Goal: Task Accomplishment & Management: Manage account settings

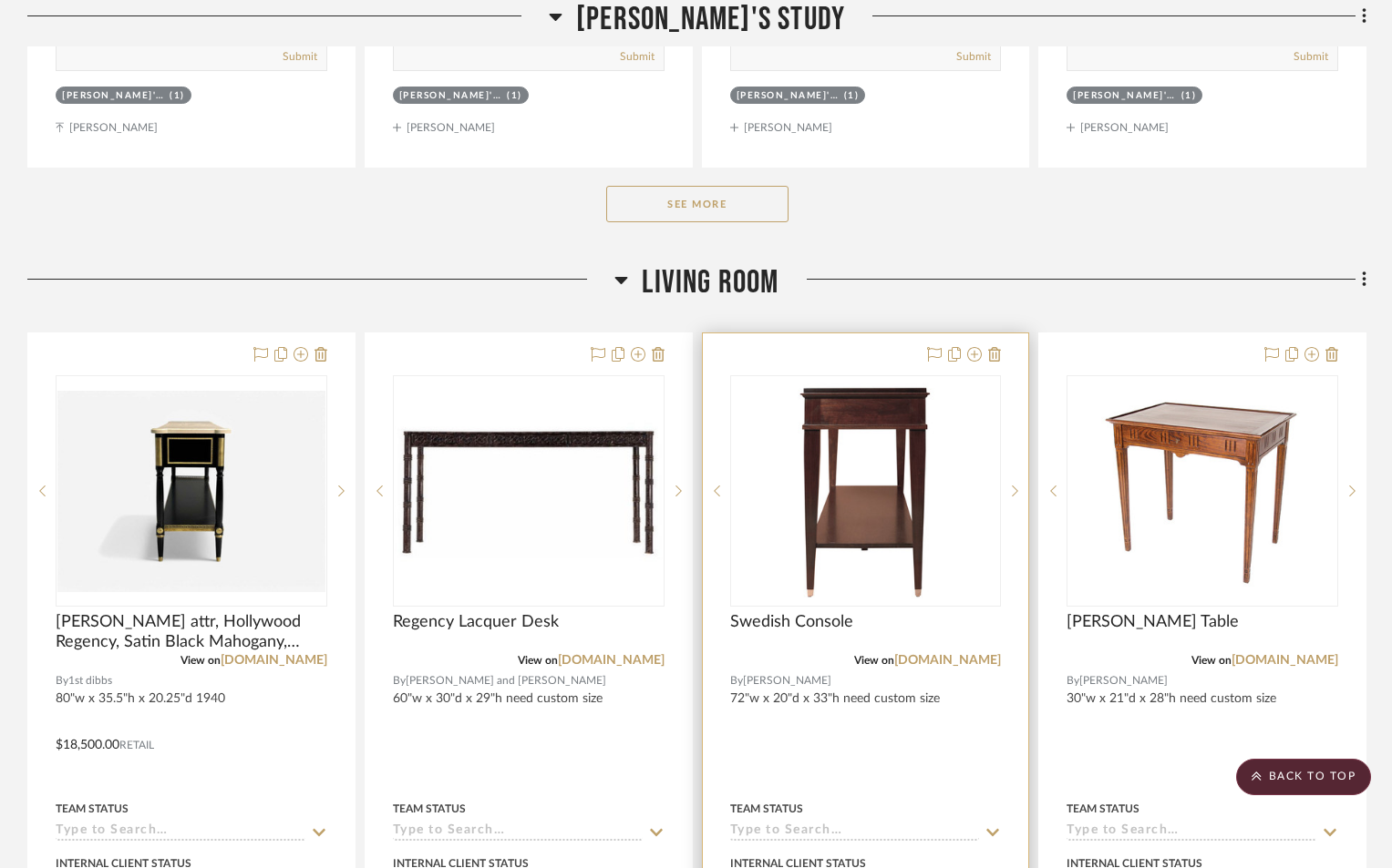
scroll to position [10276, 0]
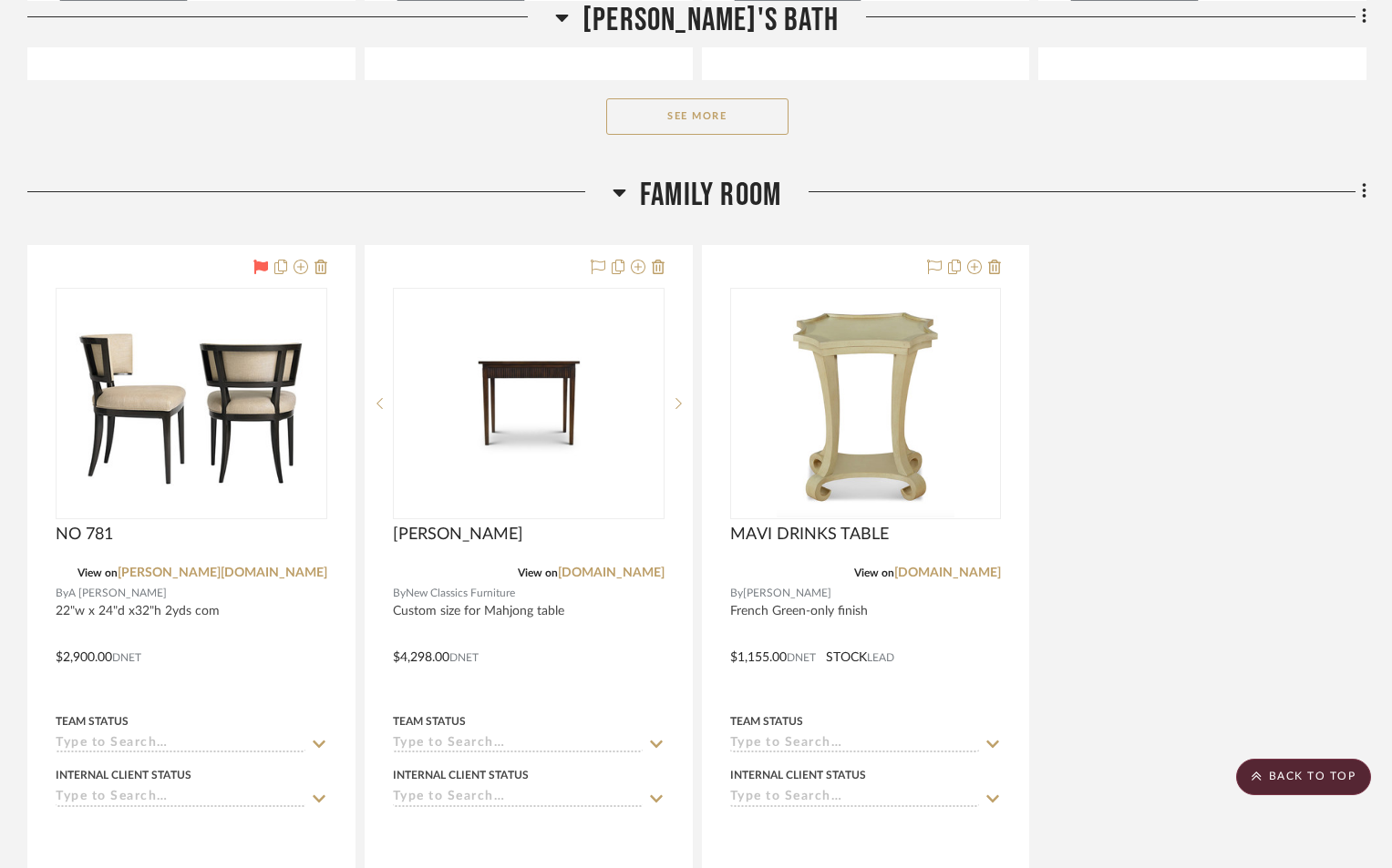
scroll to position [8563, 0]
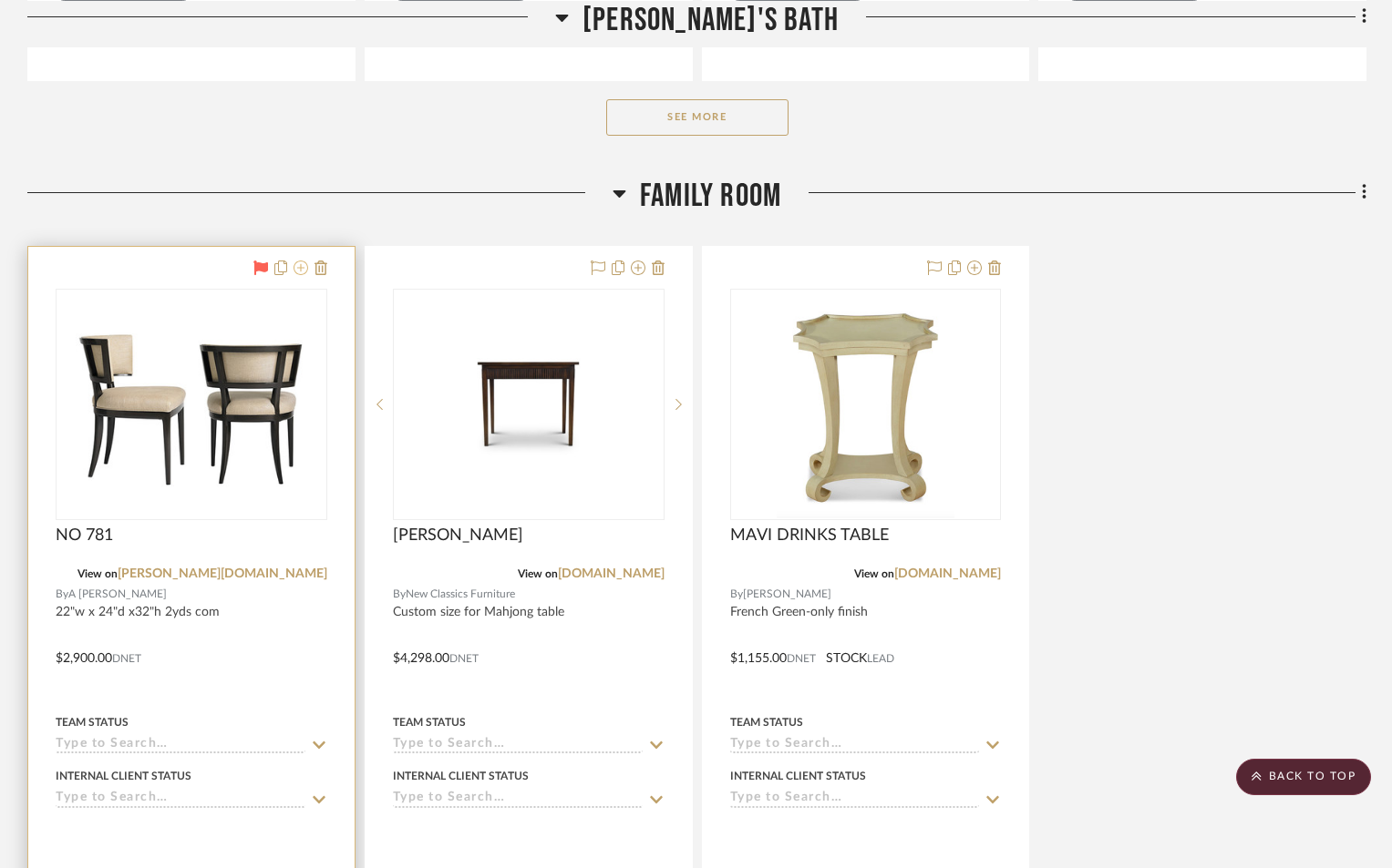
click at [298, 273] on icon at bounding box center [300, 267] width 15 height 15
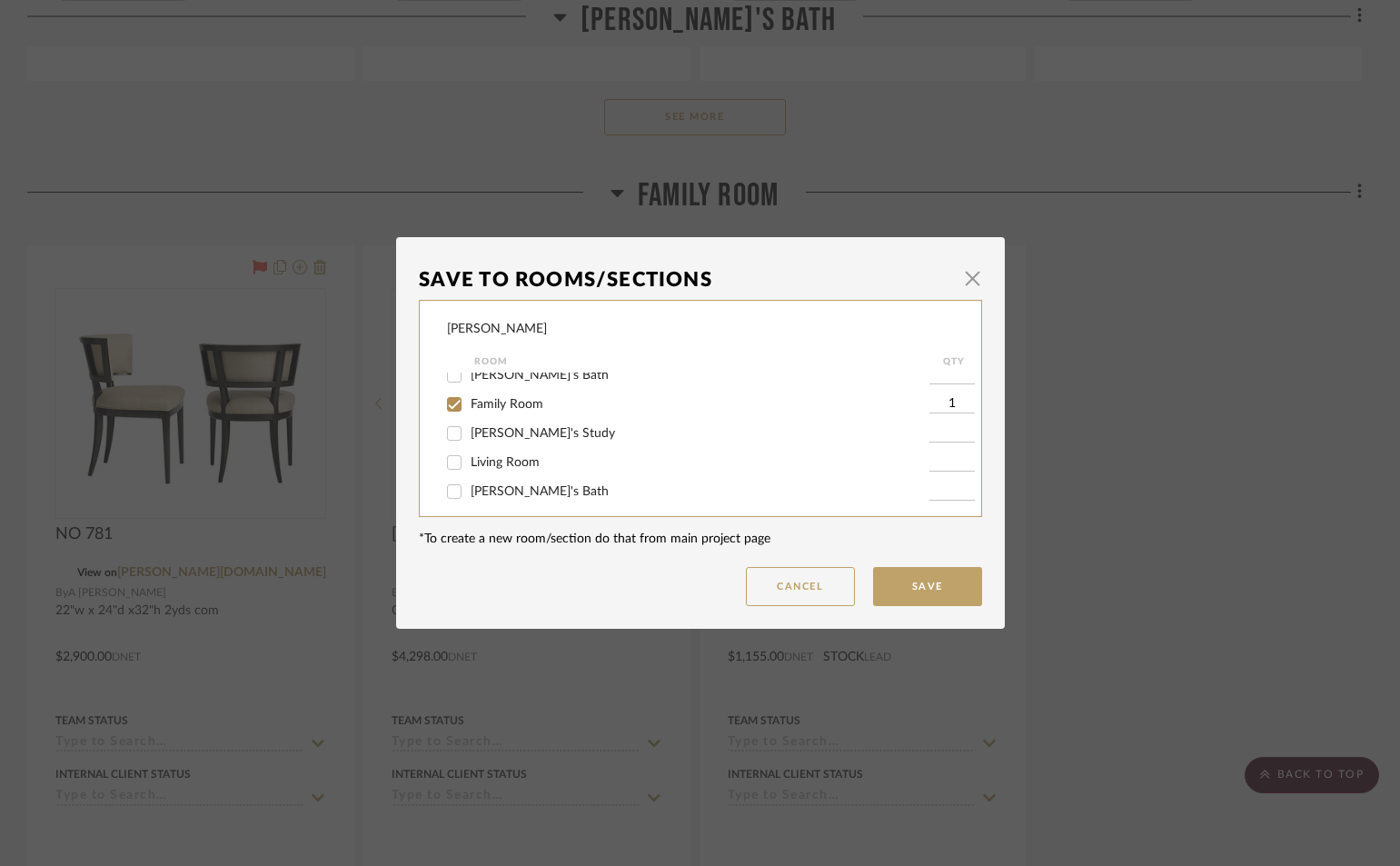
scroll to position [273, 0]
click at [447, 432] on input "Living Room" at bounding box center [453, 433] width 29 height 29
checkbox input "true"
type input "1"
click at [443, 376] on input "Family Room" at bounding box center [453, 375] width 29 height 29
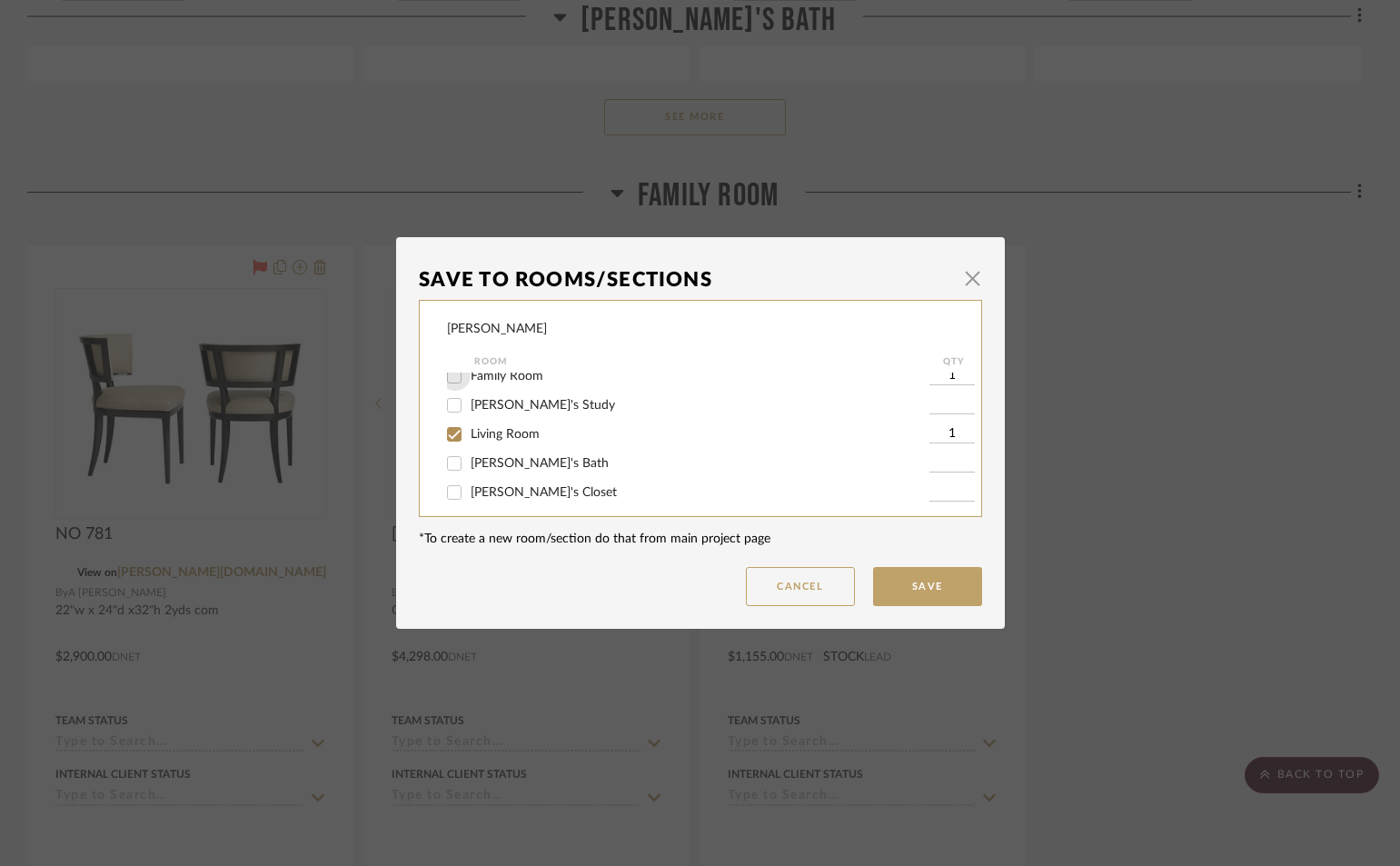
checkbox input "false"
click at [909, 581] on button "Save" at bounding box center [928, 587] width 109 height 39
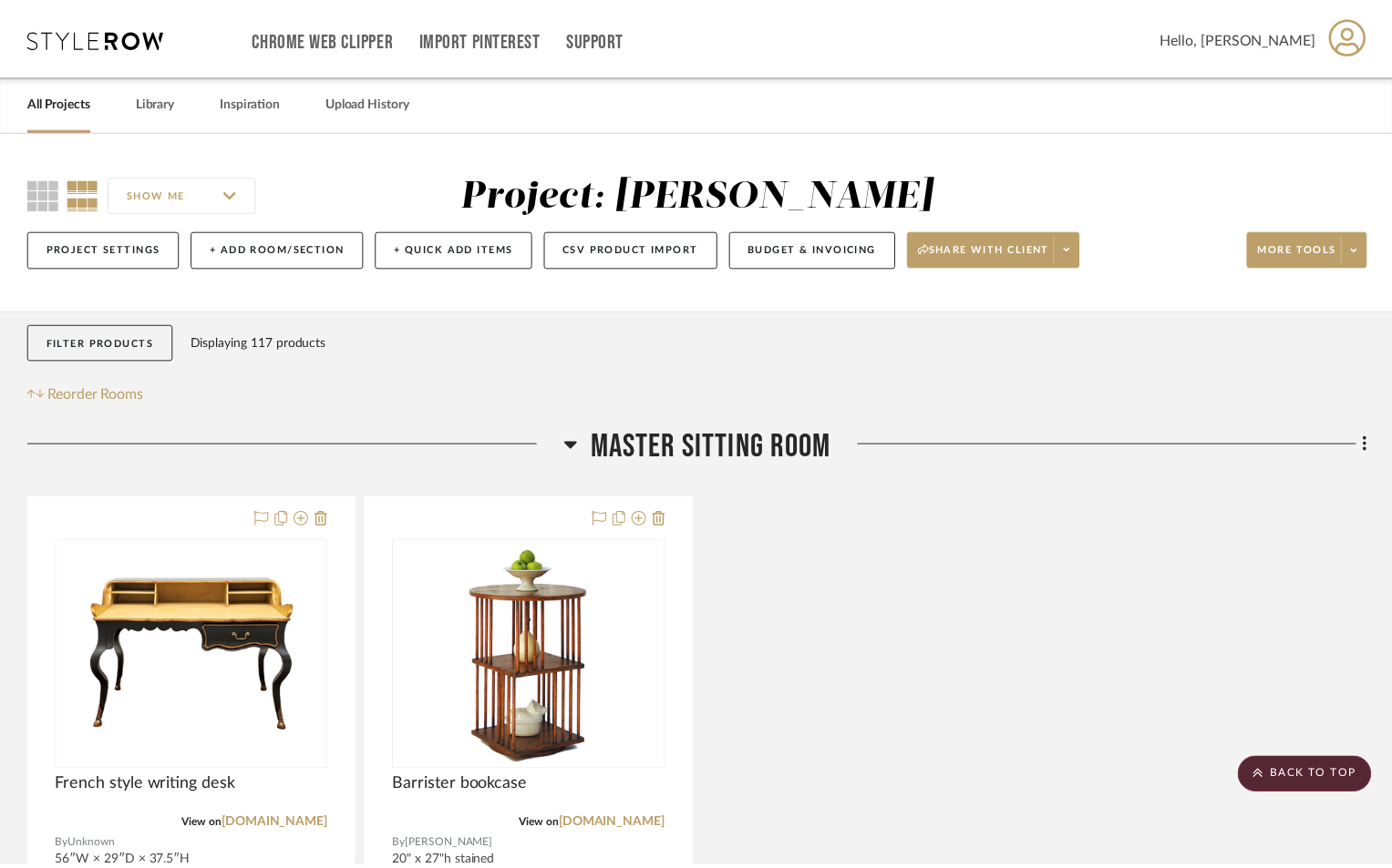
scroll to position [8563, 0]
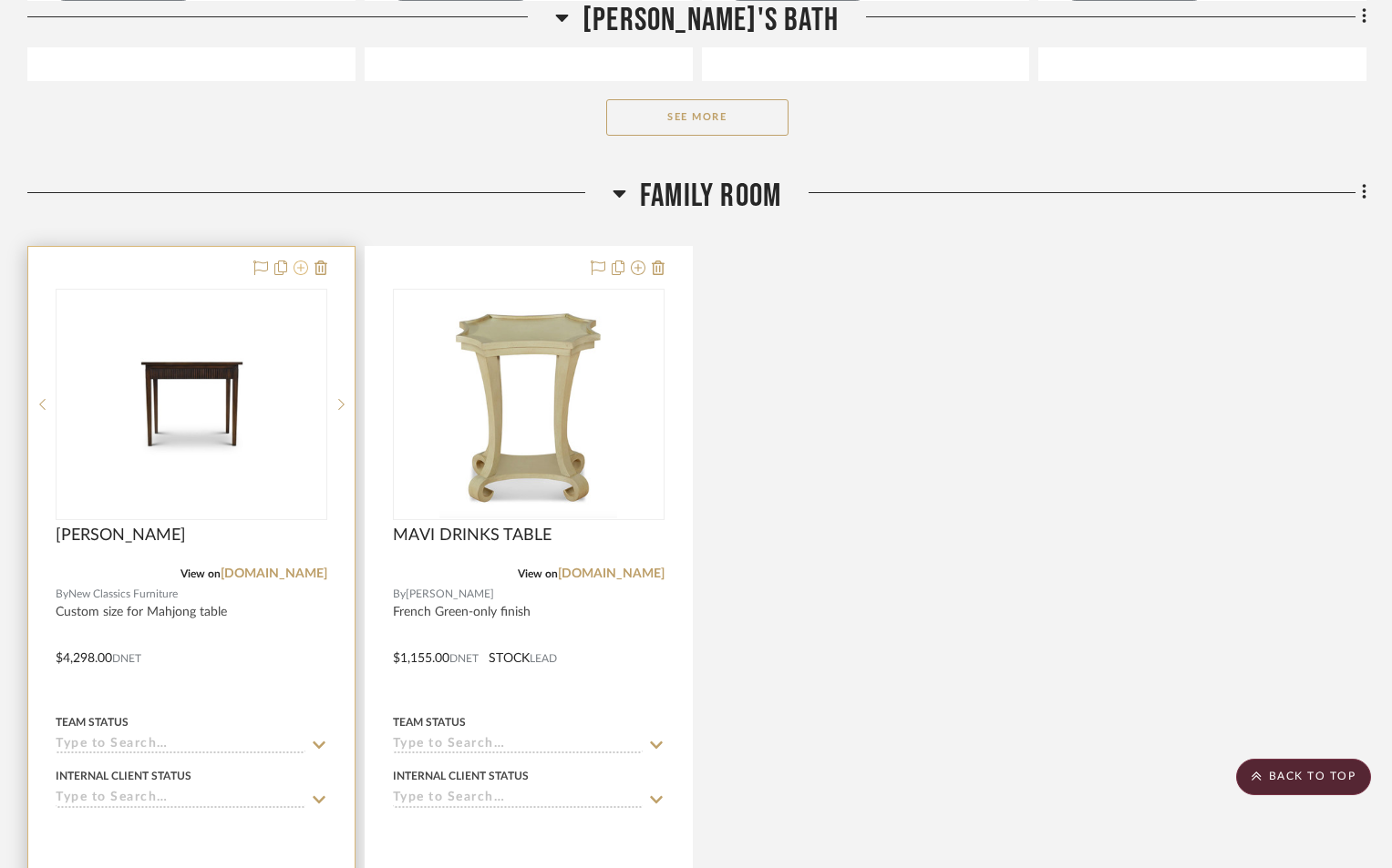
click at [302, 269] on icon at bounding box center [300, 267] width 15 height 15
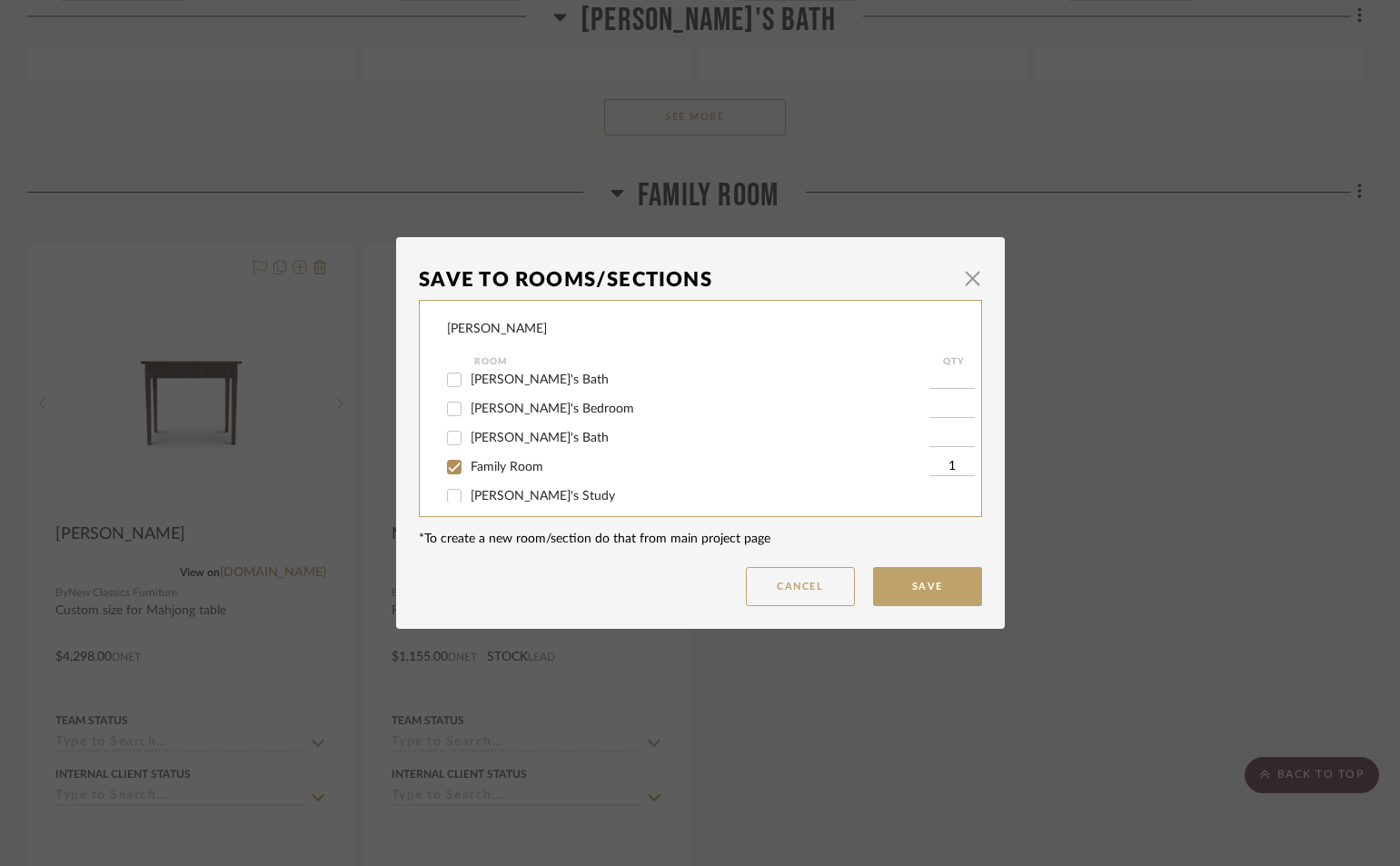
scroll to position [273, 0]
click at [448, 376] on input "Family Room" at bounding box center [453, 375] width 29 height 29
checkbox input "false"
click at [451, 433] on input "Living Room" at bounding box center [453, 433] width 29 height 29
checkbox input "true"
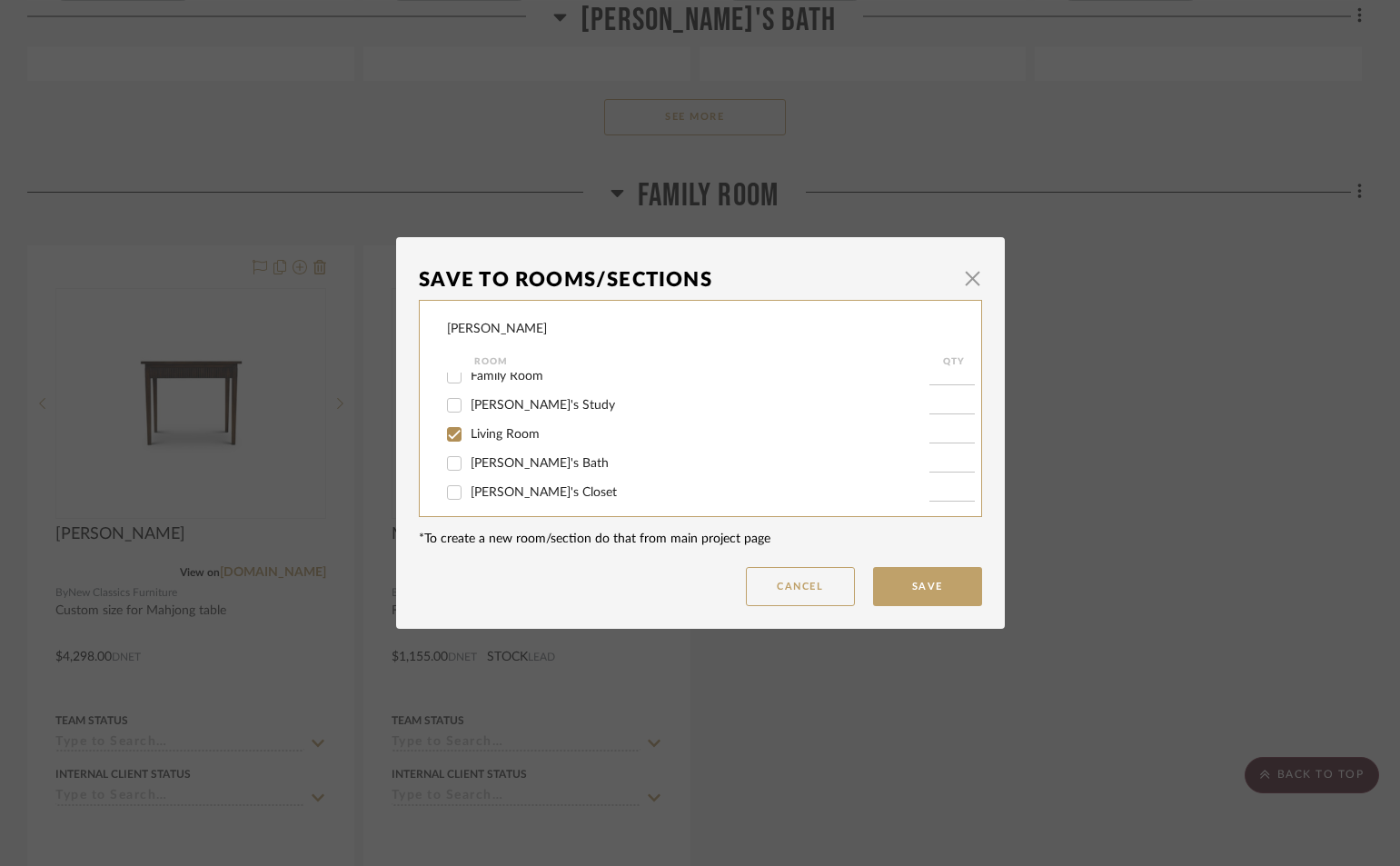
type input "1"
click at [908, 596] on button "Save" at bounding box center [928, 587] width 109 height 39
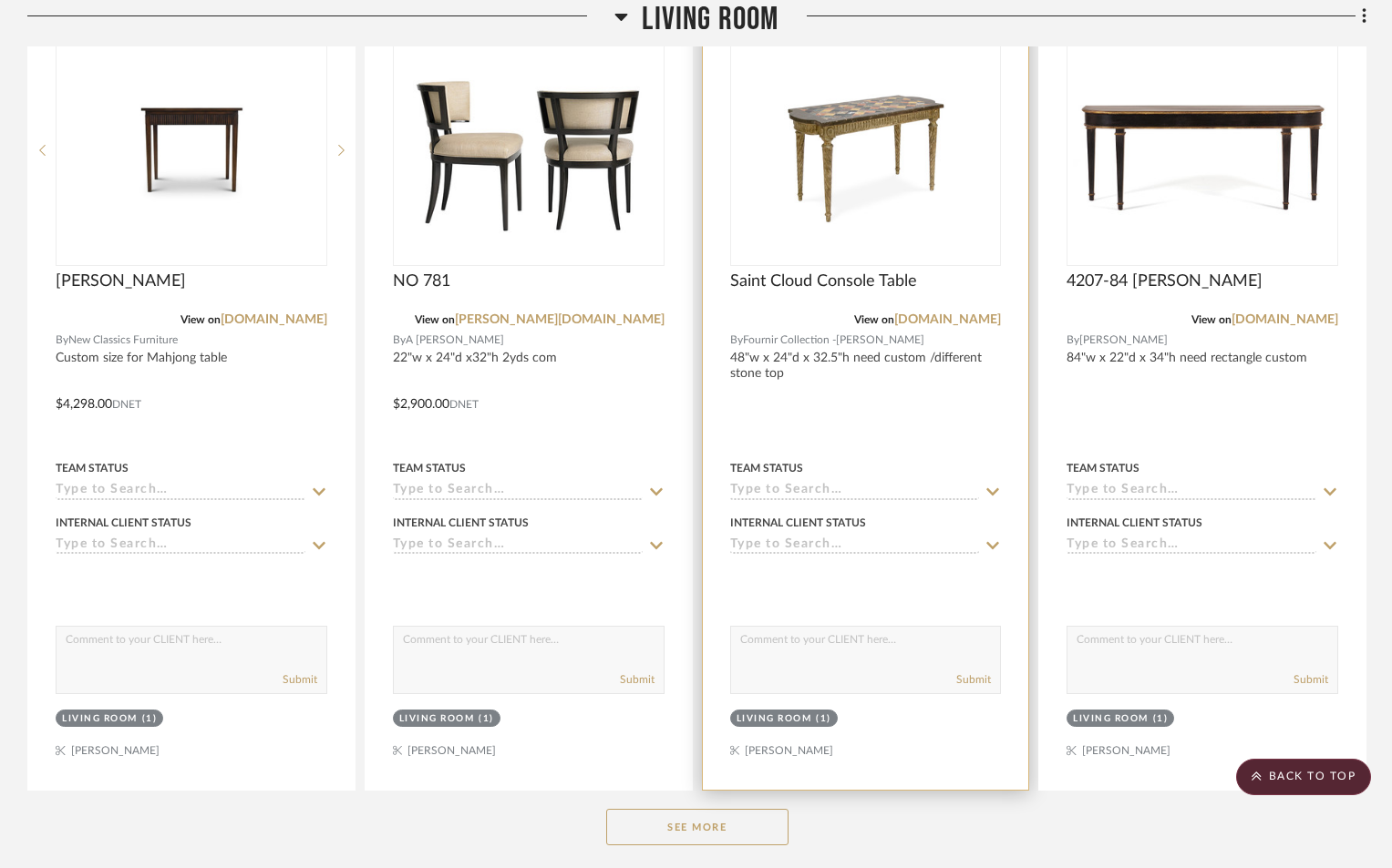
scroll to position [10932, 0]
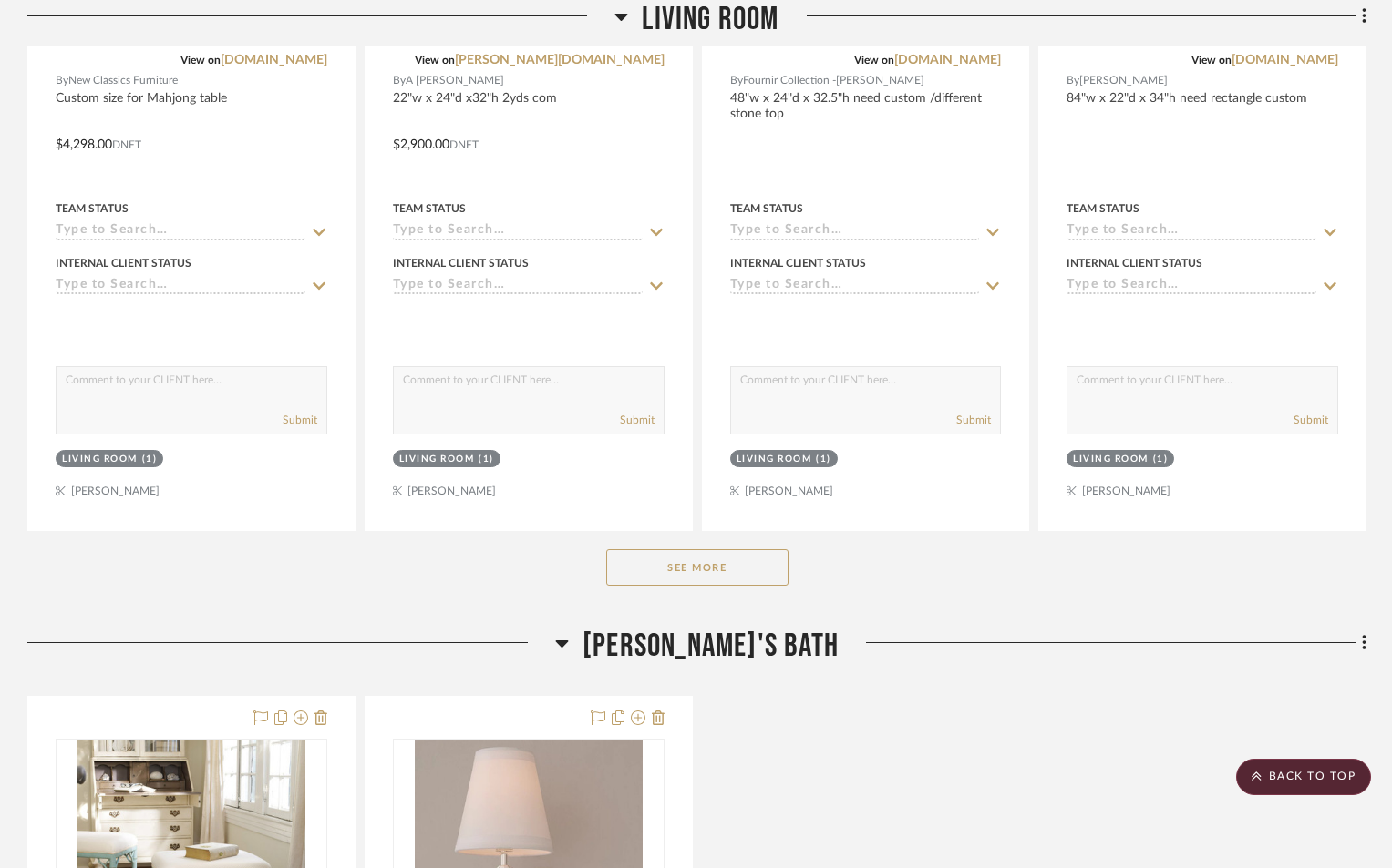
click at [743, 574] on button "See More" at bounding box center [697, 567] width 182 height 37
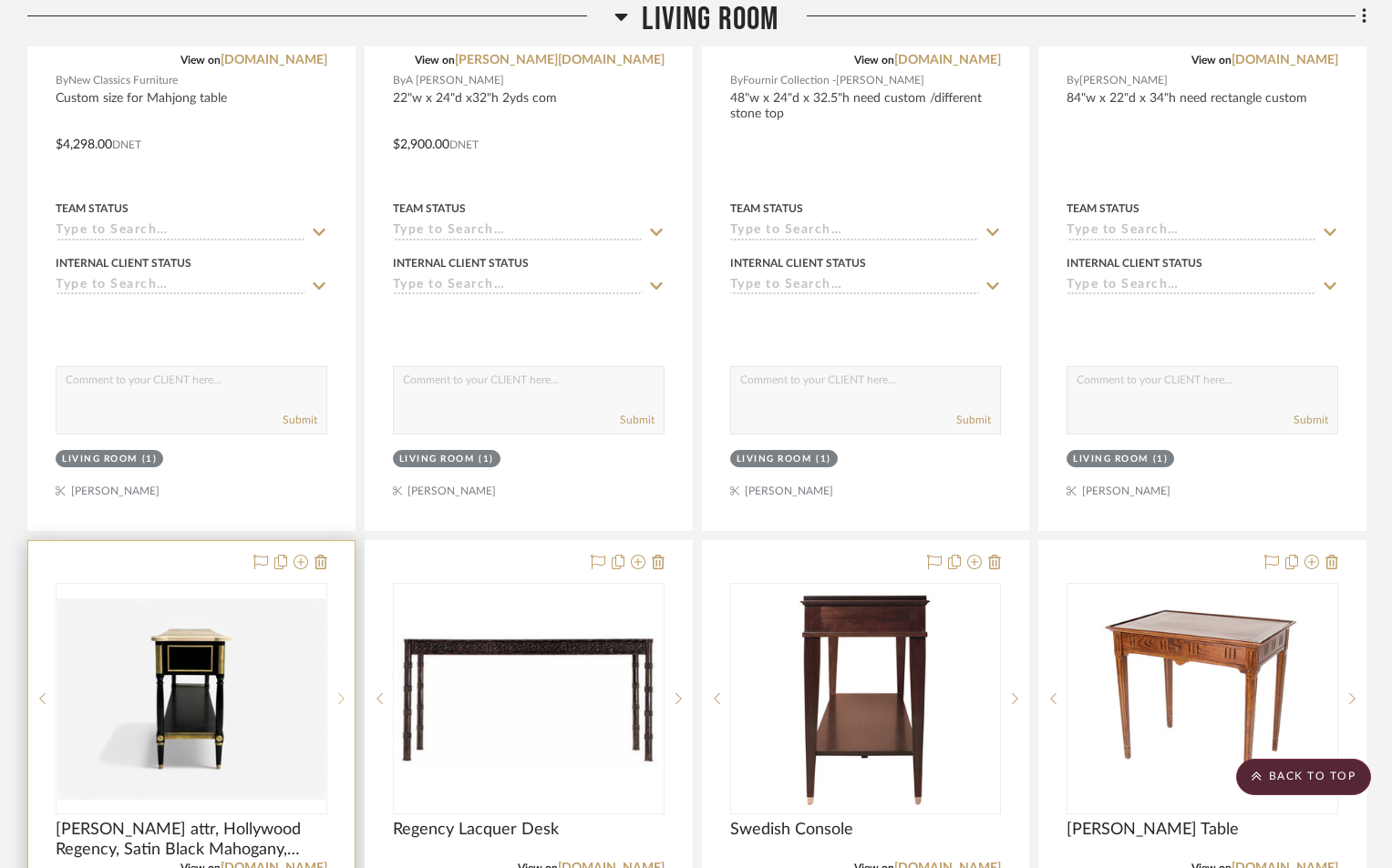
click at [345, 697] on sr-next-btn at bounding box center [341, 699] width 28 height 13
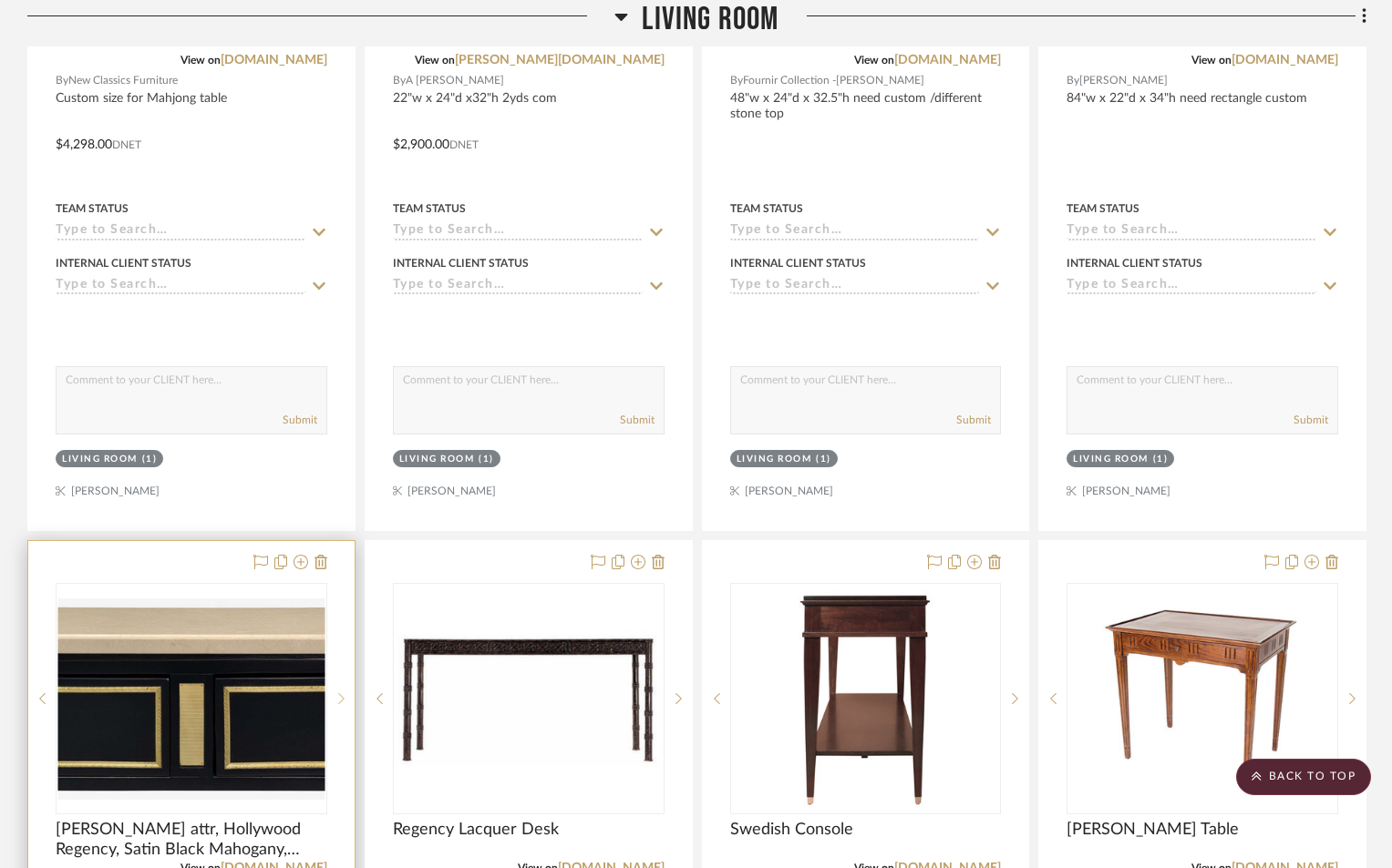
click at [345, 698] on sr-next-btn at bounding box center [341, 699] width 28 height 13
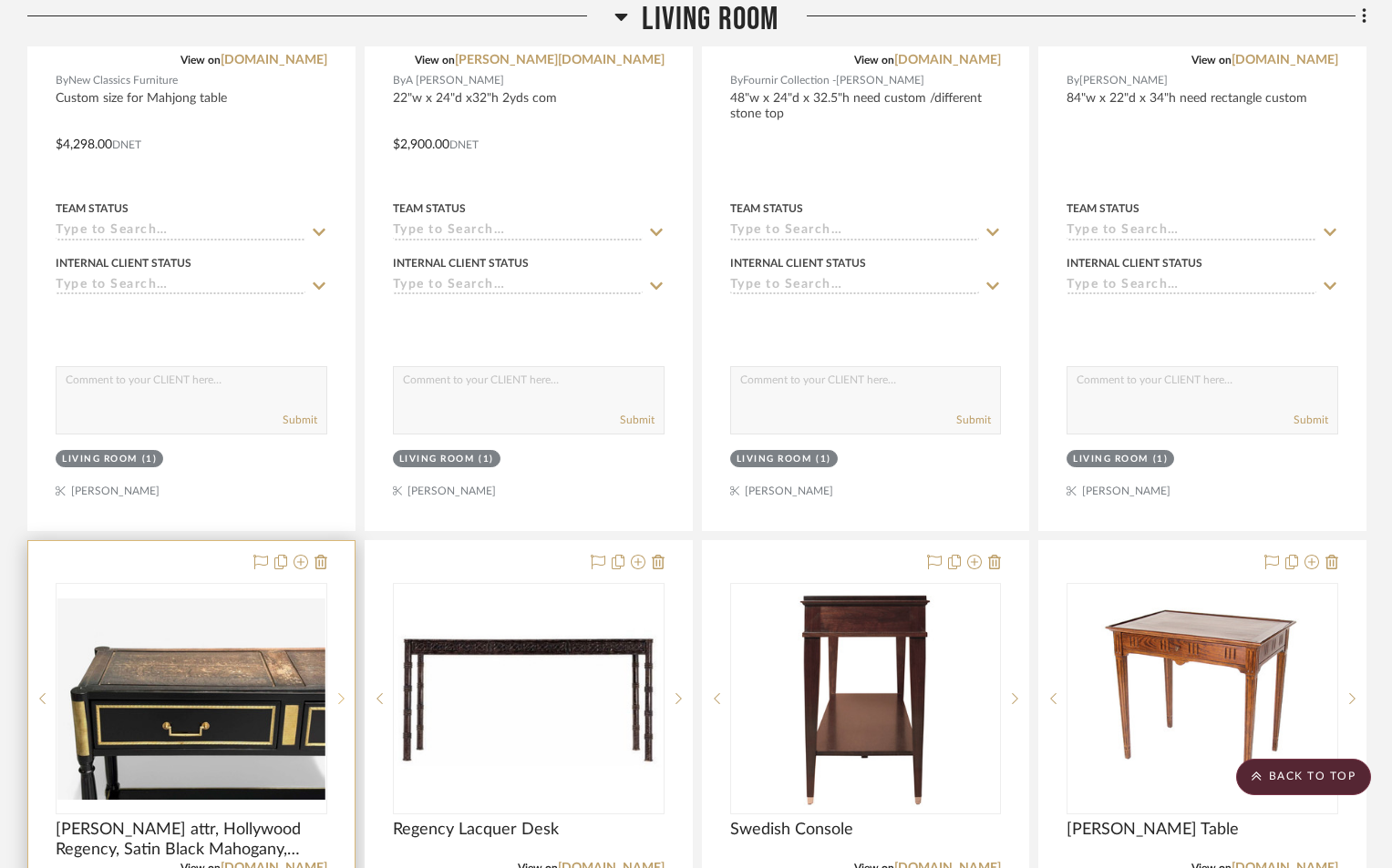
click at [345, 698] on sr-next-btn at bounding box center [341, 699] width 28 height 13
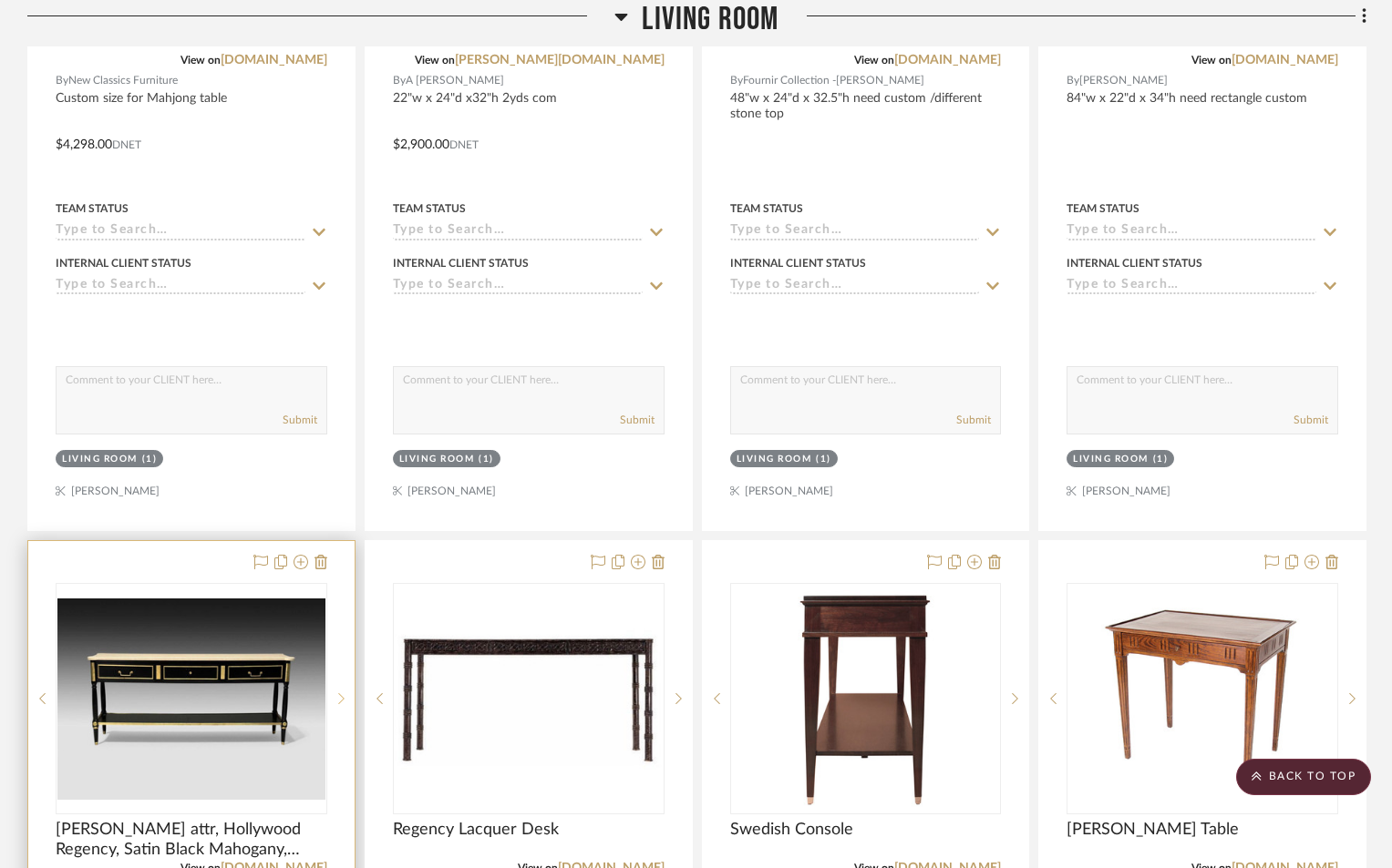
click at [345, 698] on sr-next-btn at bounding box center [341, 699] width 28 height 13
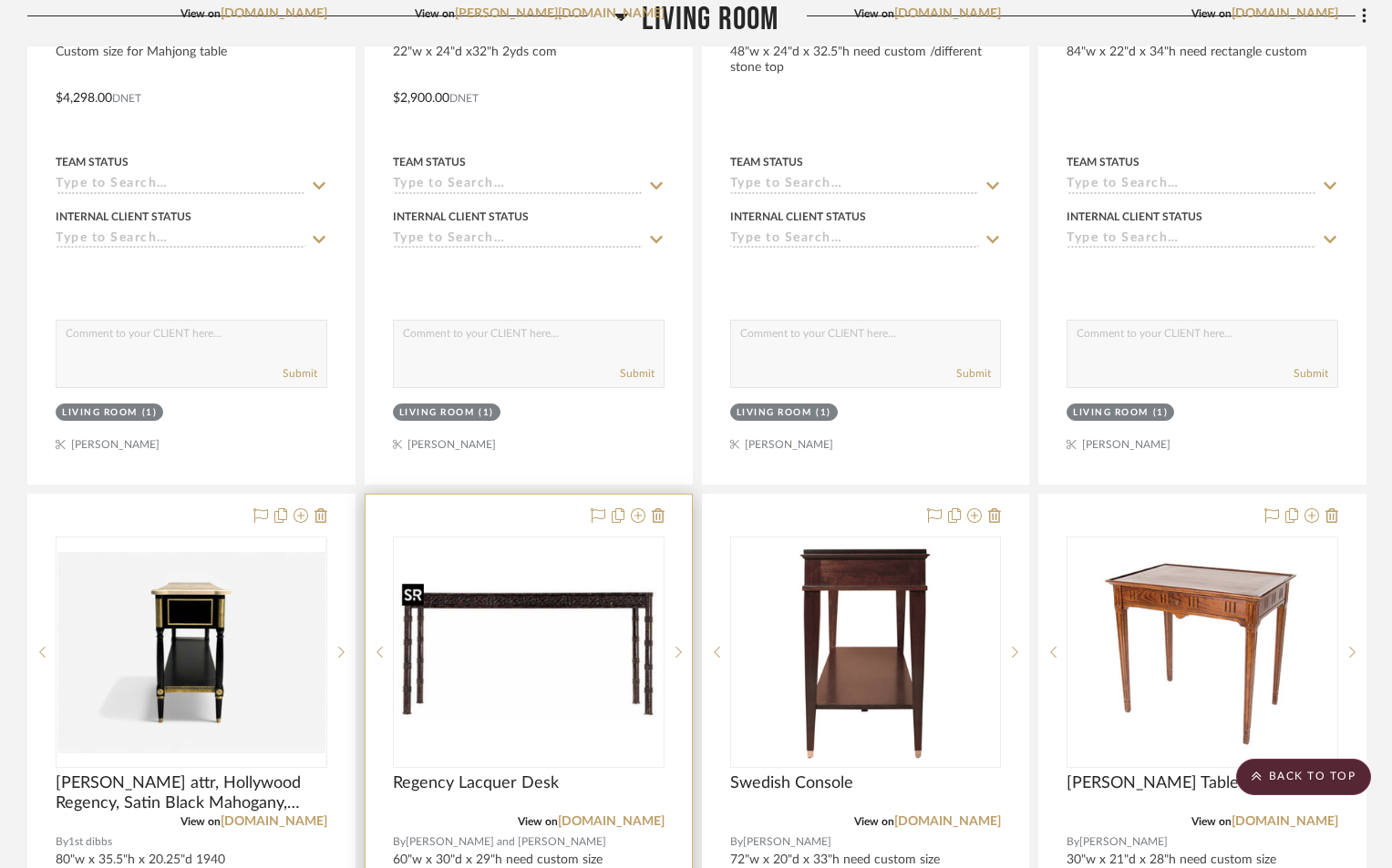
scroll to position [11023, 0]
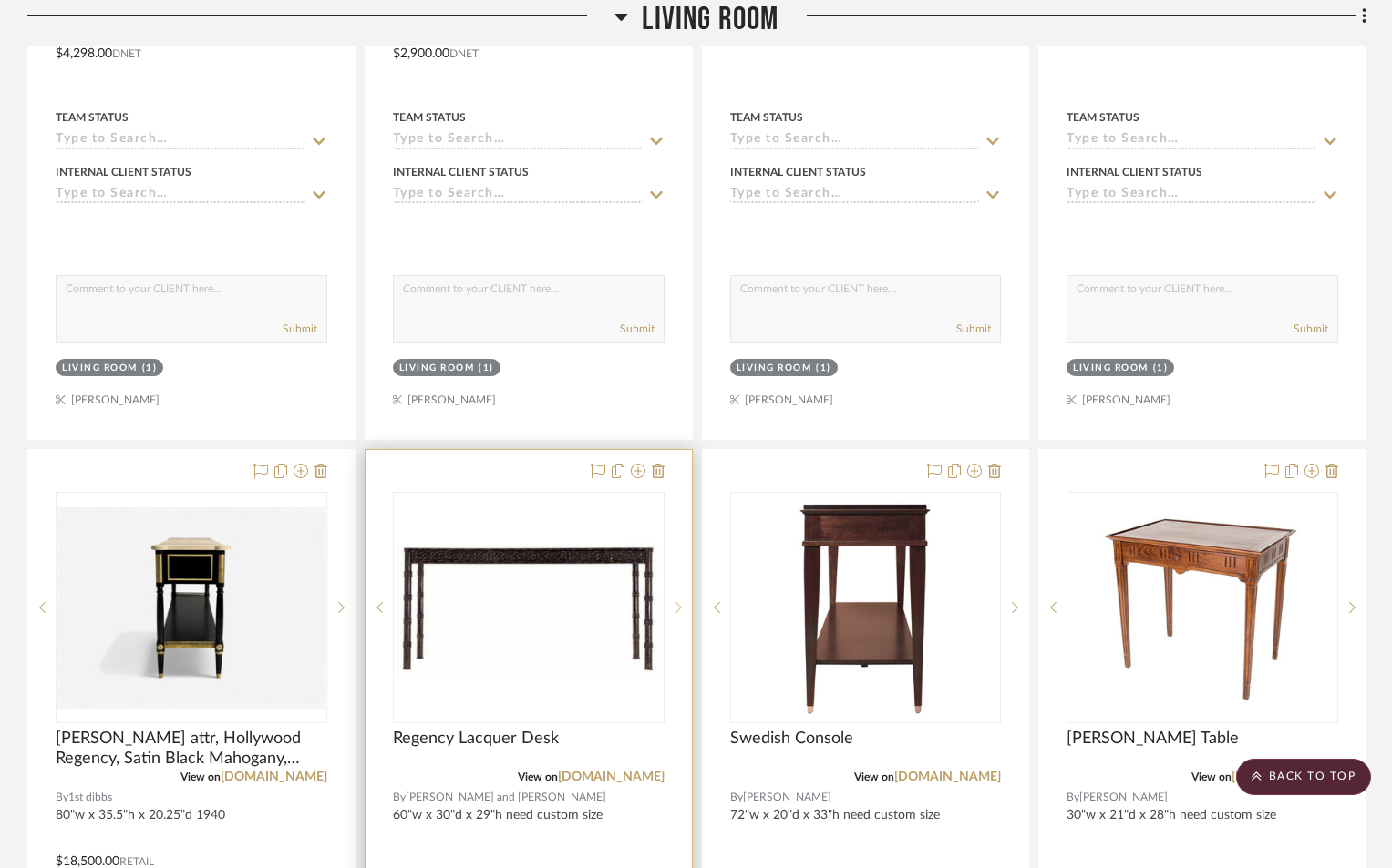
click at [678, 609] on icon at bounding box center [678, 607] width 6 height 13
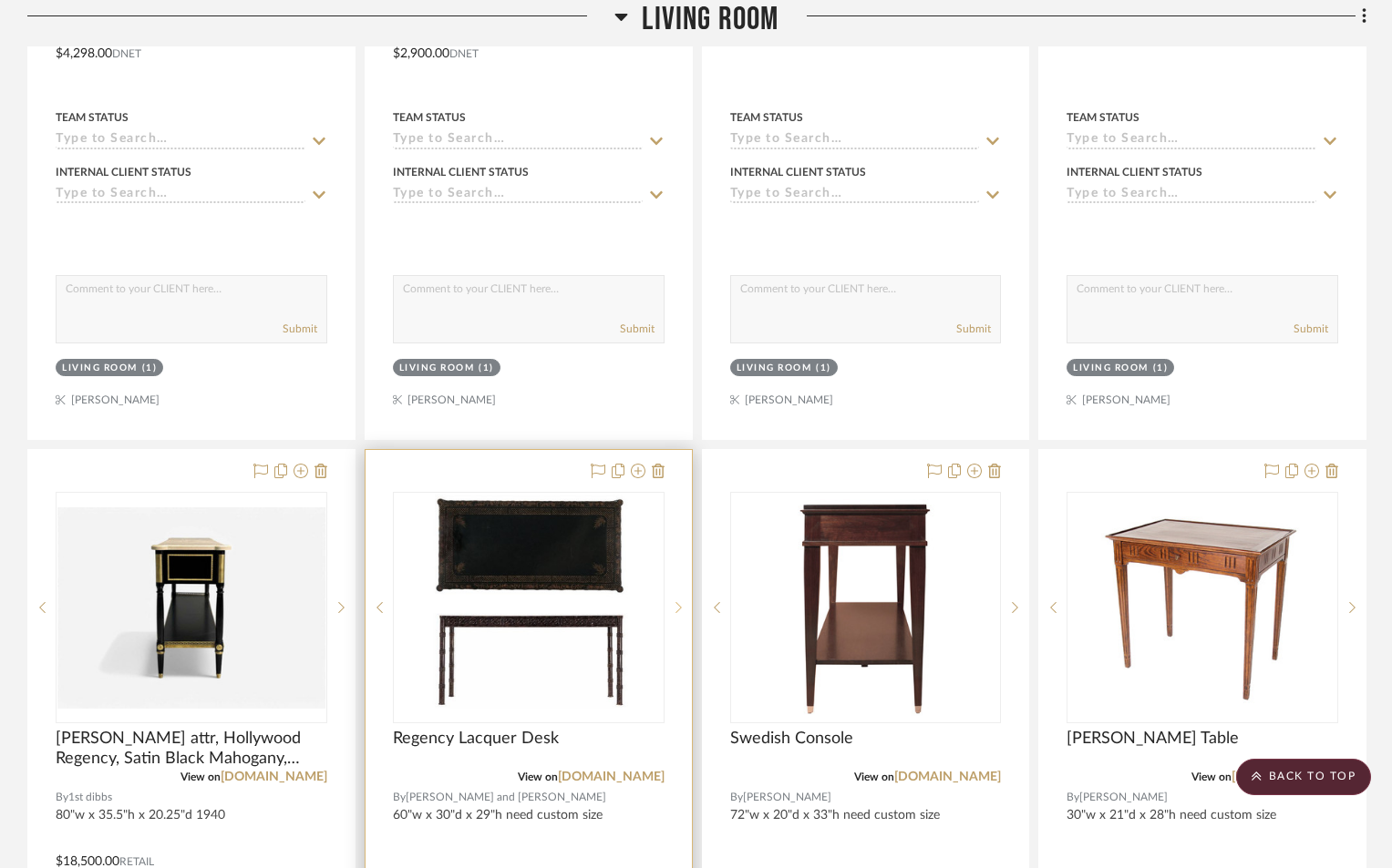
click at [678, 609] on icon at bounding box center [678, 607] width 6 height 13
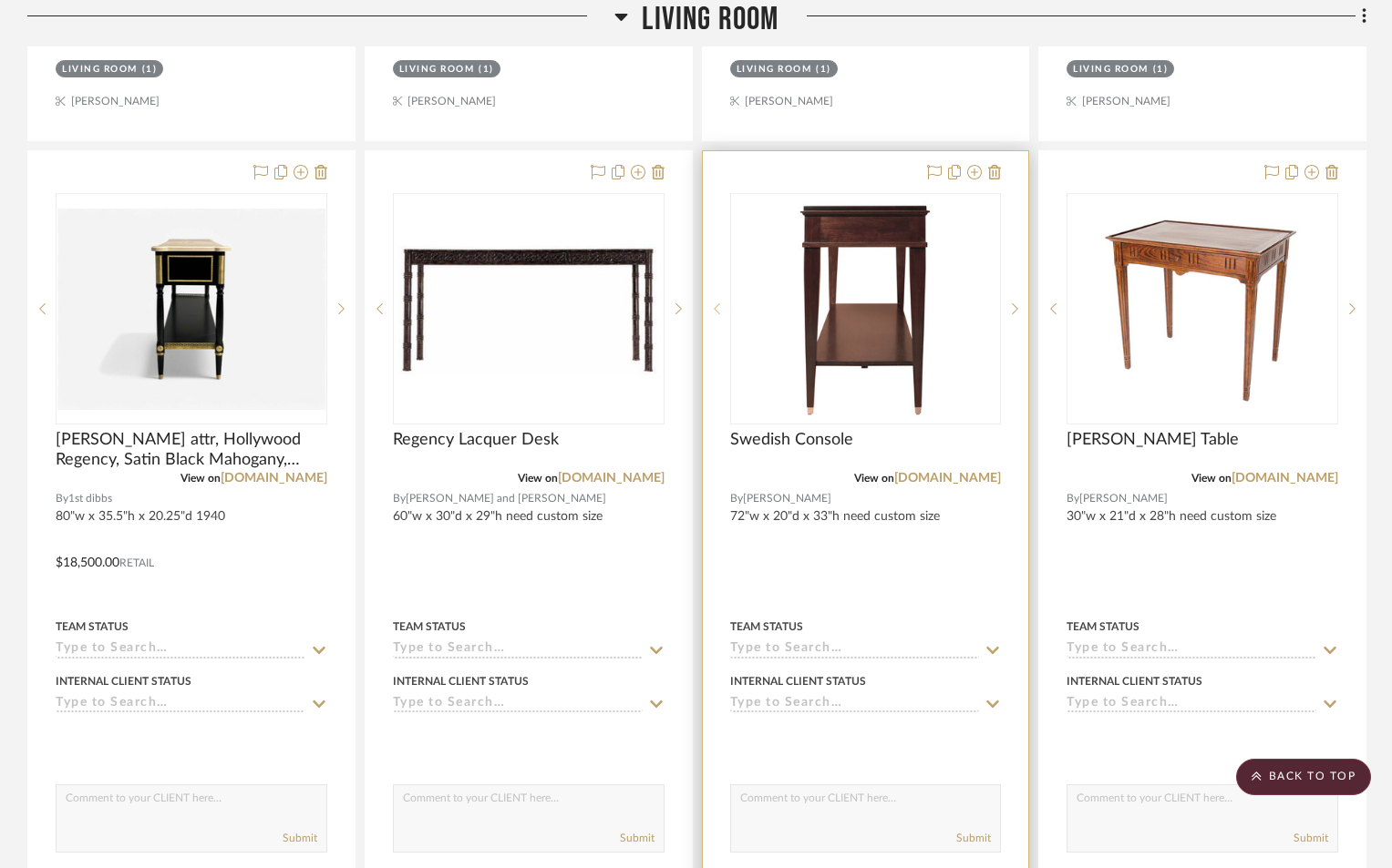
scroll to position [11296, 0]
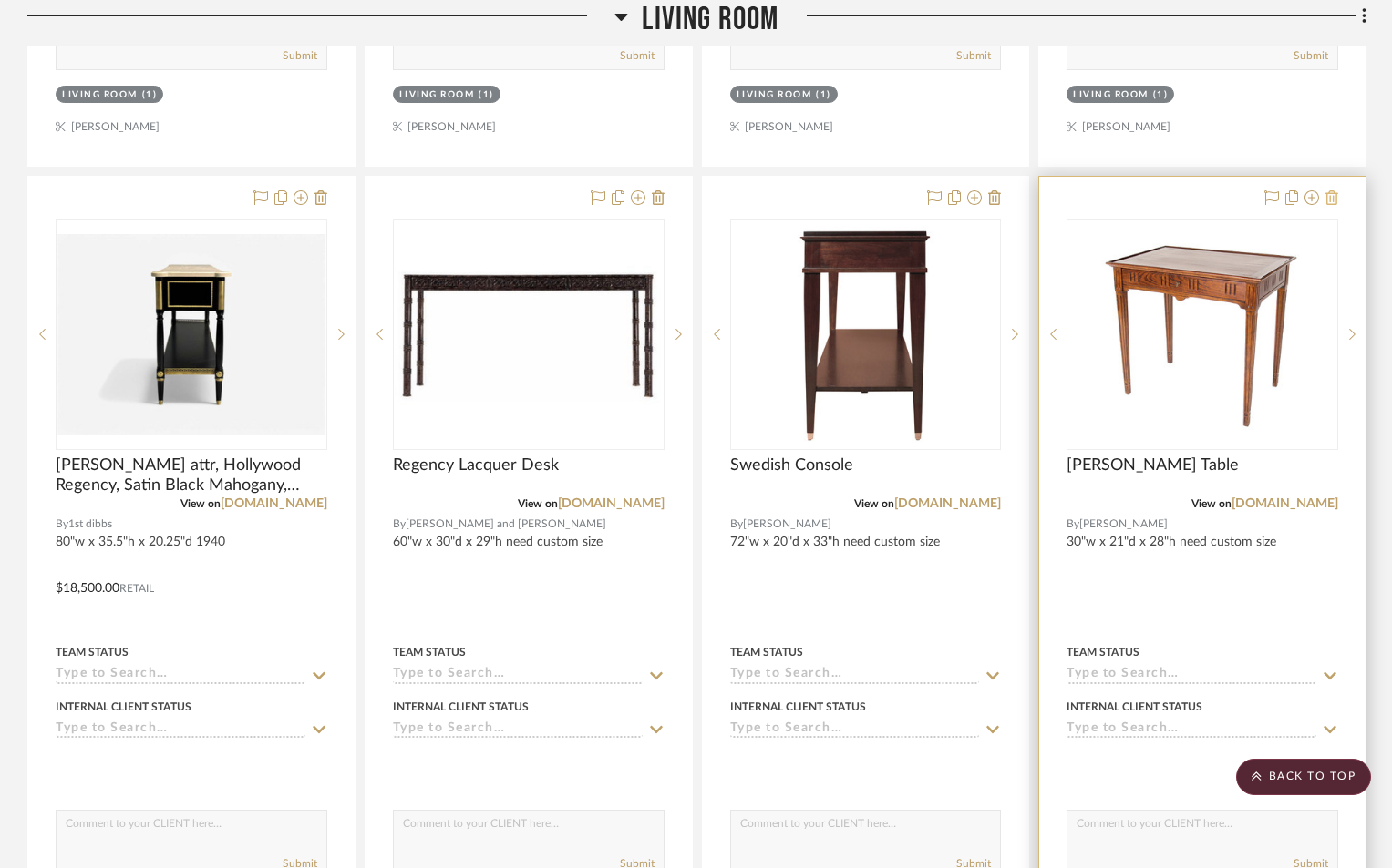
click at [1334, 205] on icon at bounding box center [1331, 197] width 13 height 15
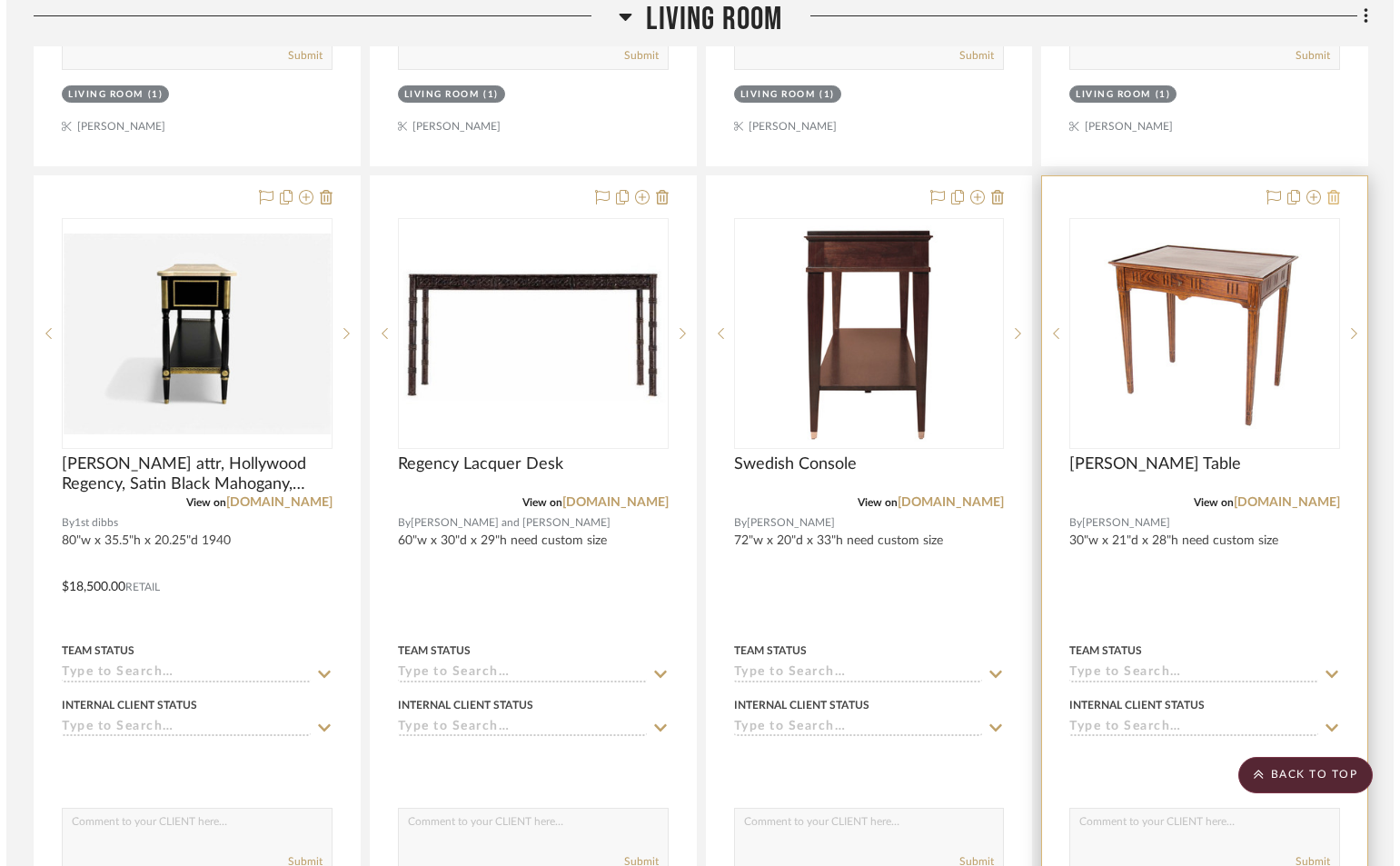
scroll to position [0, 0]
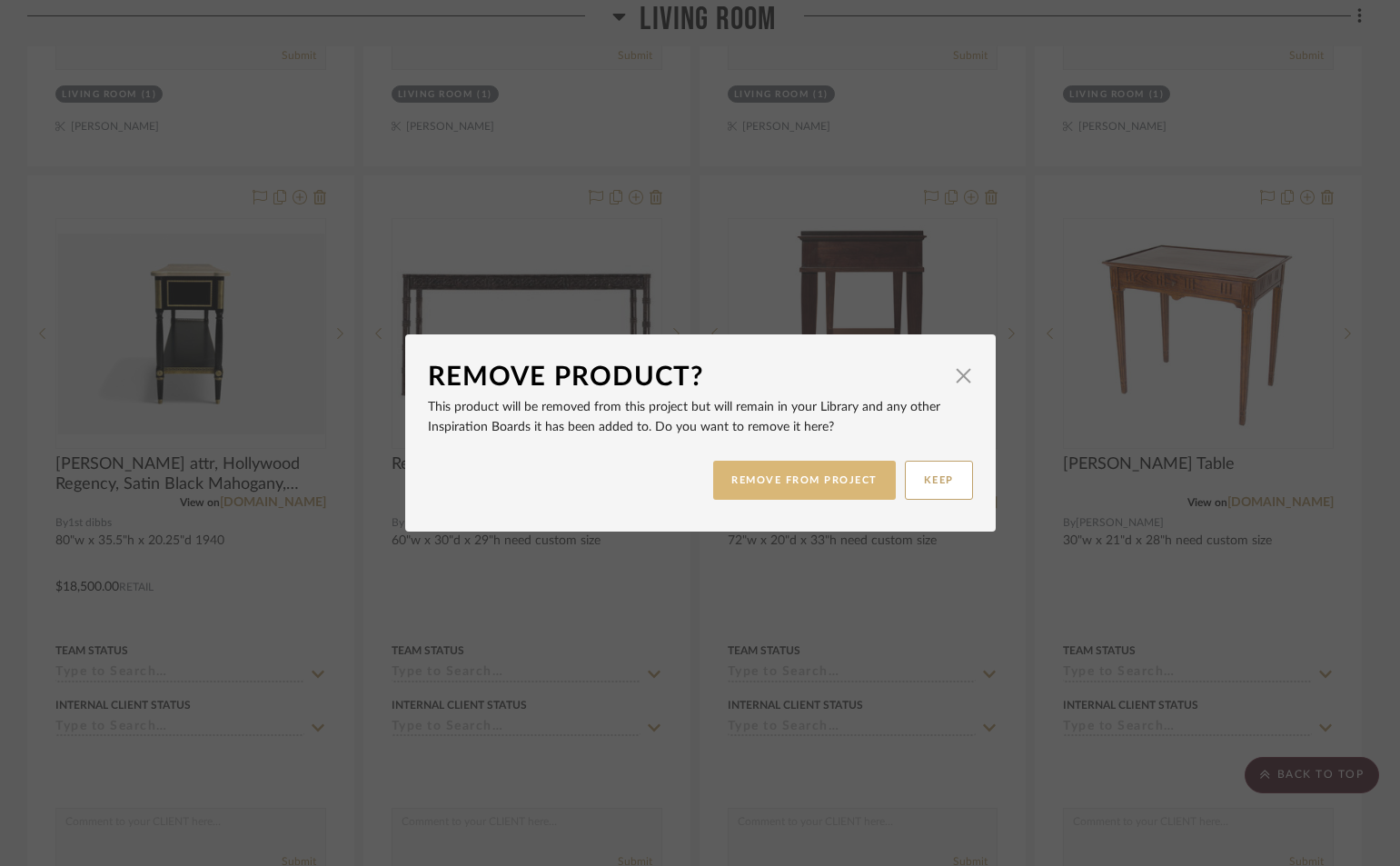
click at [851, 486] on button "REMOVE FROM PROJECT" at bounding box center [805, 481] width 183 height 39
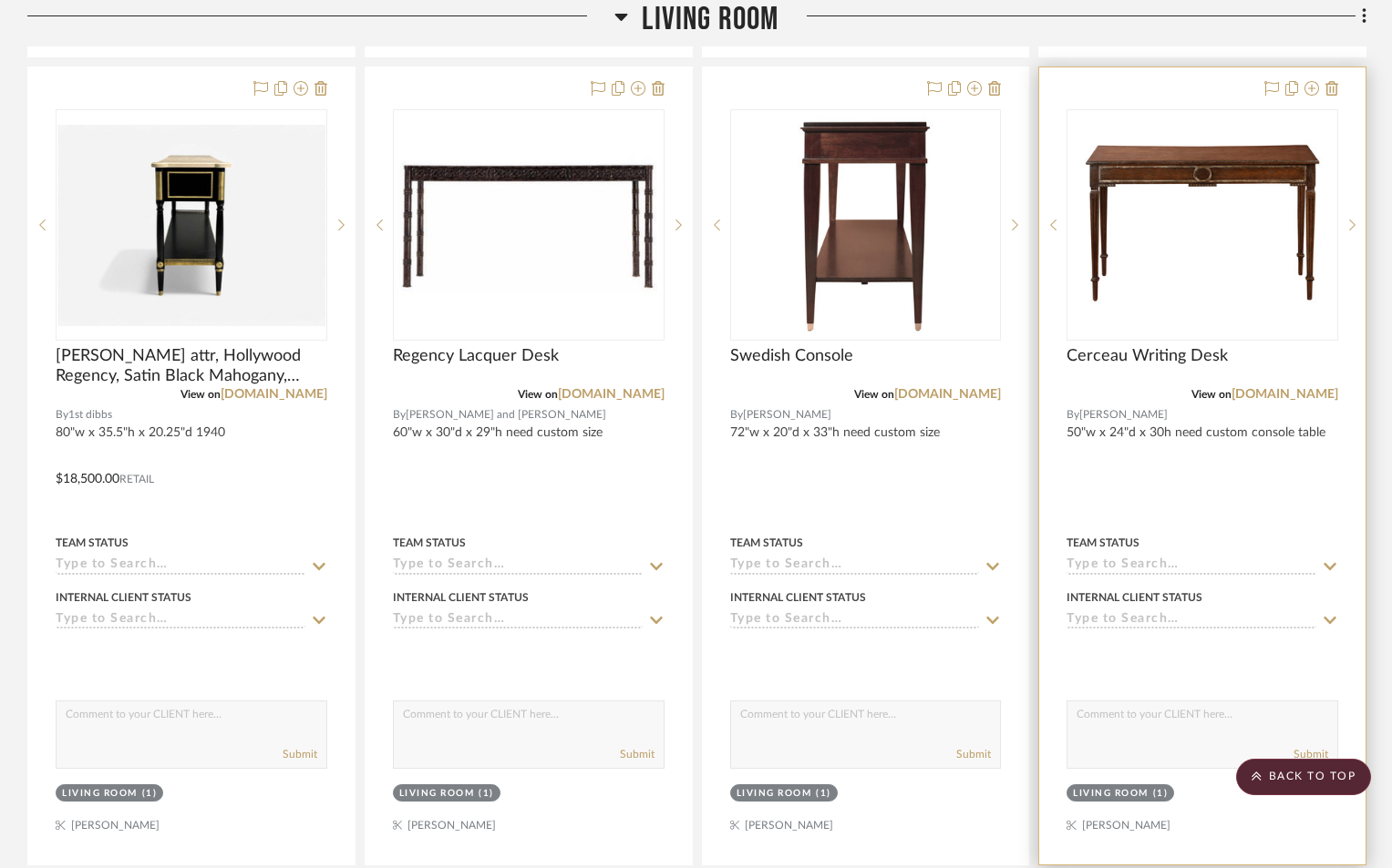
scroll to position [11387, 0]
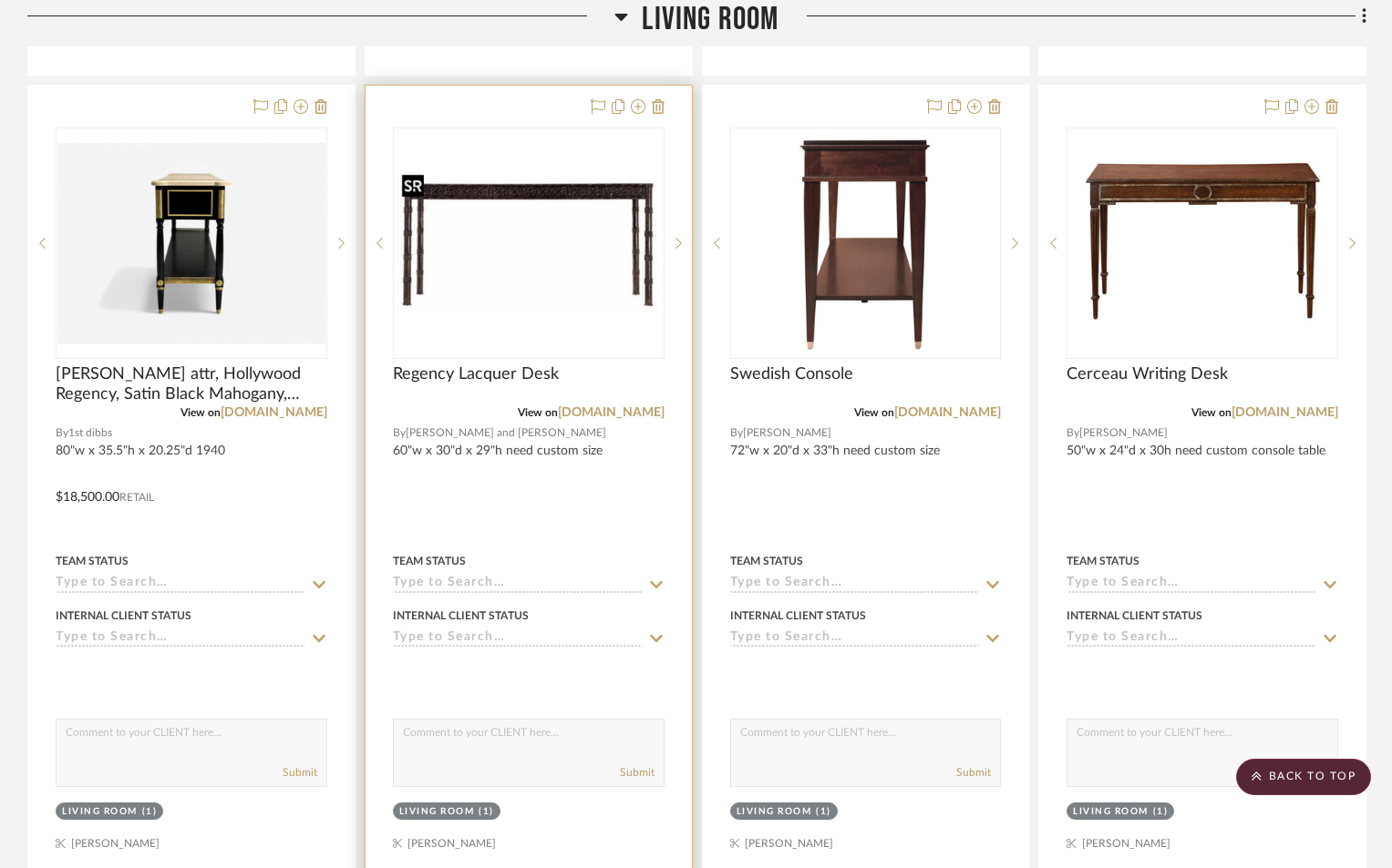
click at [507, 286] on img "0" at bounding box center [529, 243] width 268 height 154
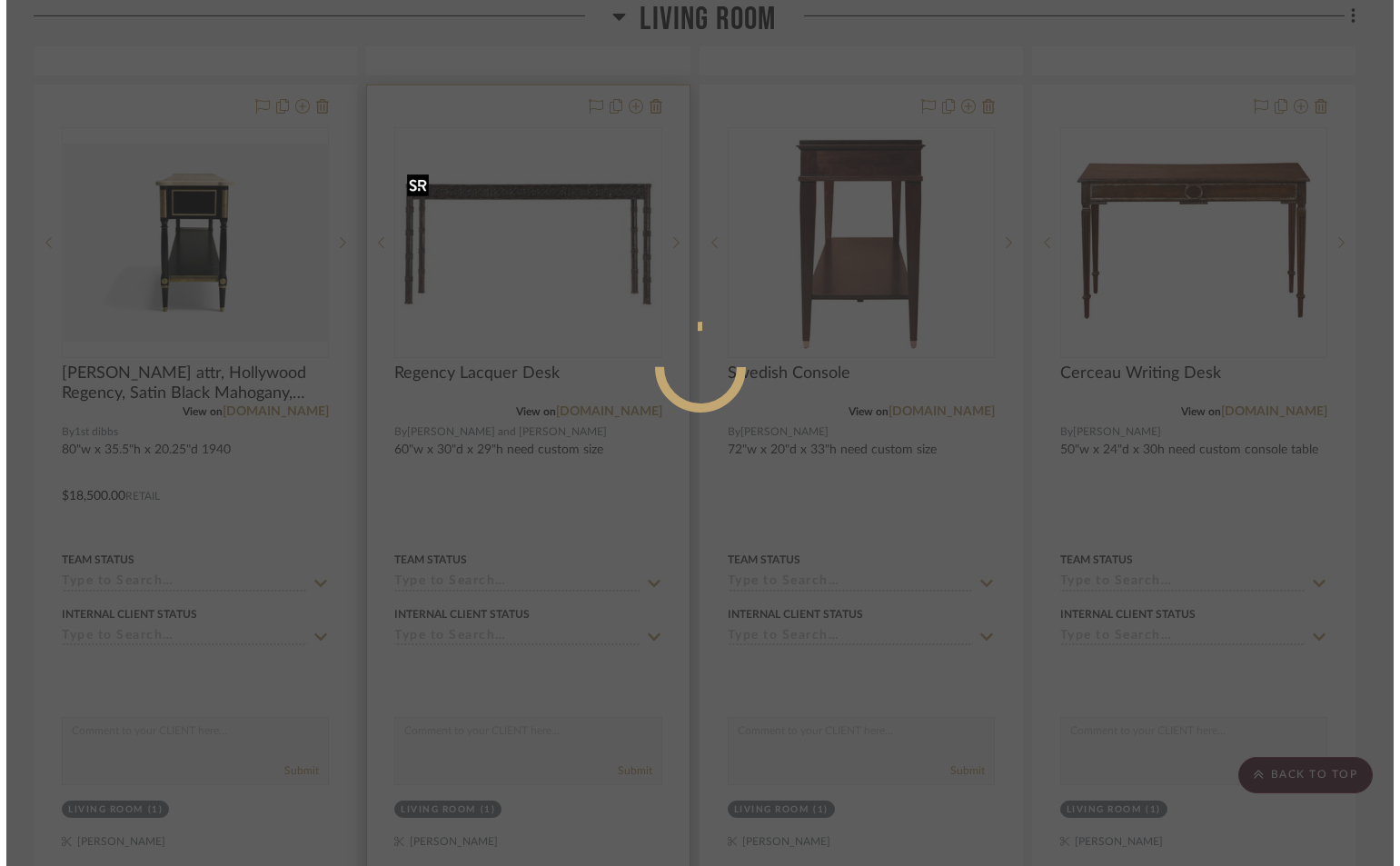
scroll to position [0, 0]
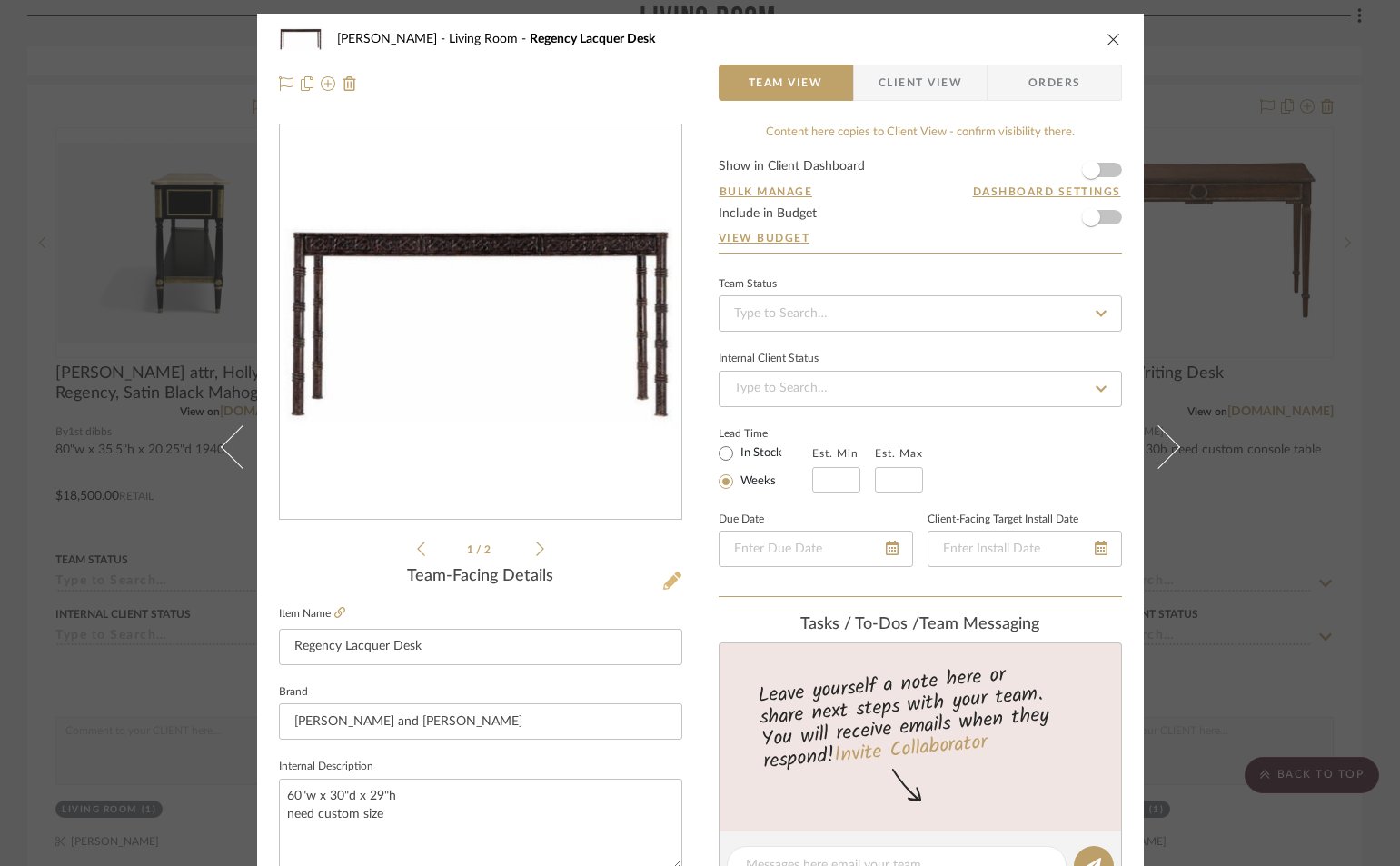
click at [663, 581] on icon at bounding box center [672, 581] width 18 height 18
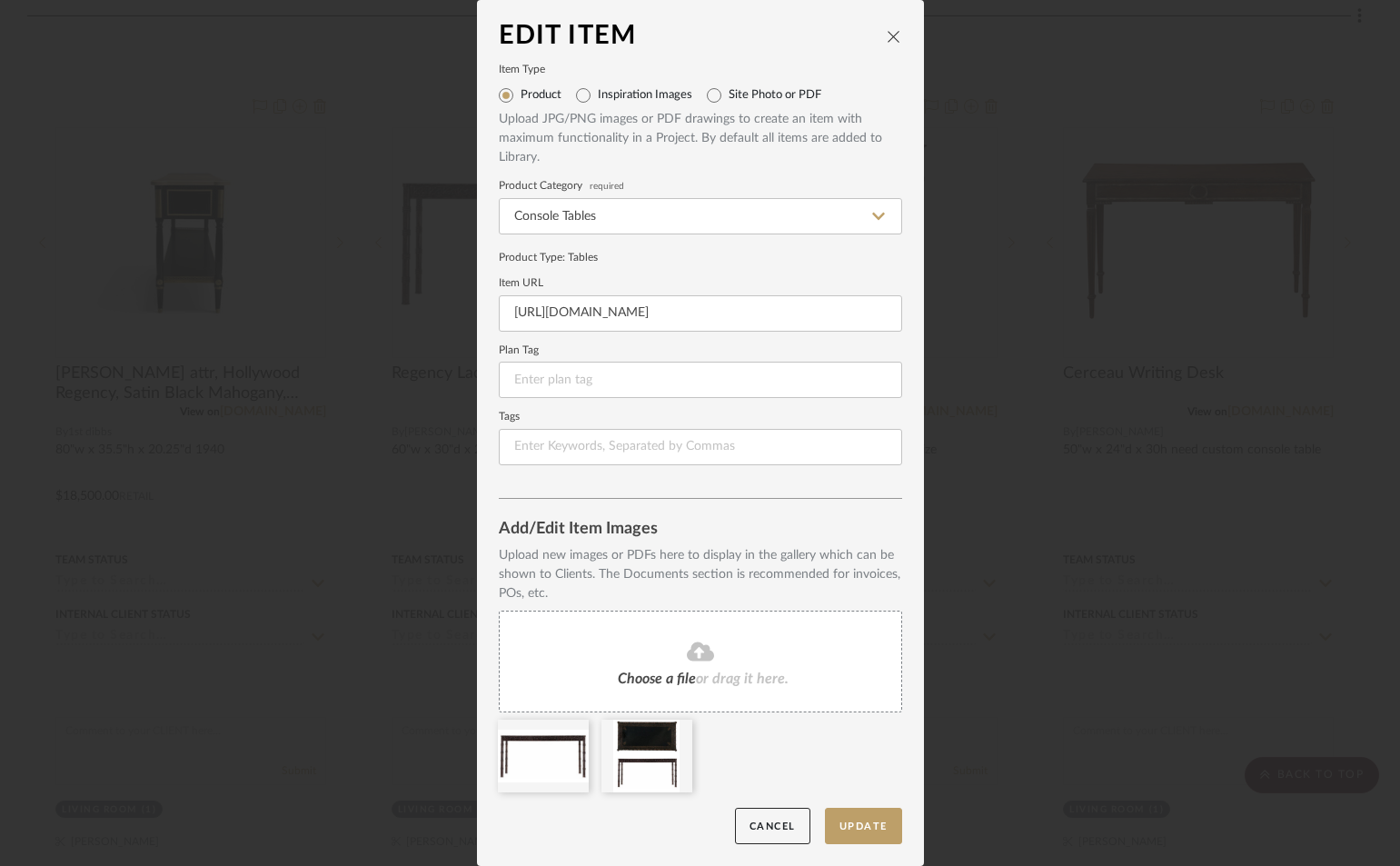
click at [697, 653] on icon at bounding box center [701, 652] width 28 height 22
click at [676, 655] on fa-icon at bounding box center [701, 653] width 166 height 24
click at [782, 680] on div "Choose a file or drag it here." at bounding box center [700, 662] width 404 height 102
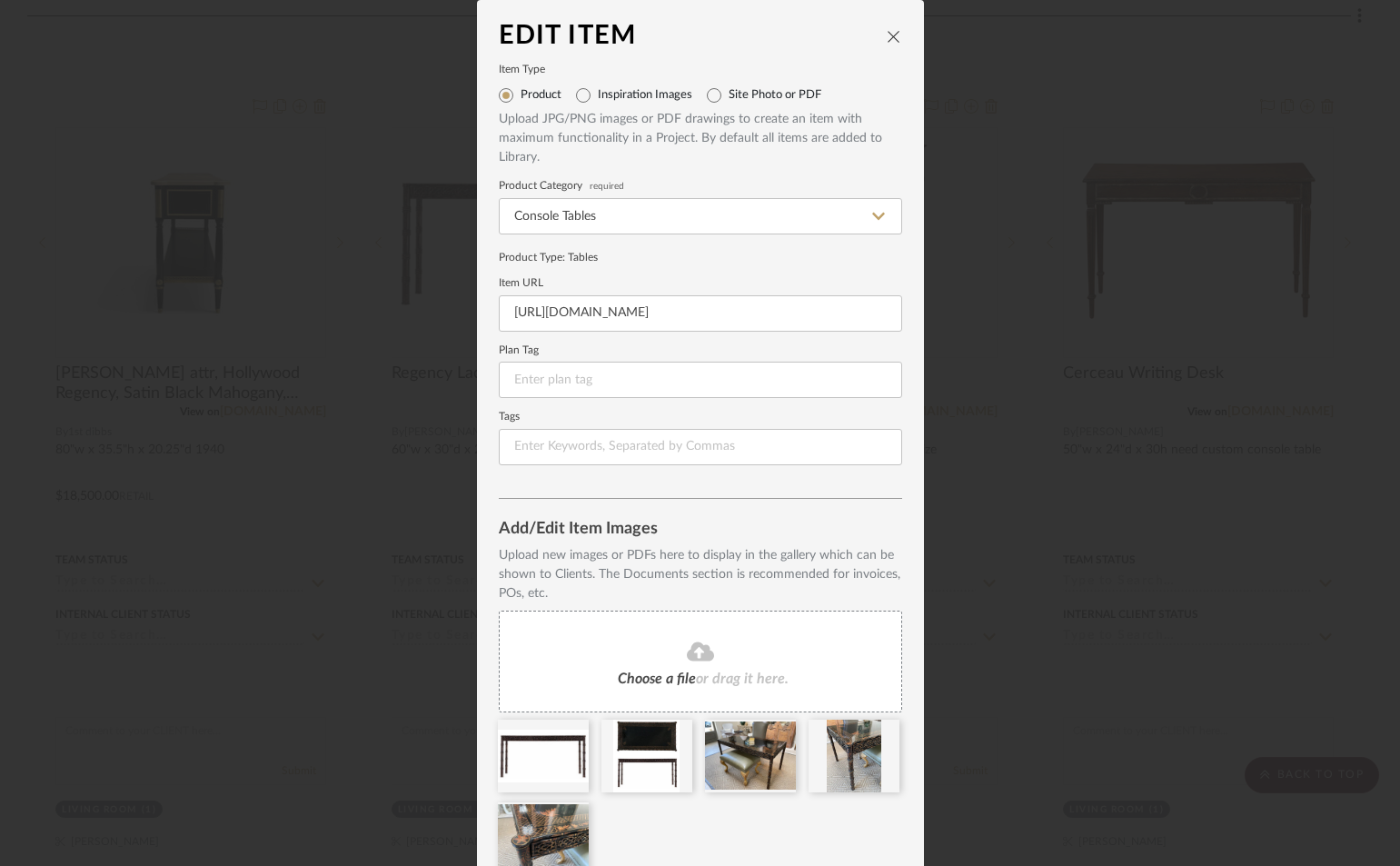
click at [887, 38] on icon "close" at bounding box center [894, 36] width 15 height 15
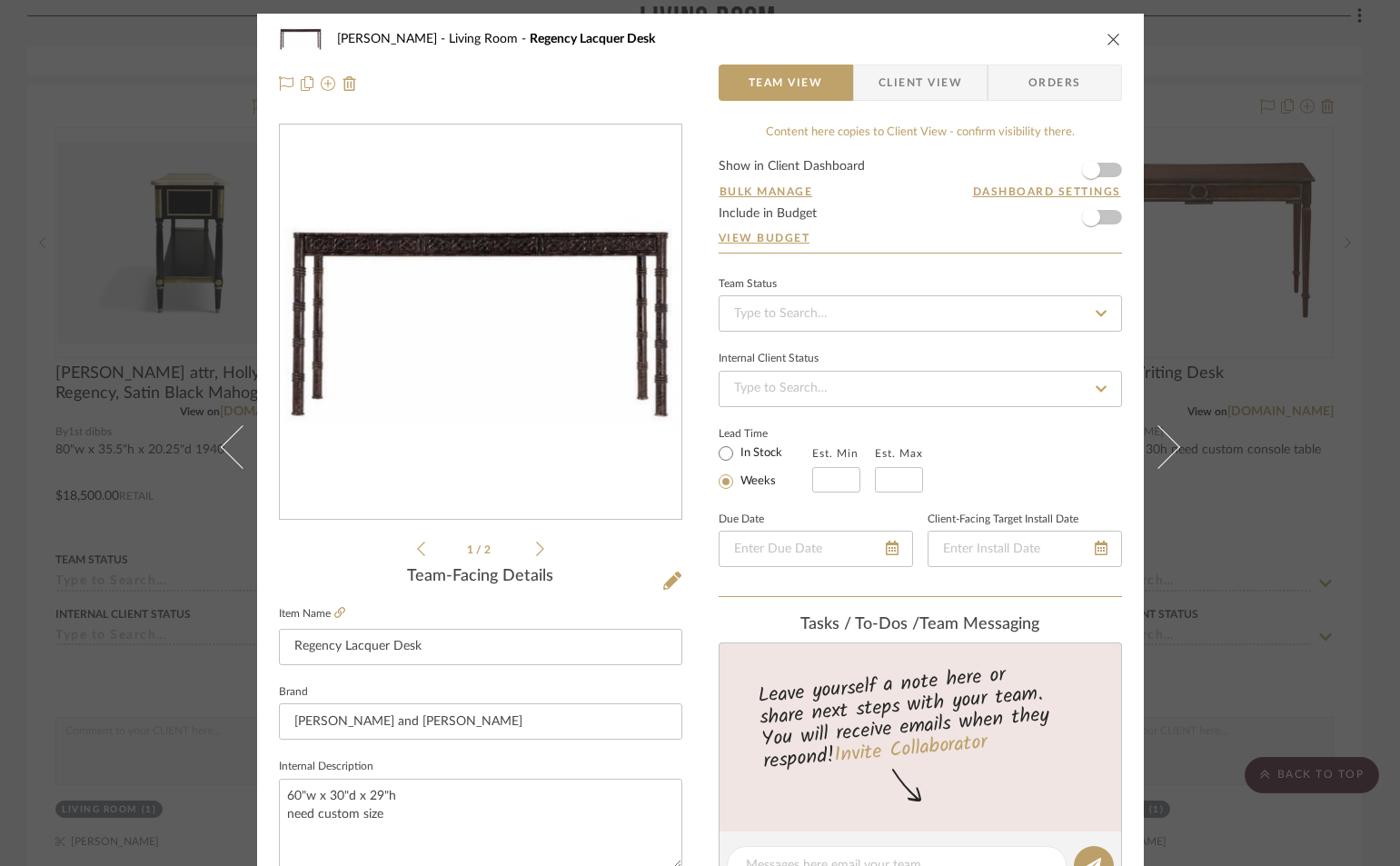
click at [1098, 43] on div "Smith - Deloache Living Room Regency Lacquer Desk" at bounding box center [701, 39] width 843 height 37
click at [1107, 36] on icon "close" at bounding box center [1114, 39] width 15 height 15
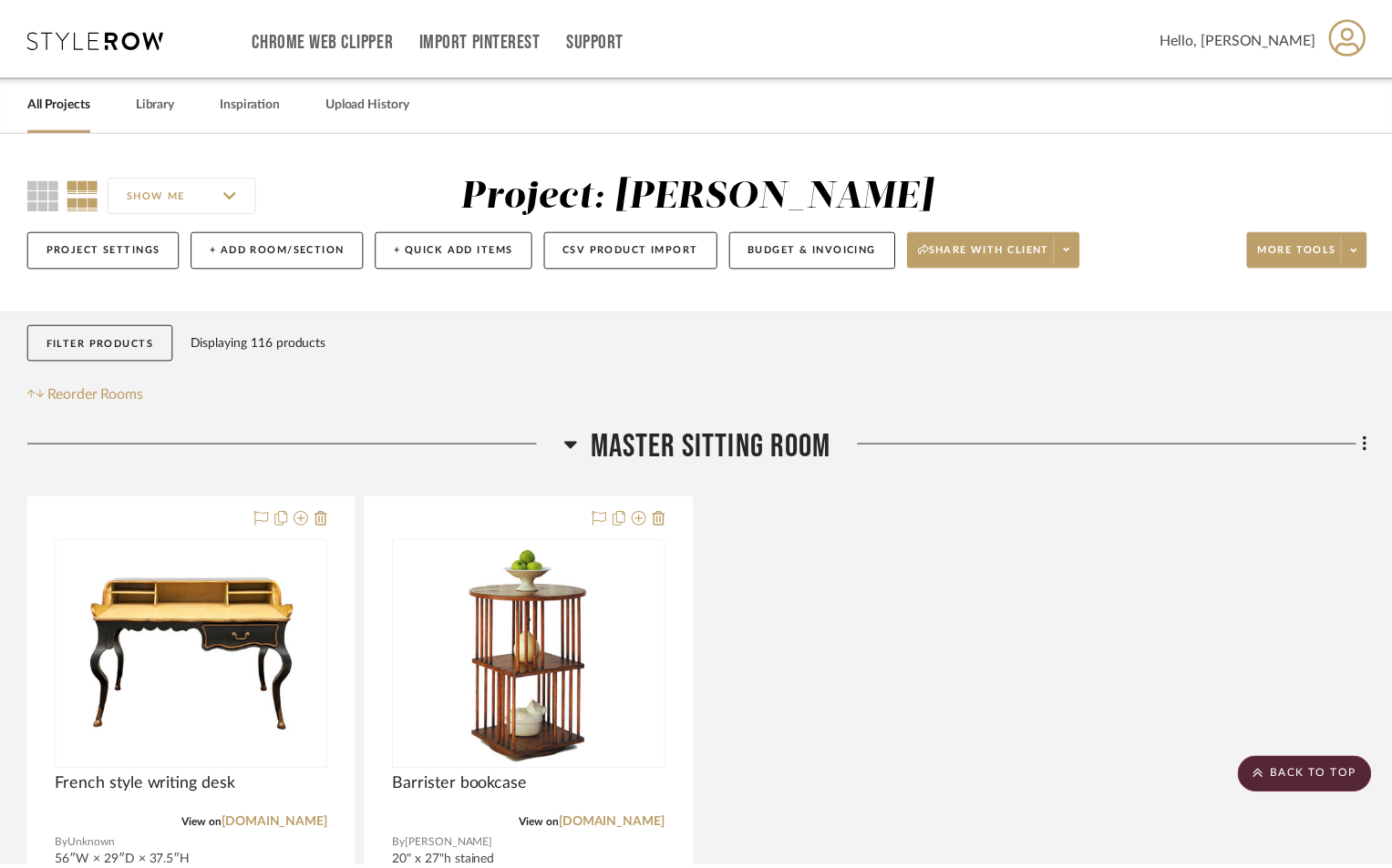
scroll to position [11387, 0]
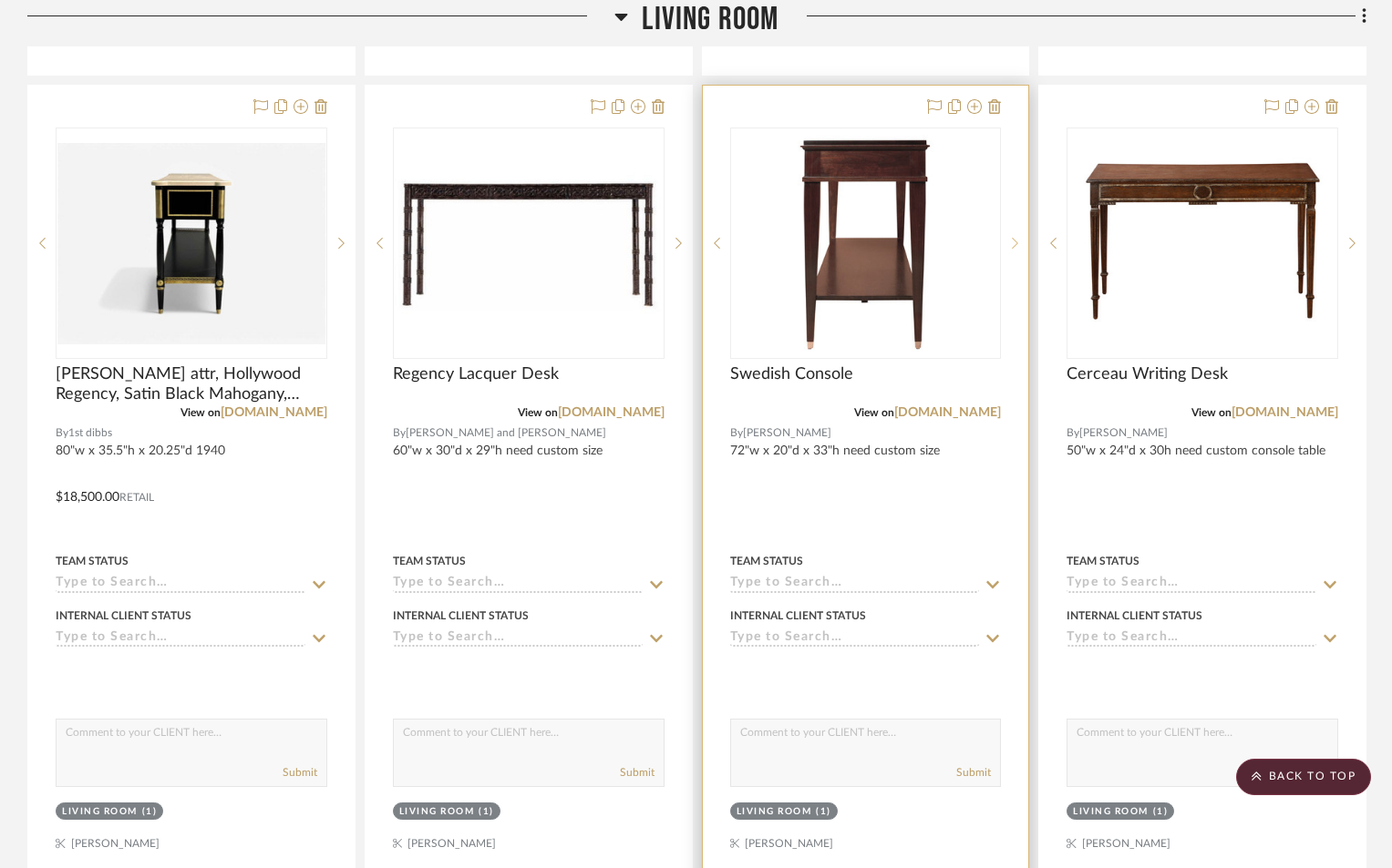
click at [1015, 242] on icon at bounding box center [1015, 242] width 6 height 13
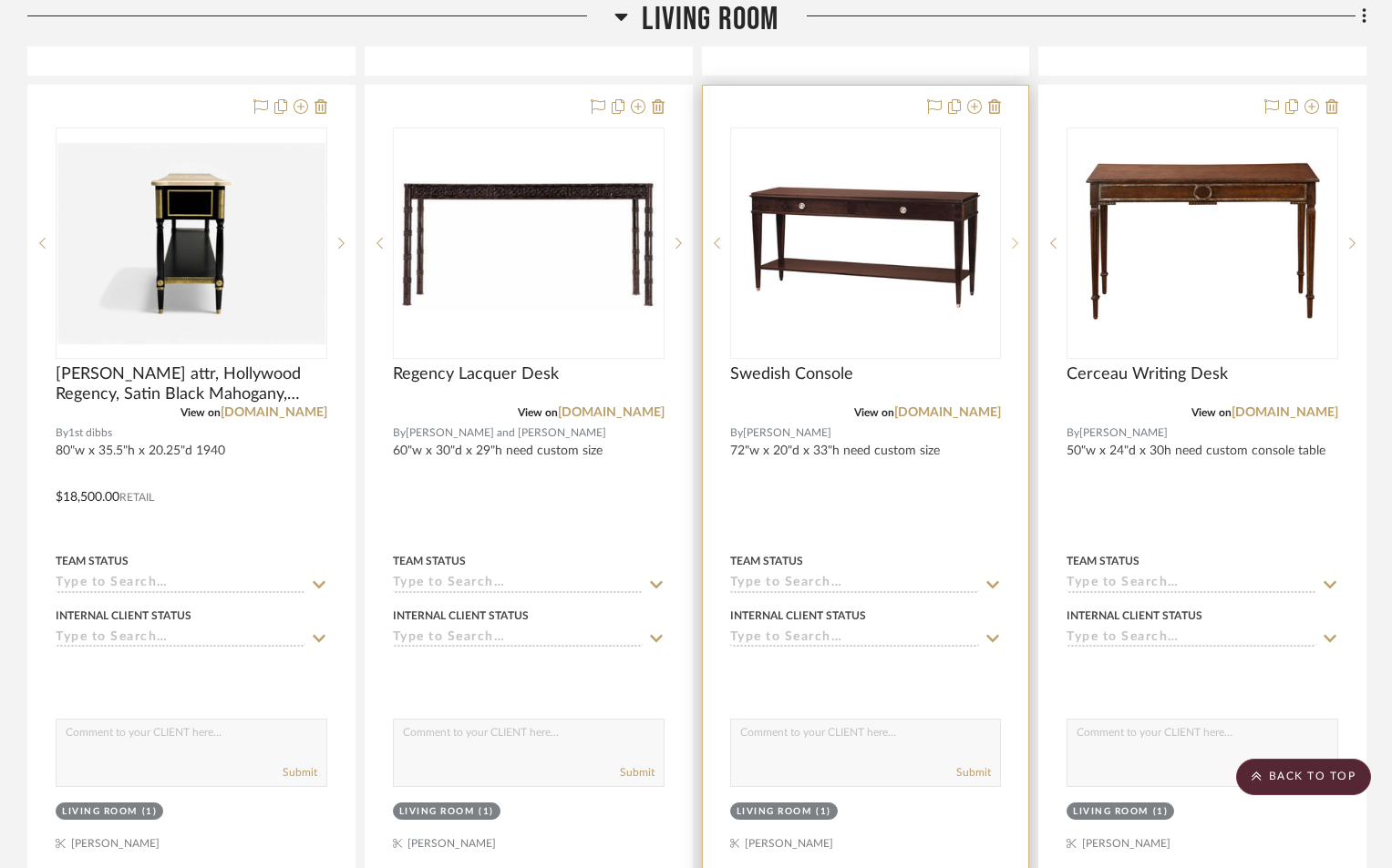
click at [1016, 242] on icon at bounding box center [1015, 242] width 6 height 11
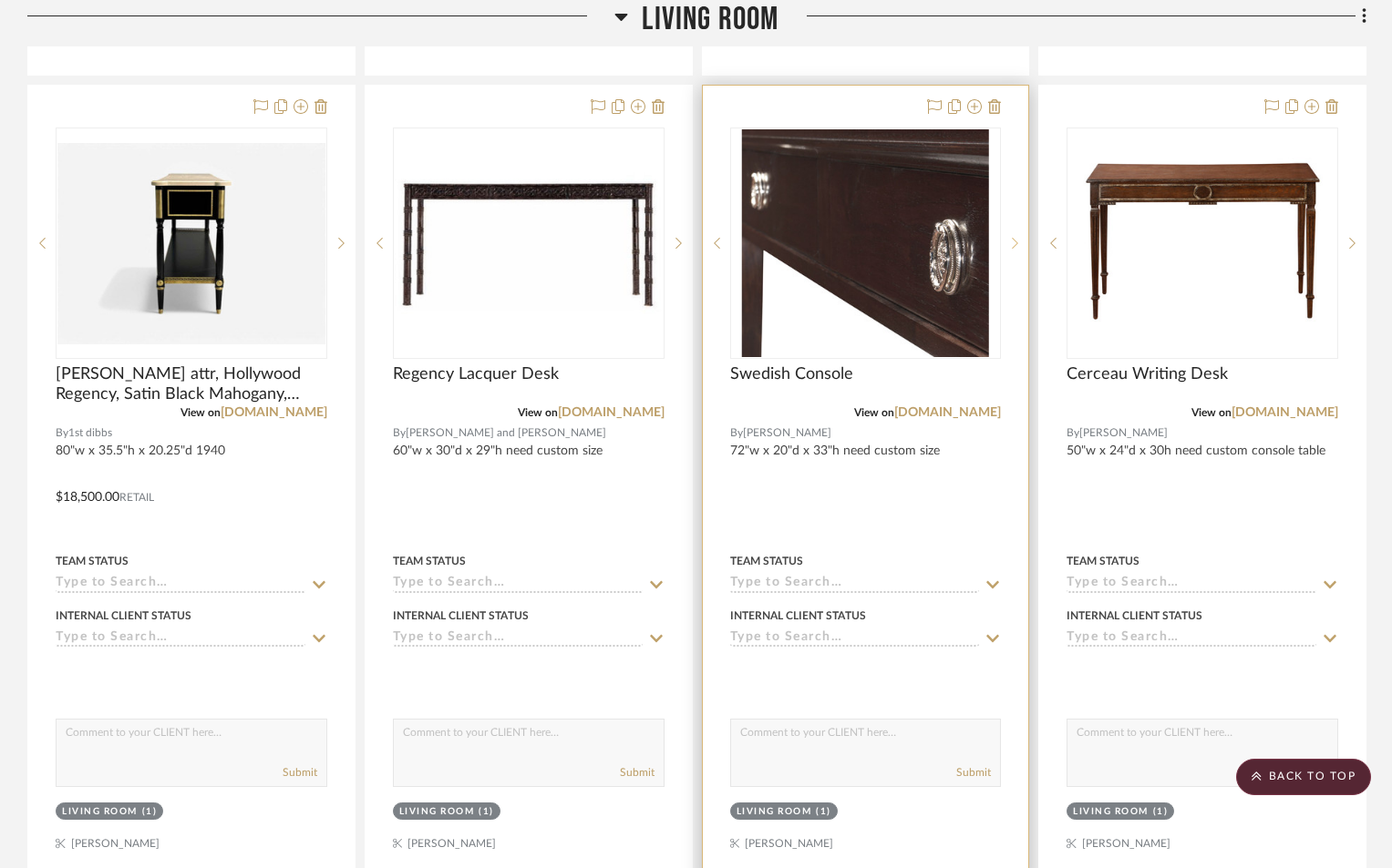
click at [1016, 242] on icon at bounding box center [1015, 242] width 6 height 11
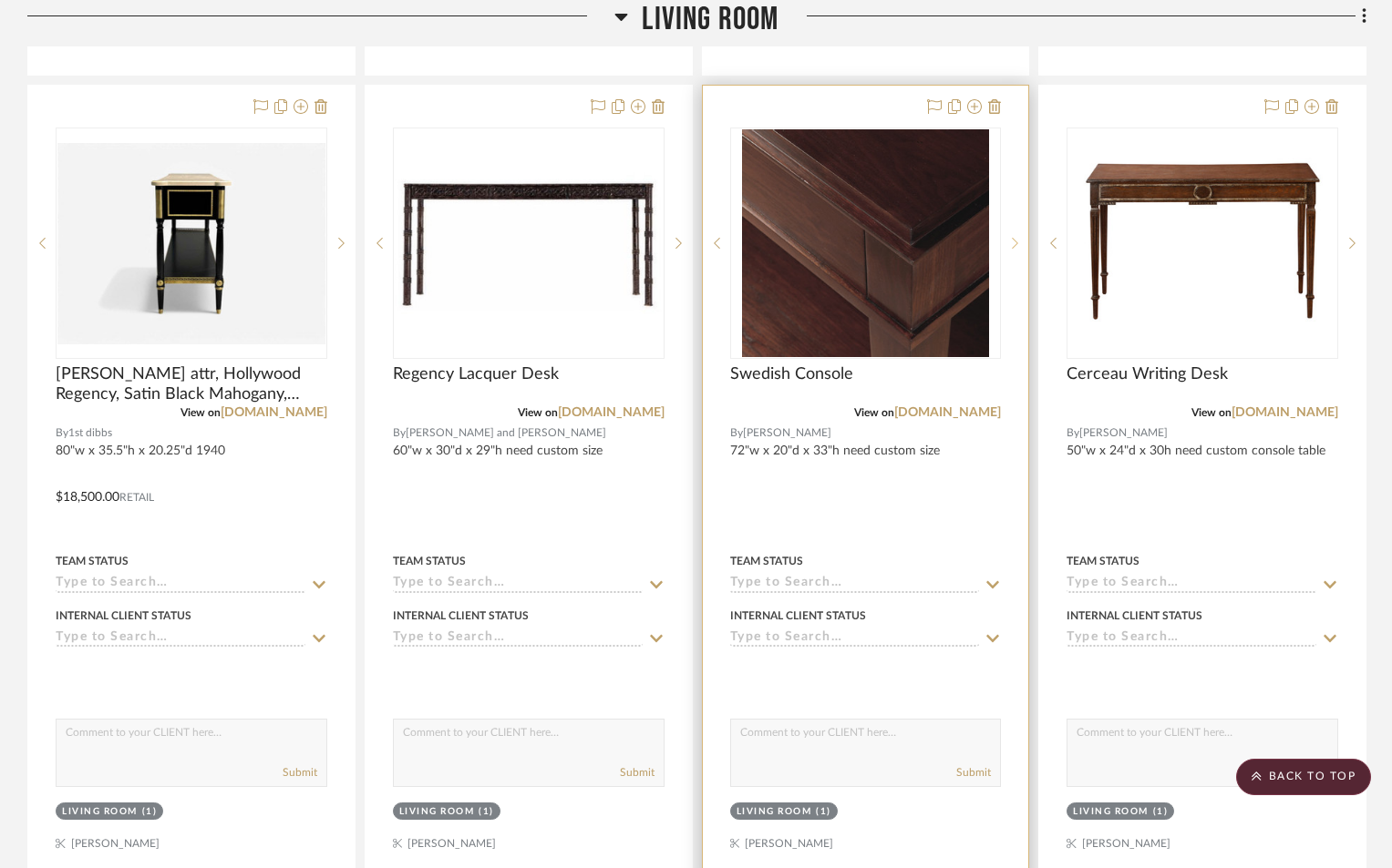
click at [1016, 242] on icon at bounding box center [1015, 242] width 6 height 11
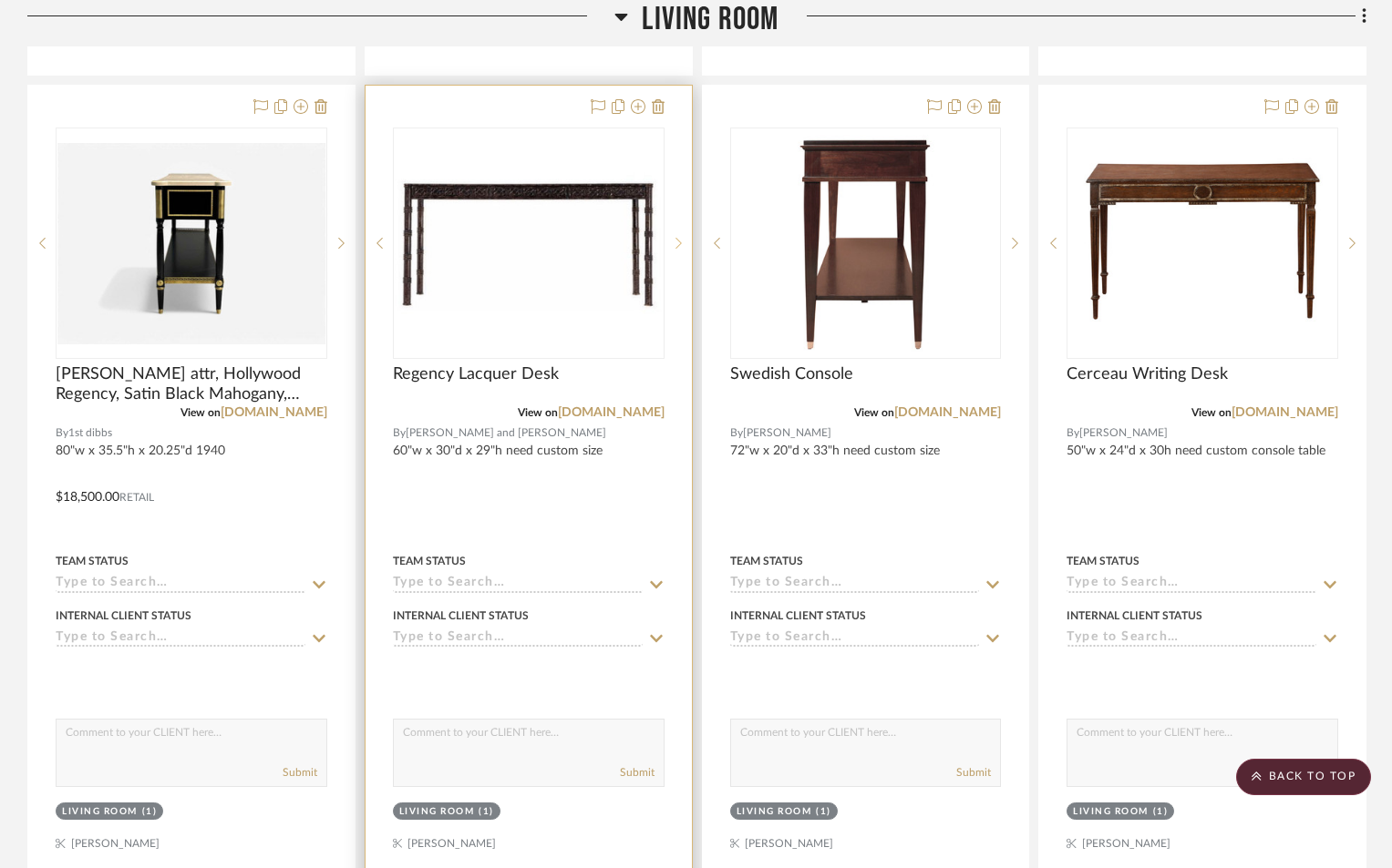
click at [677, 247] on icon at bounding box center [678, 242] width 6 height 13
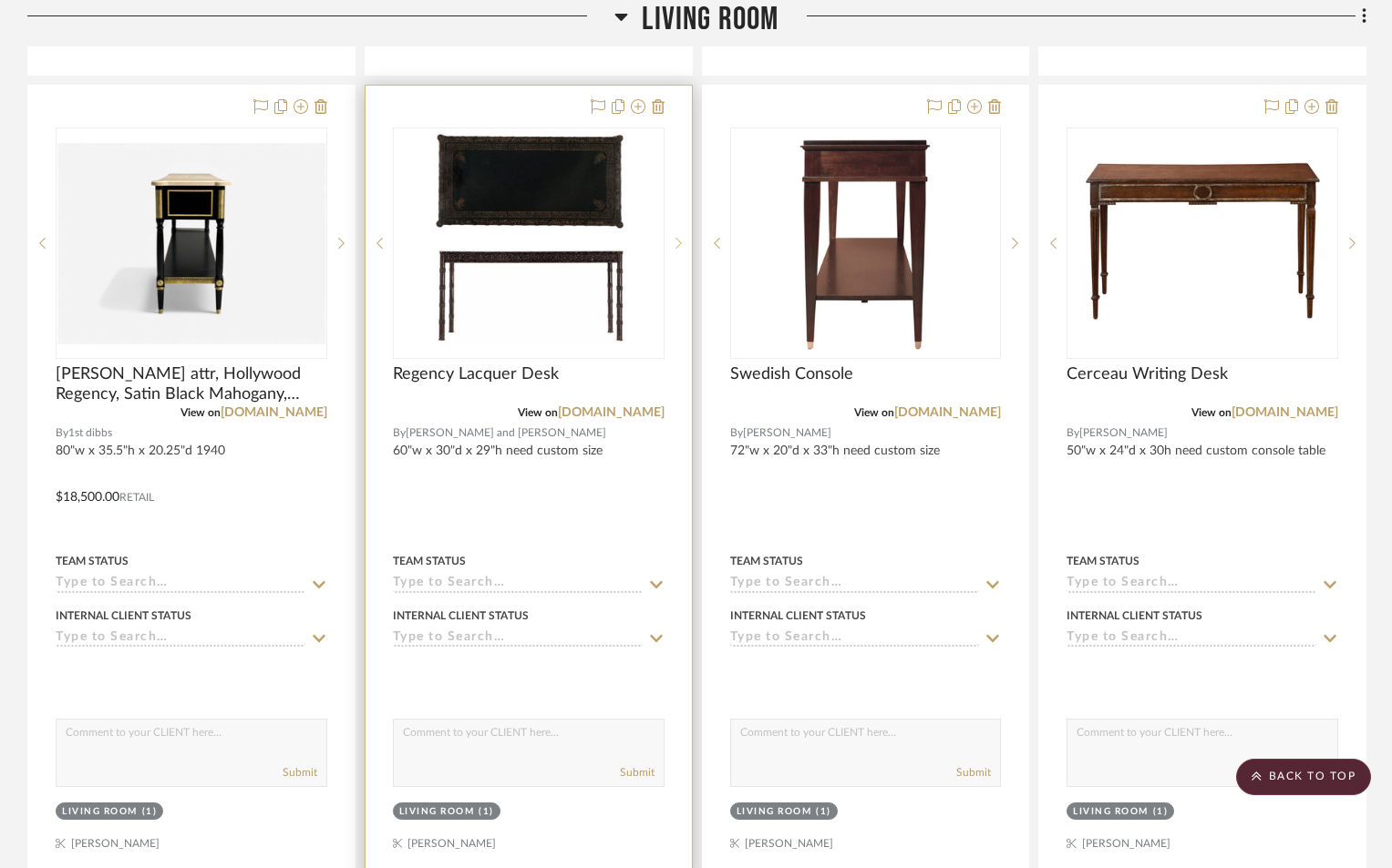
click at [677, 246] on icon at bounding box center [678, 242] width 6 height 13
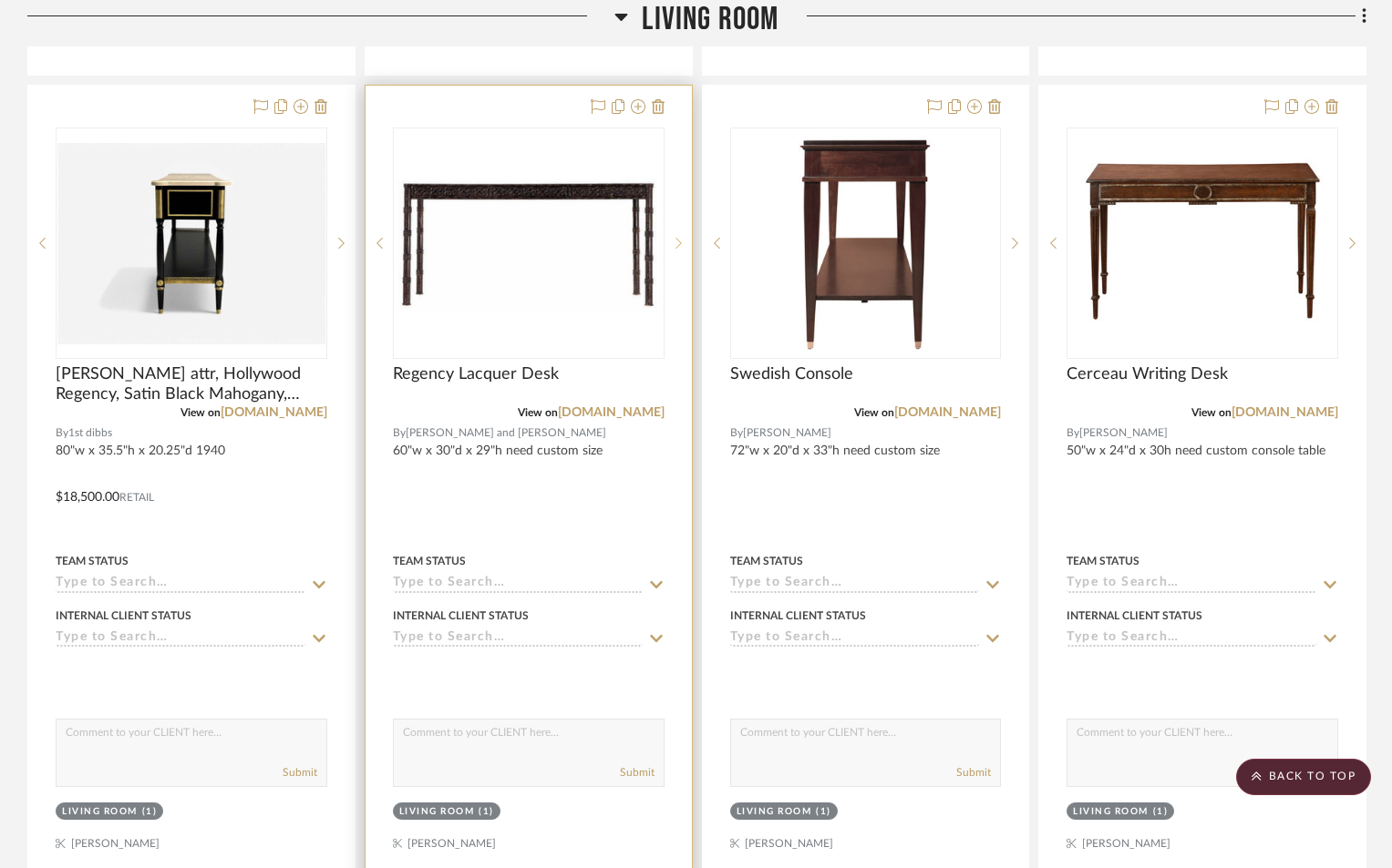
click at [677, 246] on icon at bounding box center [678, 242] width 6 height 11
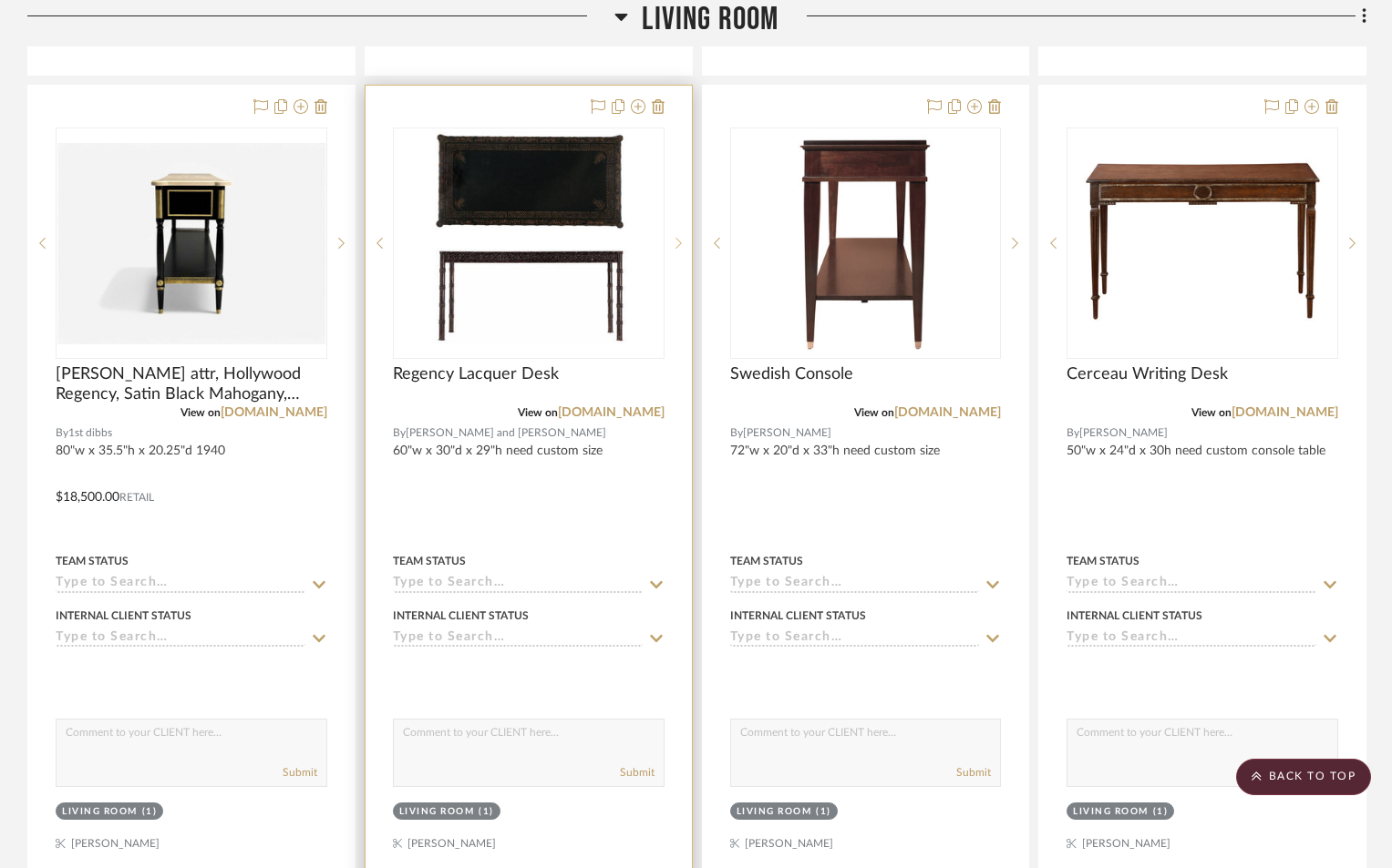
click at [677, 246] on icon at bounding box center [678, 242] width 6 height 11
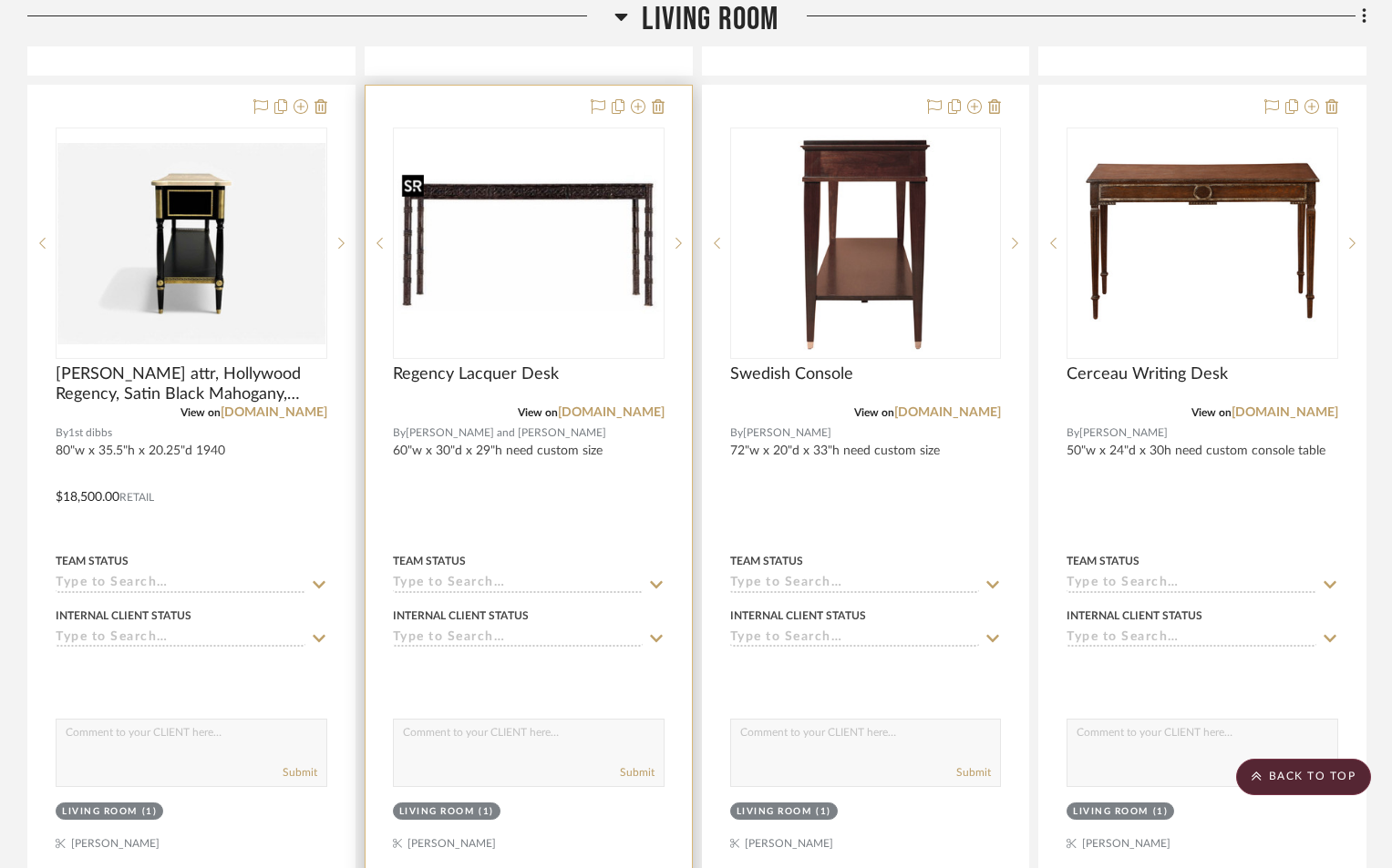
click at [457, 306] on img "0" at bounding box center [529, 243] width 268 height 154
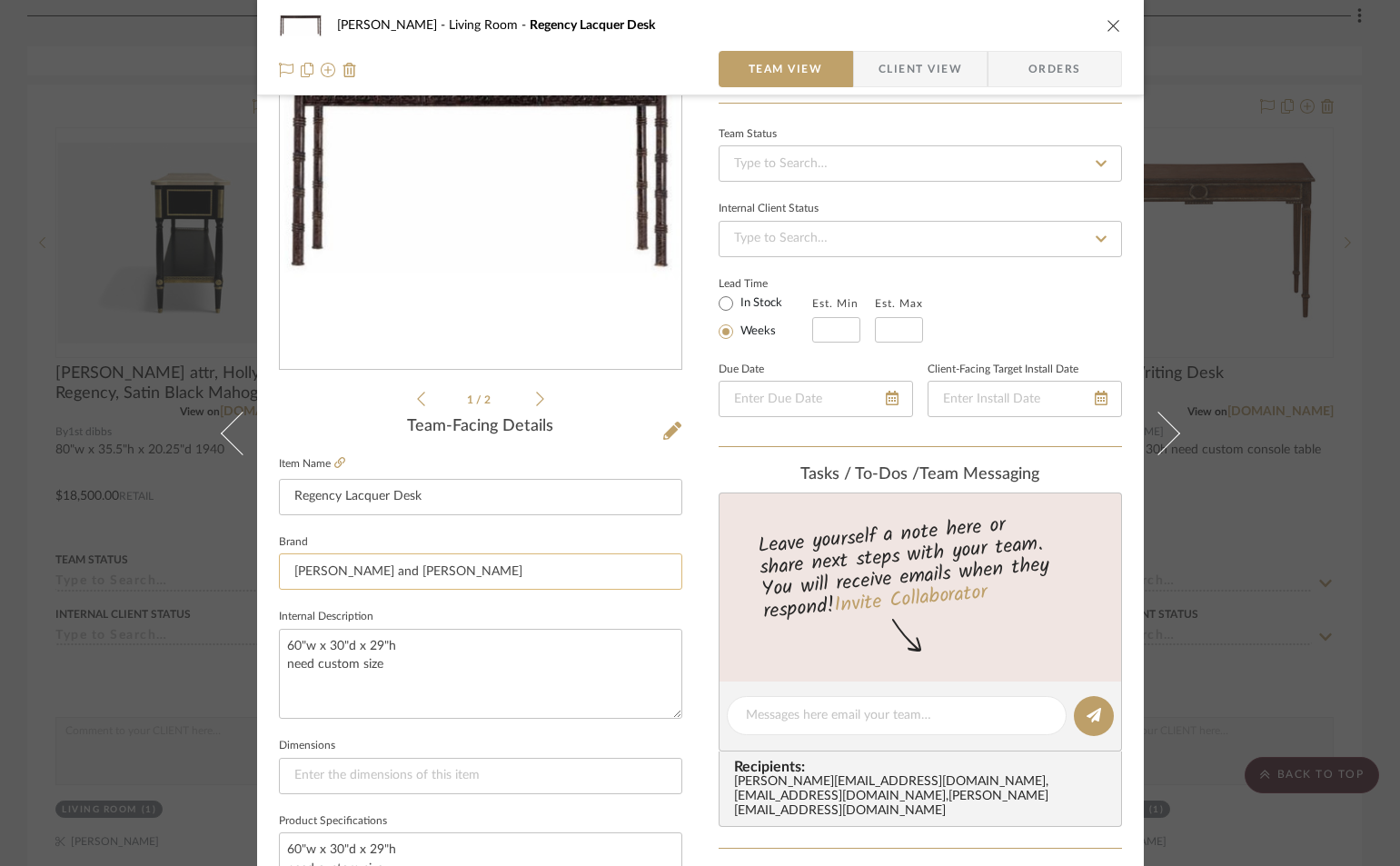
scroll to position [182, 0]
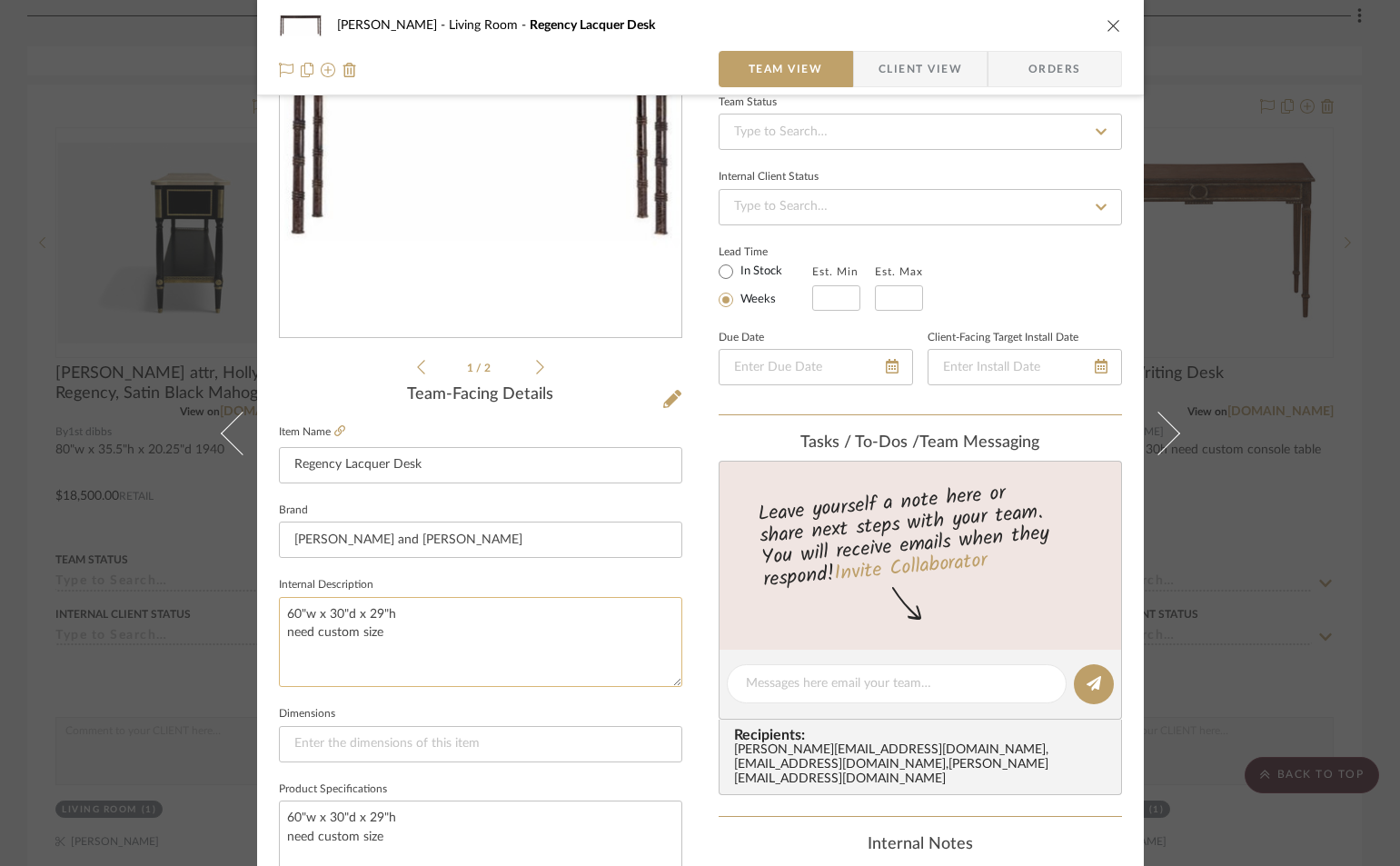
click at [384, 633] on textarea "60"w x 30"d x 29"h need custom size" at bounding box center [481, 642] width 404 height 90
type textarea "60"w x 30"d x 29"h need custom size Custom size priced"
type textarea "60"w x 30"d x 29"h need custom size Custom size priced 84"w x 20"d x 30"h"
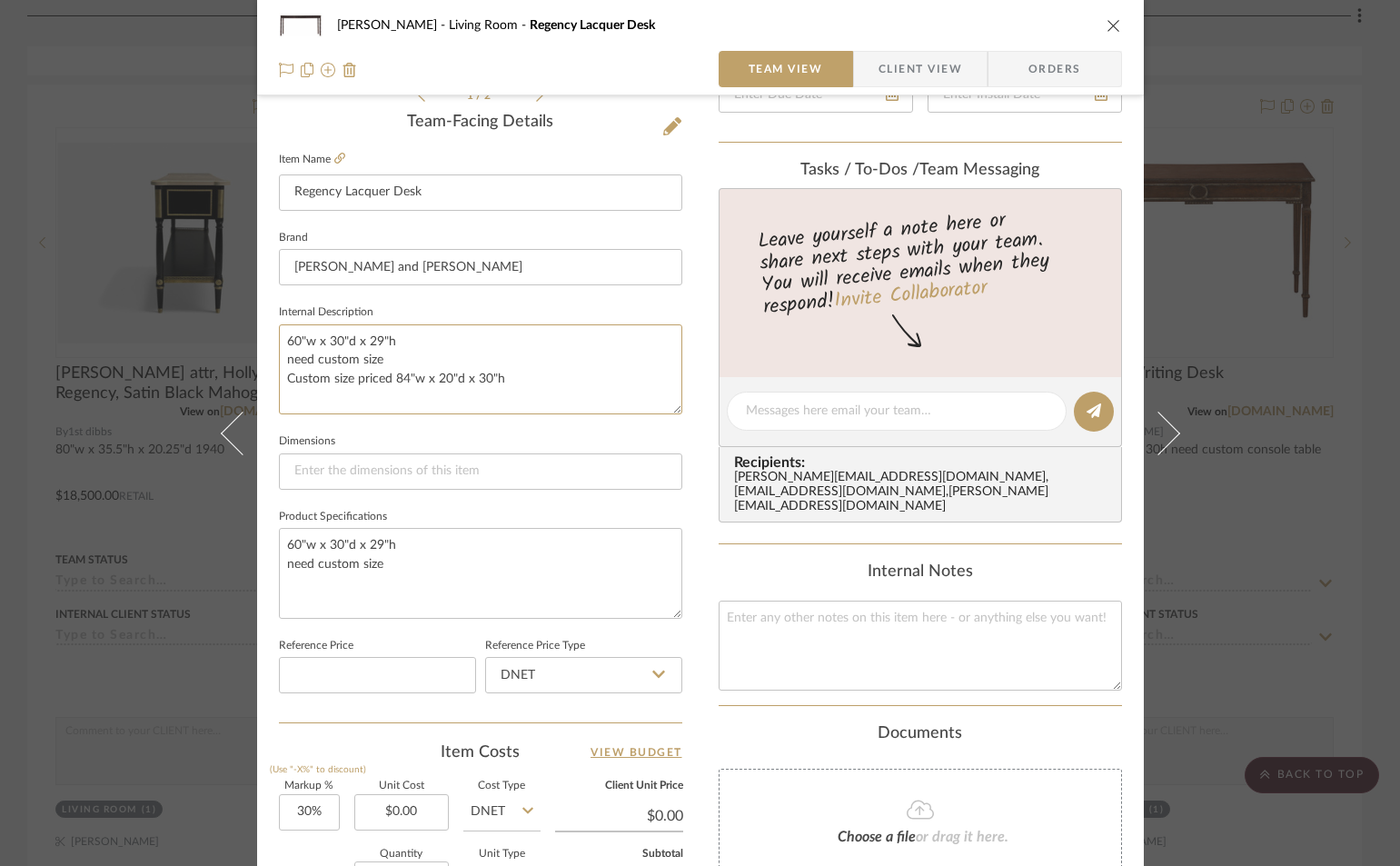
scroll to position [545, 0]
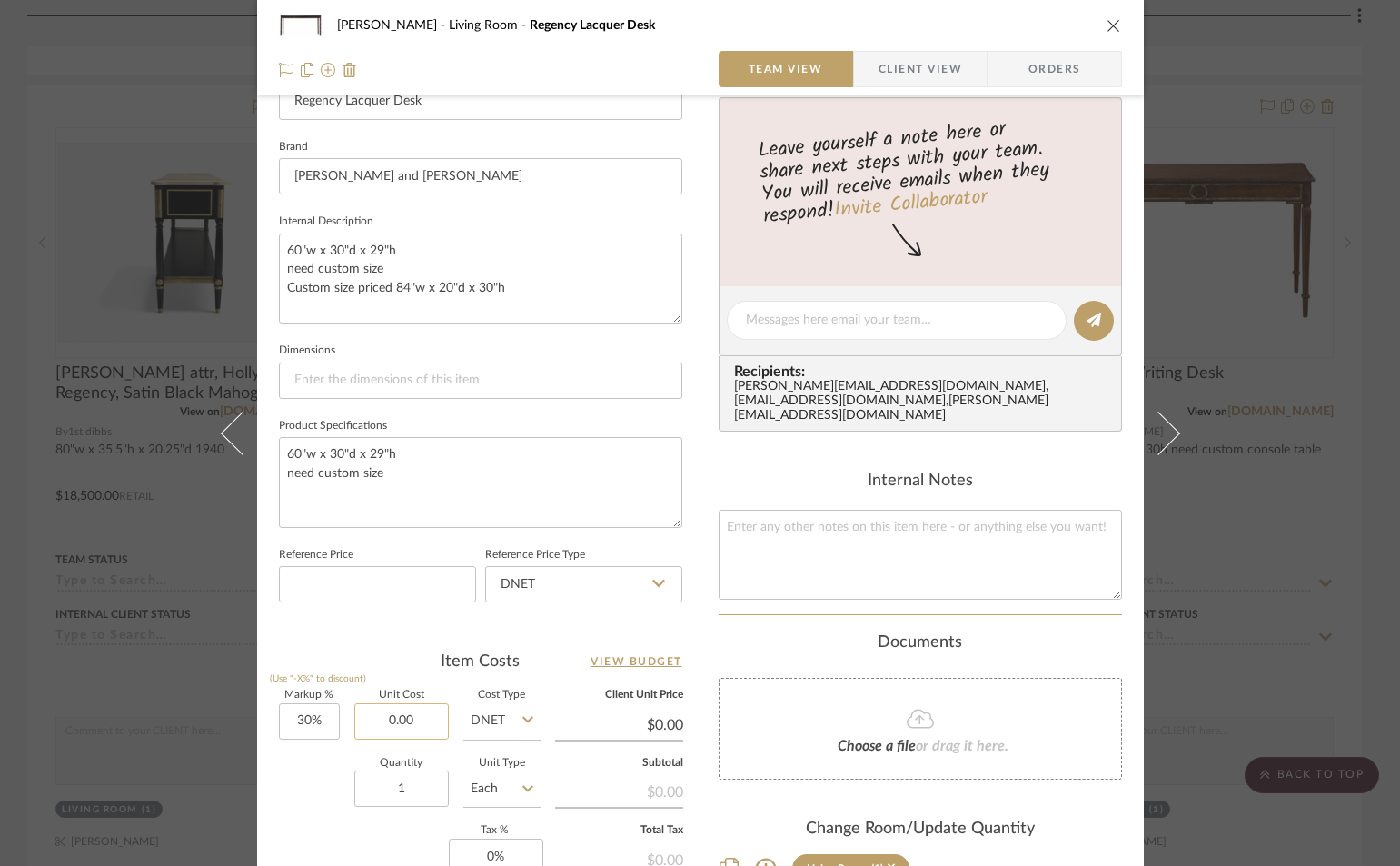
click at [421, 727] on input "0.00" at bounding box center [402, 721] width 95 height 37
type input "$23,610.00"
click at [691, 662] on div "Smith - Deloache Living Room Regency Lacquer Desk Team View Client View Orders …" at bounding box center [700, 308] width 887 height 1679
type input "$30,693.00"
click at [1107, 25] on icon "close" at bounding box center [1114, 25] width 15 height 15
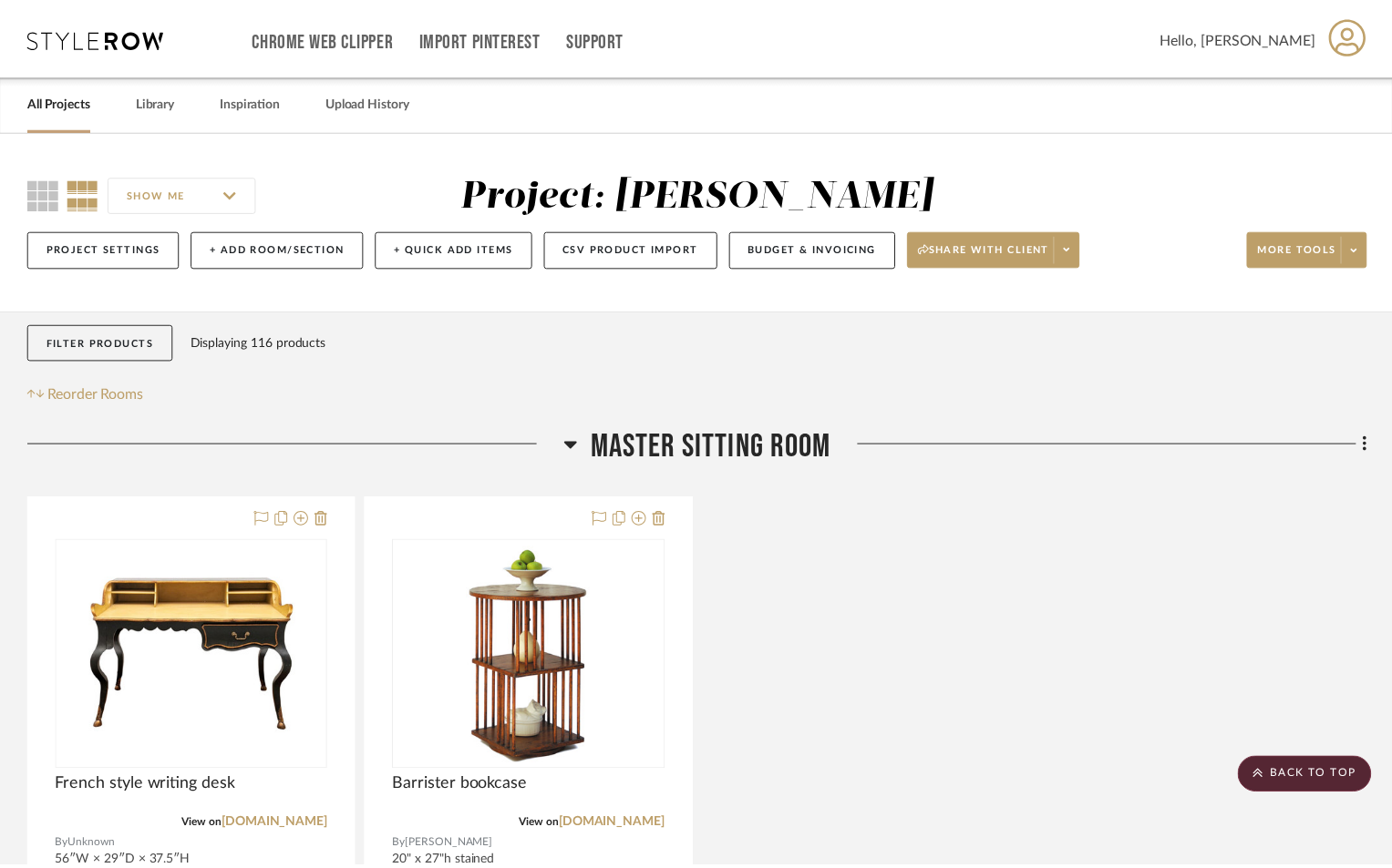
scroll to position [11387, 0]
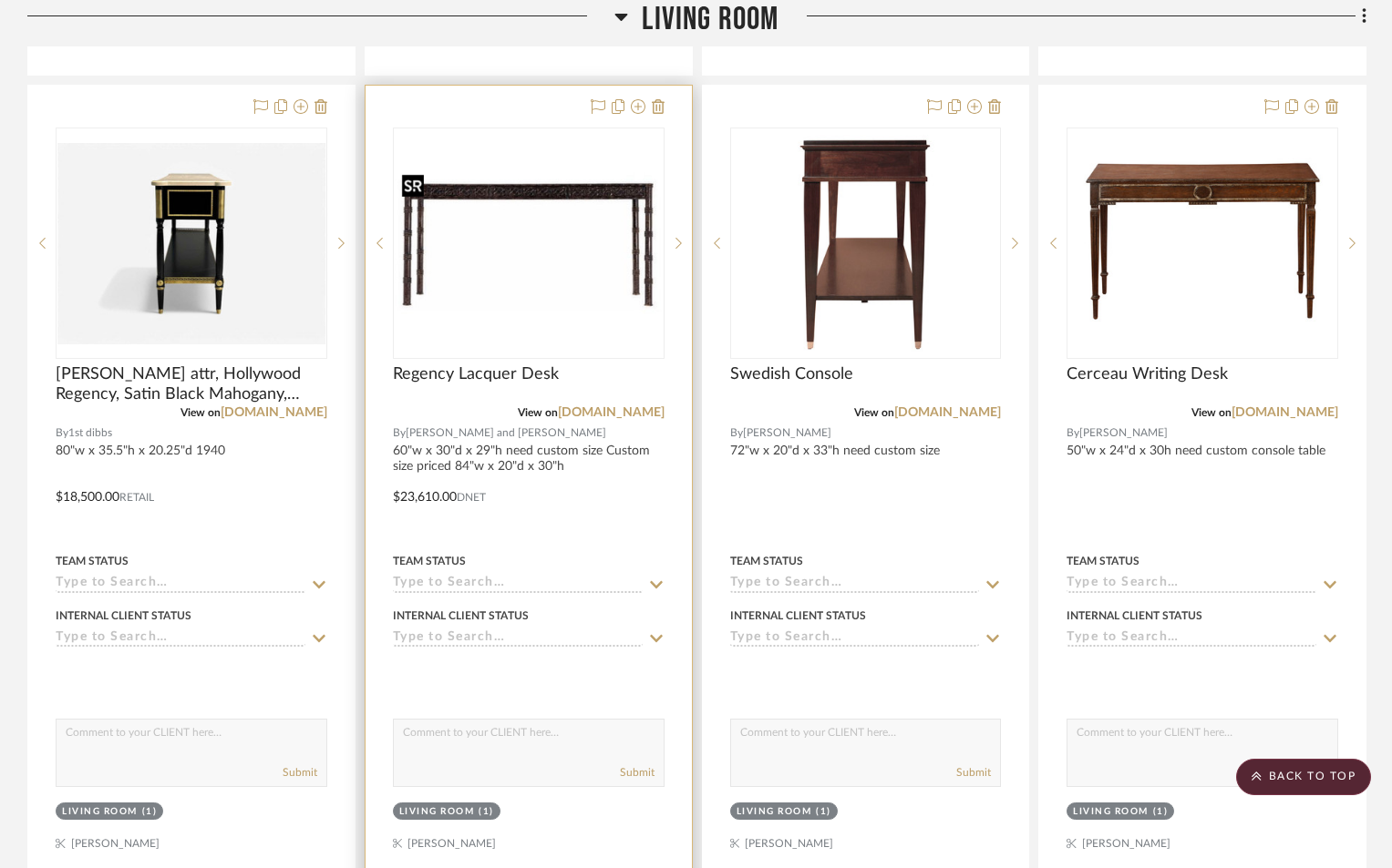
click at [578, 301] on img "0" at bounding box center [529, 243] width 268 height 154
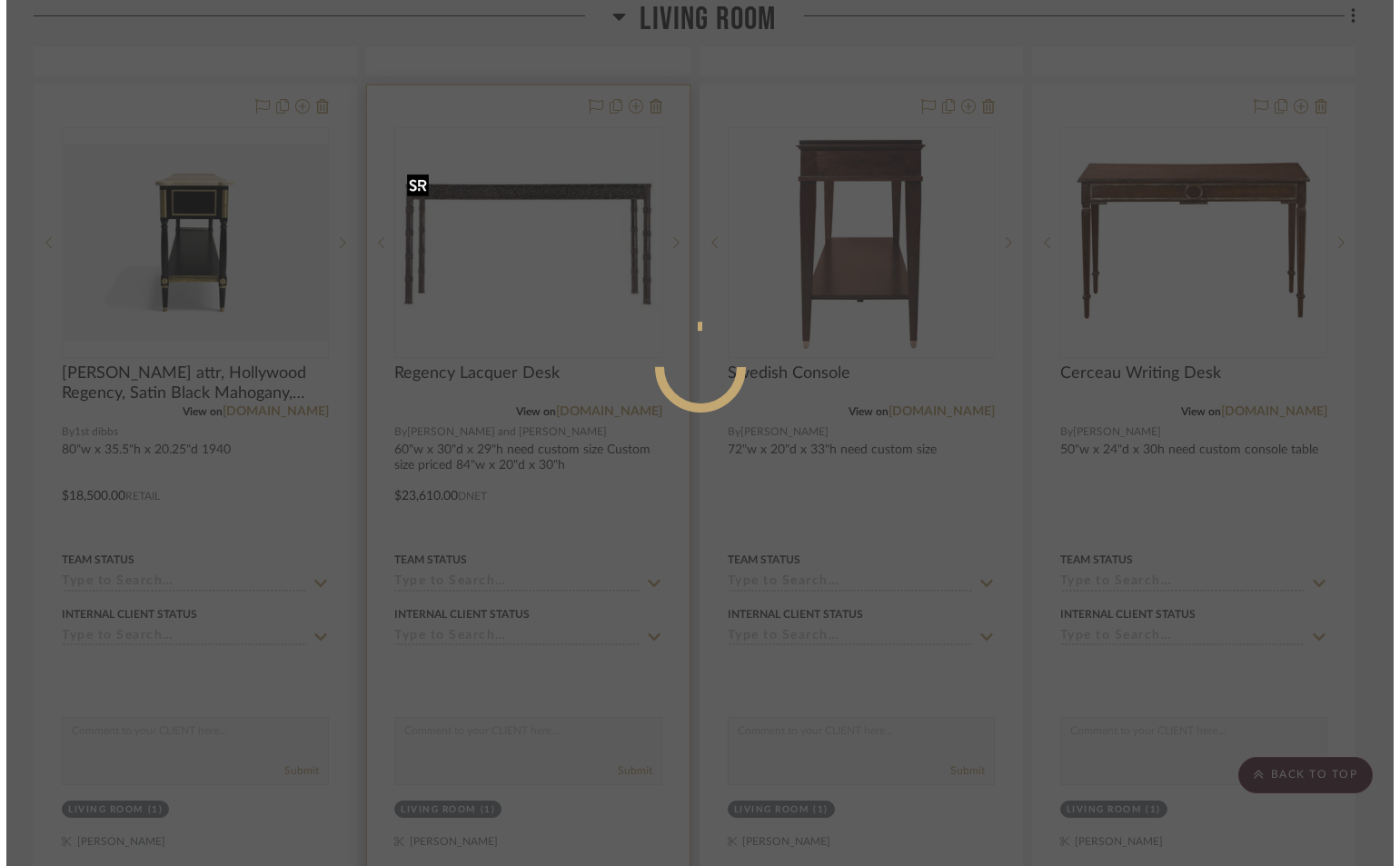
scroll to position [0, 0]
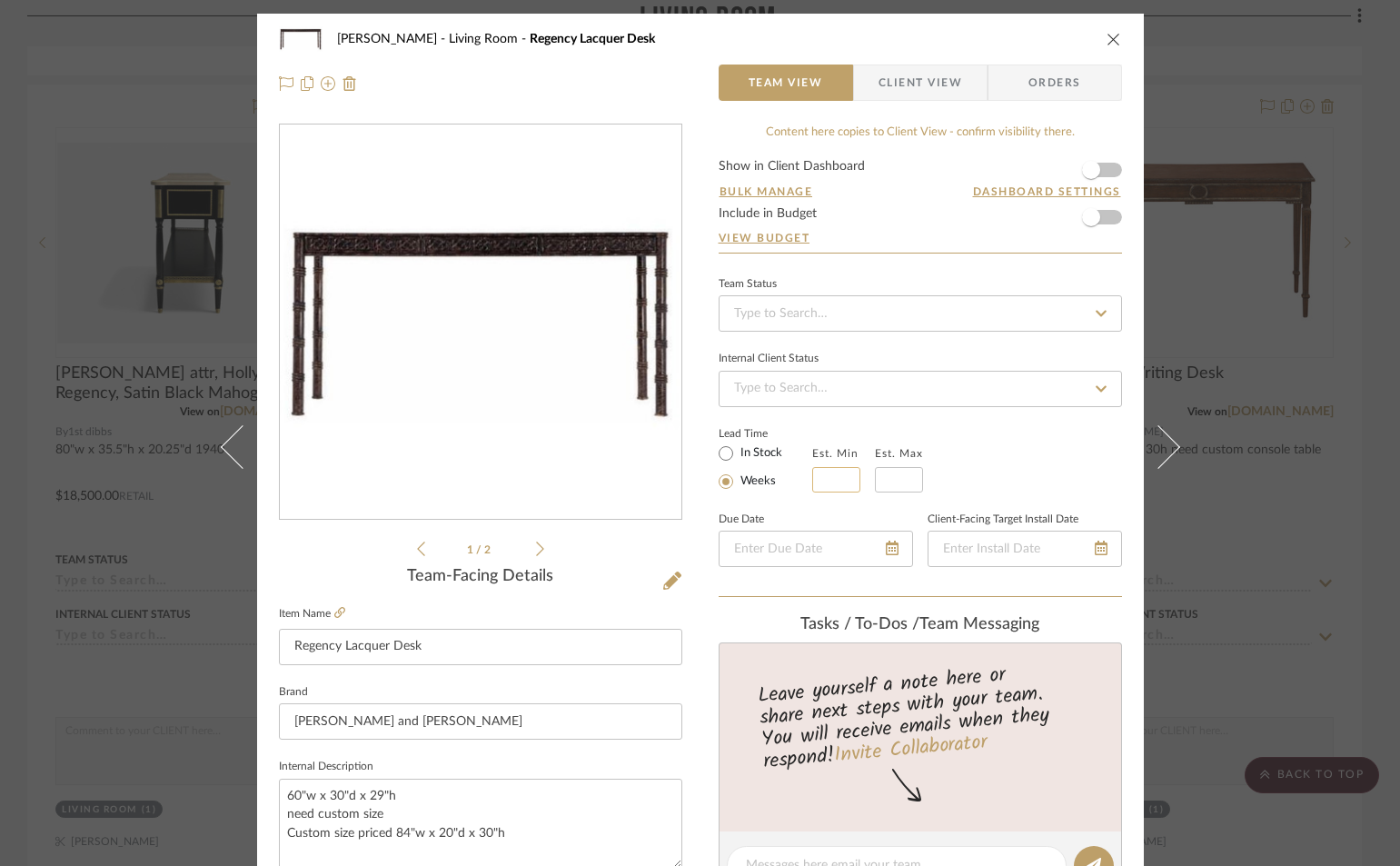
click at [830, 474] on input "text" at bounding box center [836, 480] width 48 height 26
click at [840, 470] on input "1820" at bounding box center [836, 480] width 48 height 26
drag, startPoint x: 838, startPoint y: 476, endPoint x: 815, endPoint y: 480, distance: 23.3
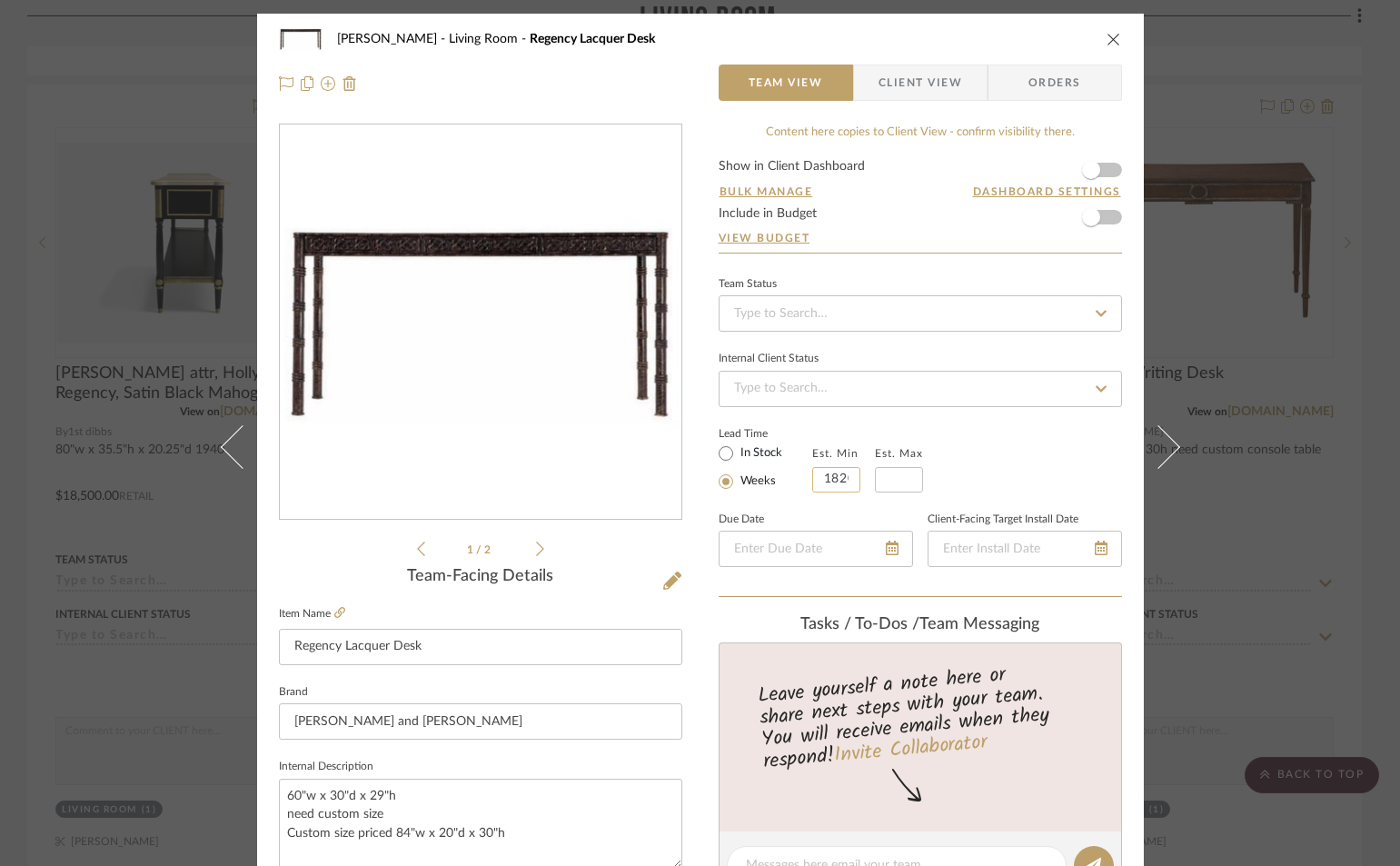
click at [815, 480] on input "1820" at bounding box center [836, 480] width 48 height 26
type input "18"
click at [897, 469] on input at bounding box center [898, 480] width 48 height 26
type input "20"
click at [1007, 443] on div "Lead Time In Stock Weeks Est. Min 18 Est. Max 20" at bounding box center [920, 457] width 404 height 71
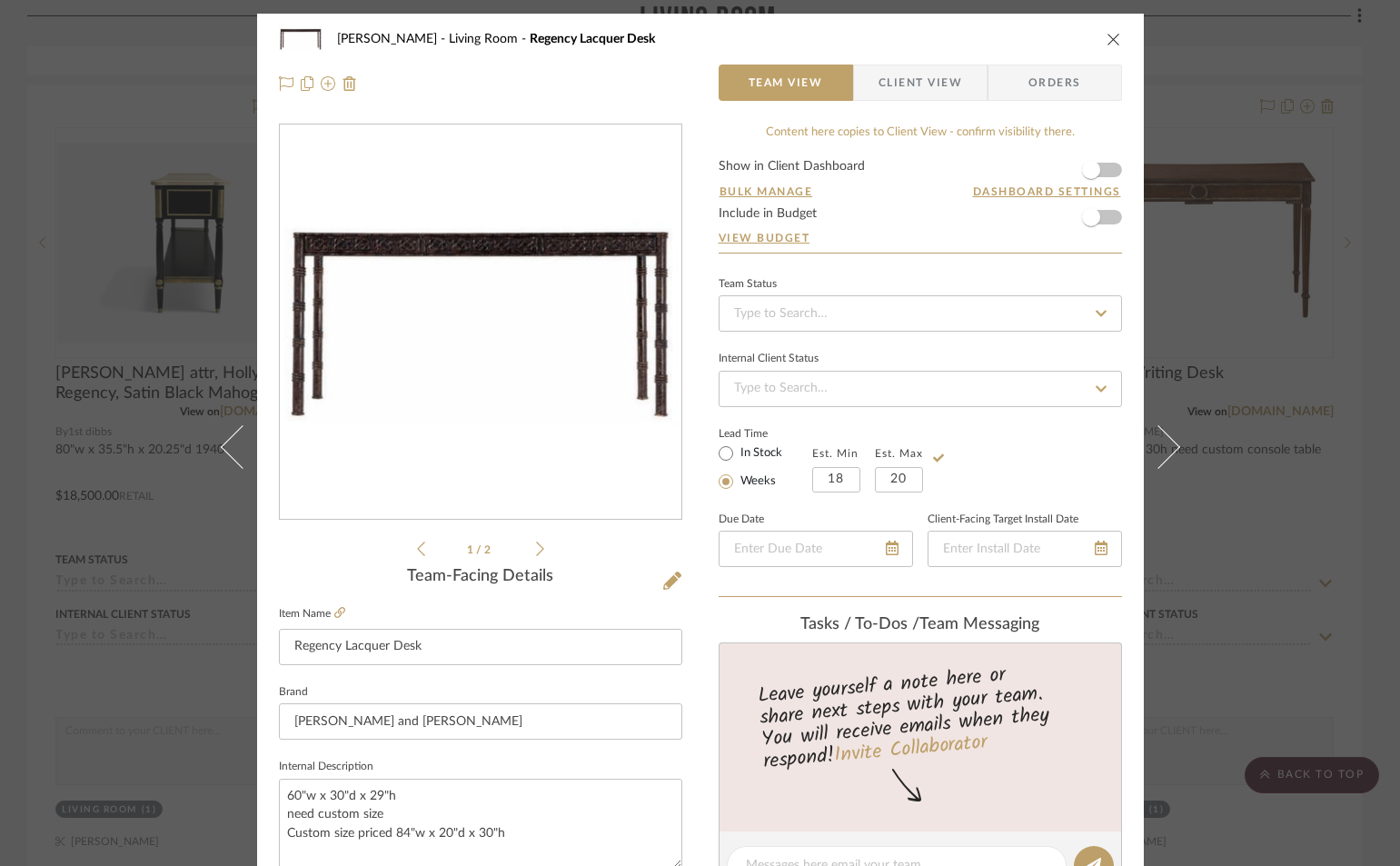
click at [1109, 39] on icon "close" at bounding box center [1114, 39] width 15 height 15
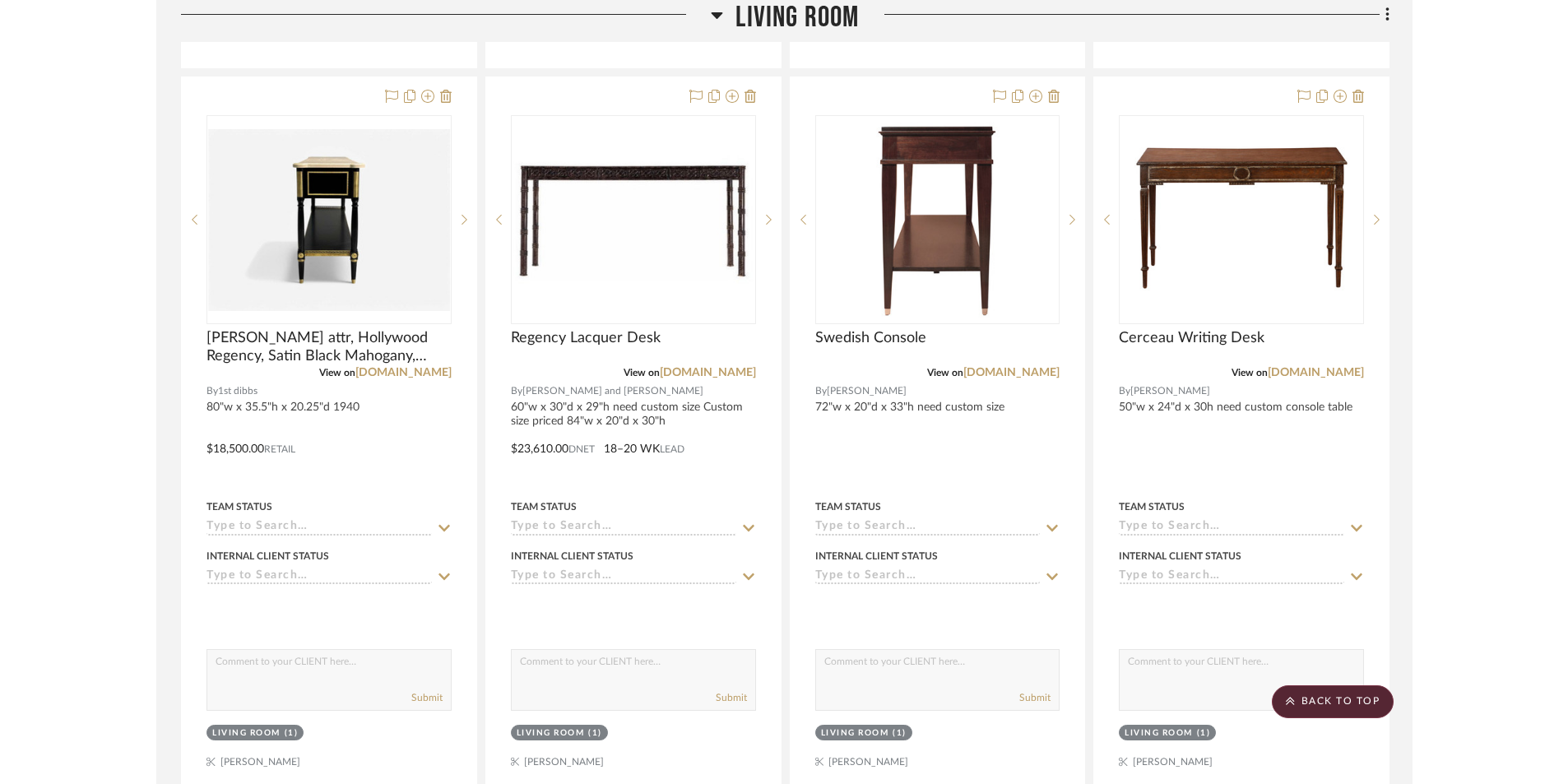
scroll to position [10220, 0]
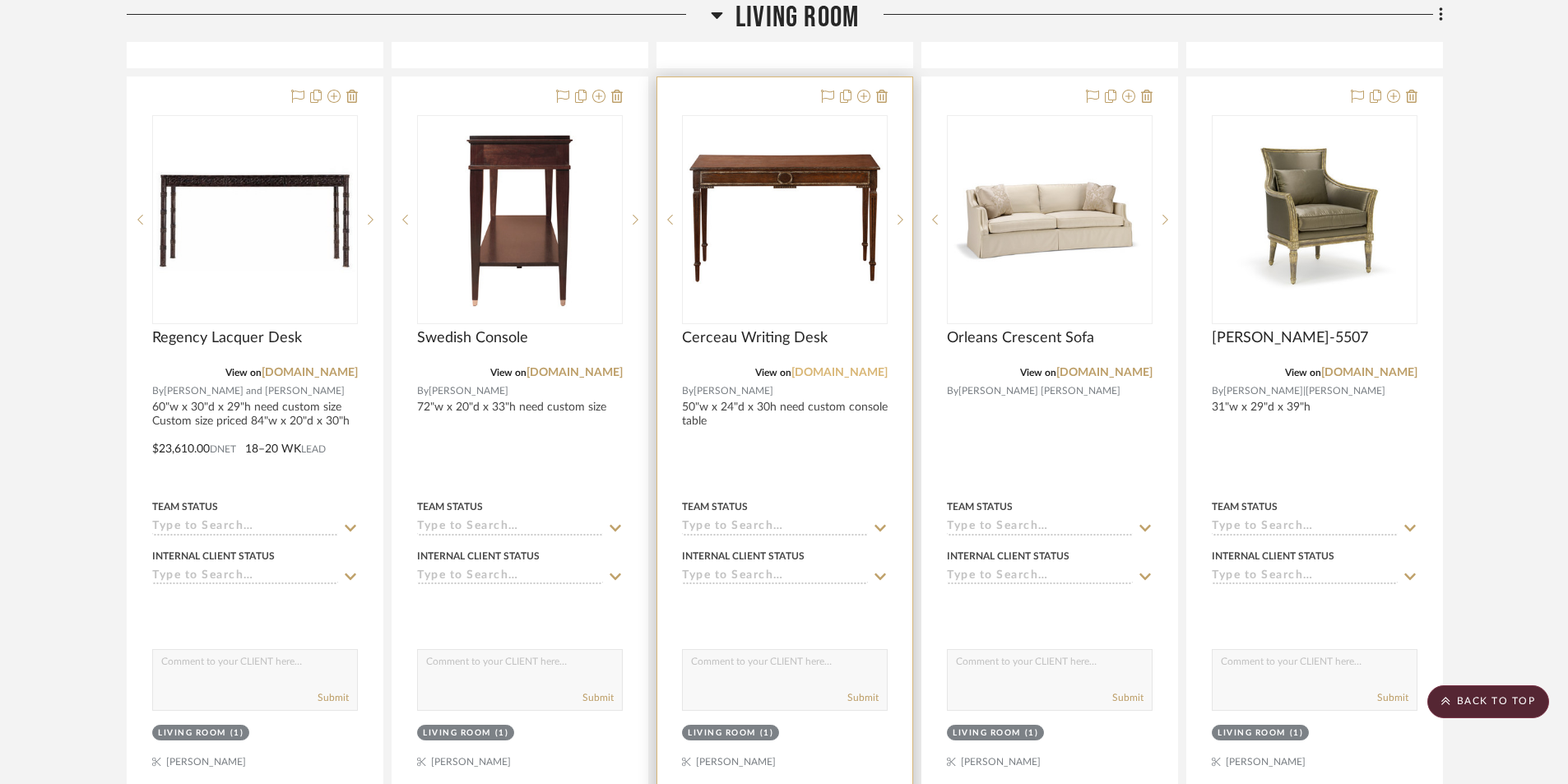
click at [829, 375] on link "[DOMAIN_NAME]" at bounding box center [839, 373] width 97 height 12
click at [898, 216] on icon at bounding box center [900, 219] width 5 height 12
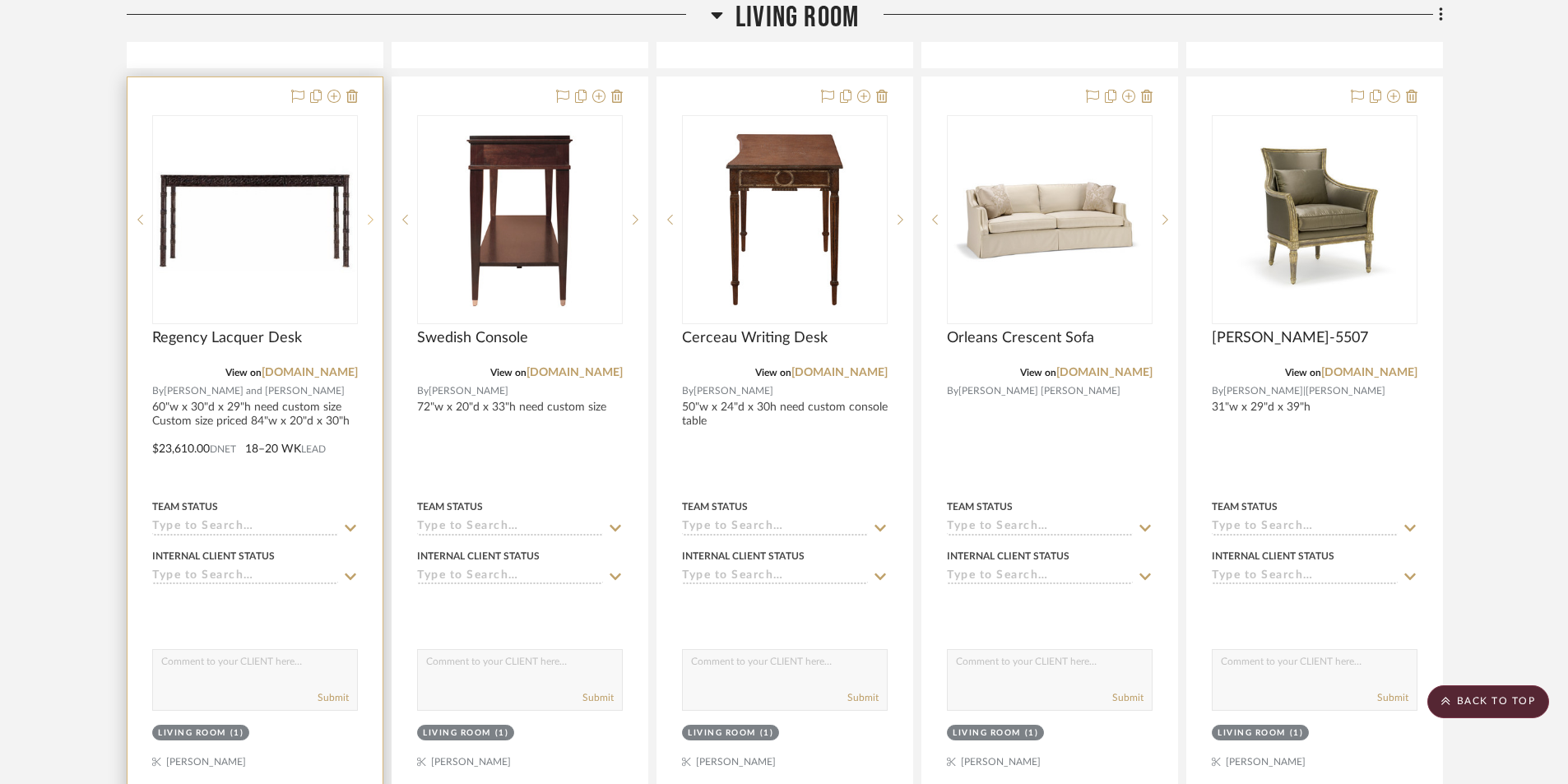
click at [372, 223] on icon at bounding box center [370, 219] width 5 height 12
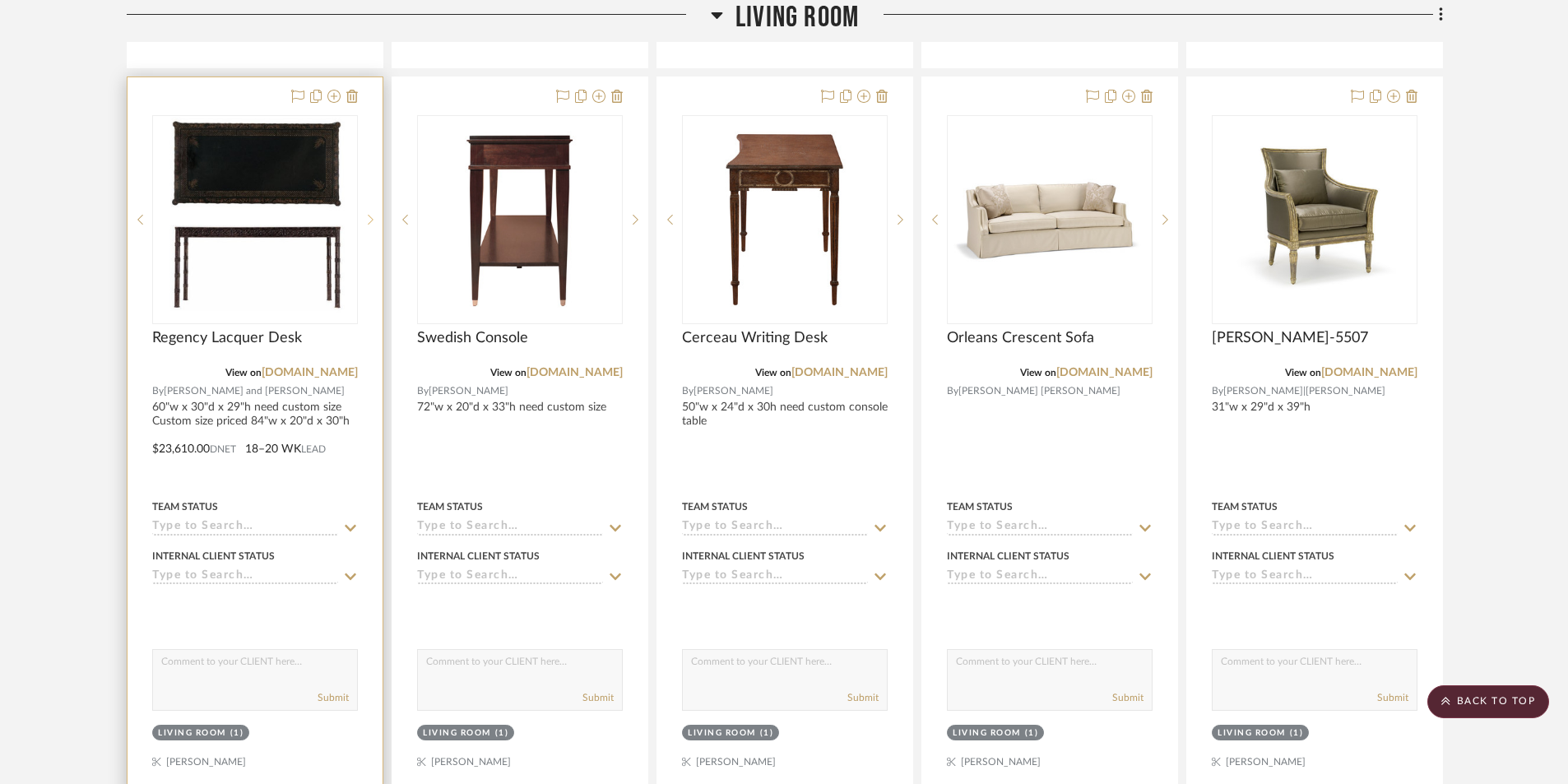
click at [372, 223] on icon at bounding box center [370, 219] width 5 height 12
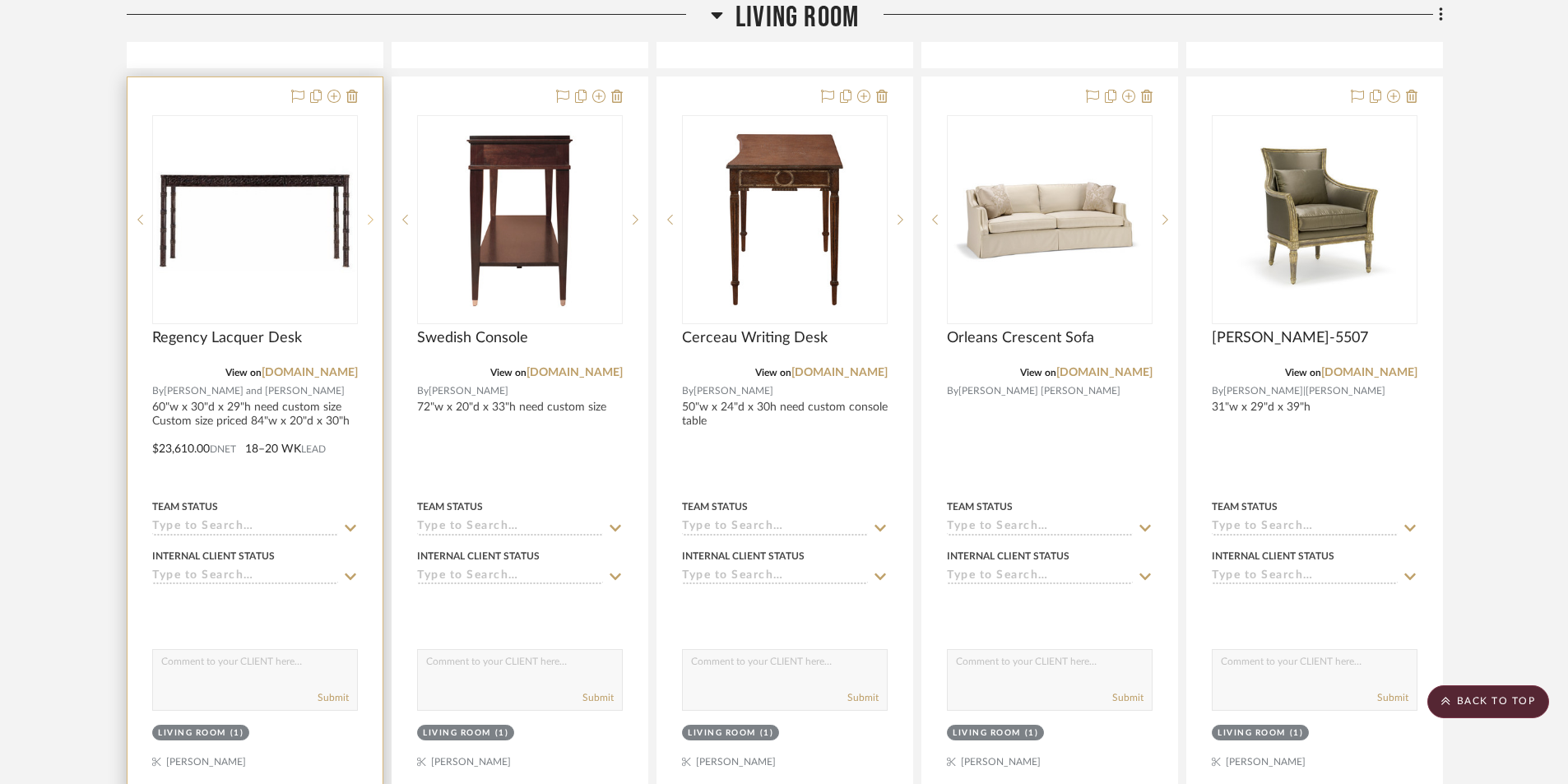
click at [372, 223] on icon at bounding box center [370, 219] width 5 height 12
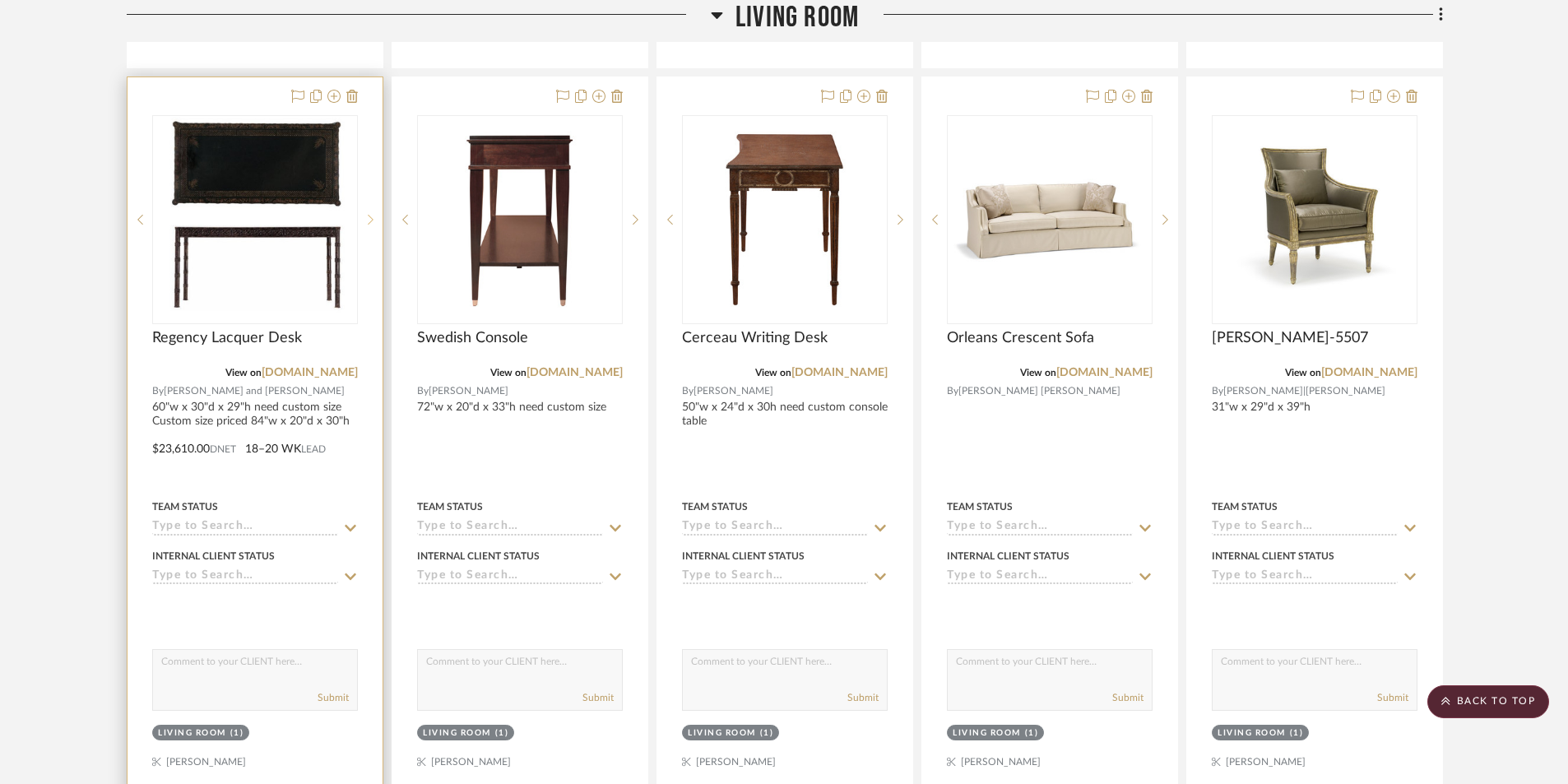
click at [372, 223] on icon at bounding box center [370, 219] width 5 height 12
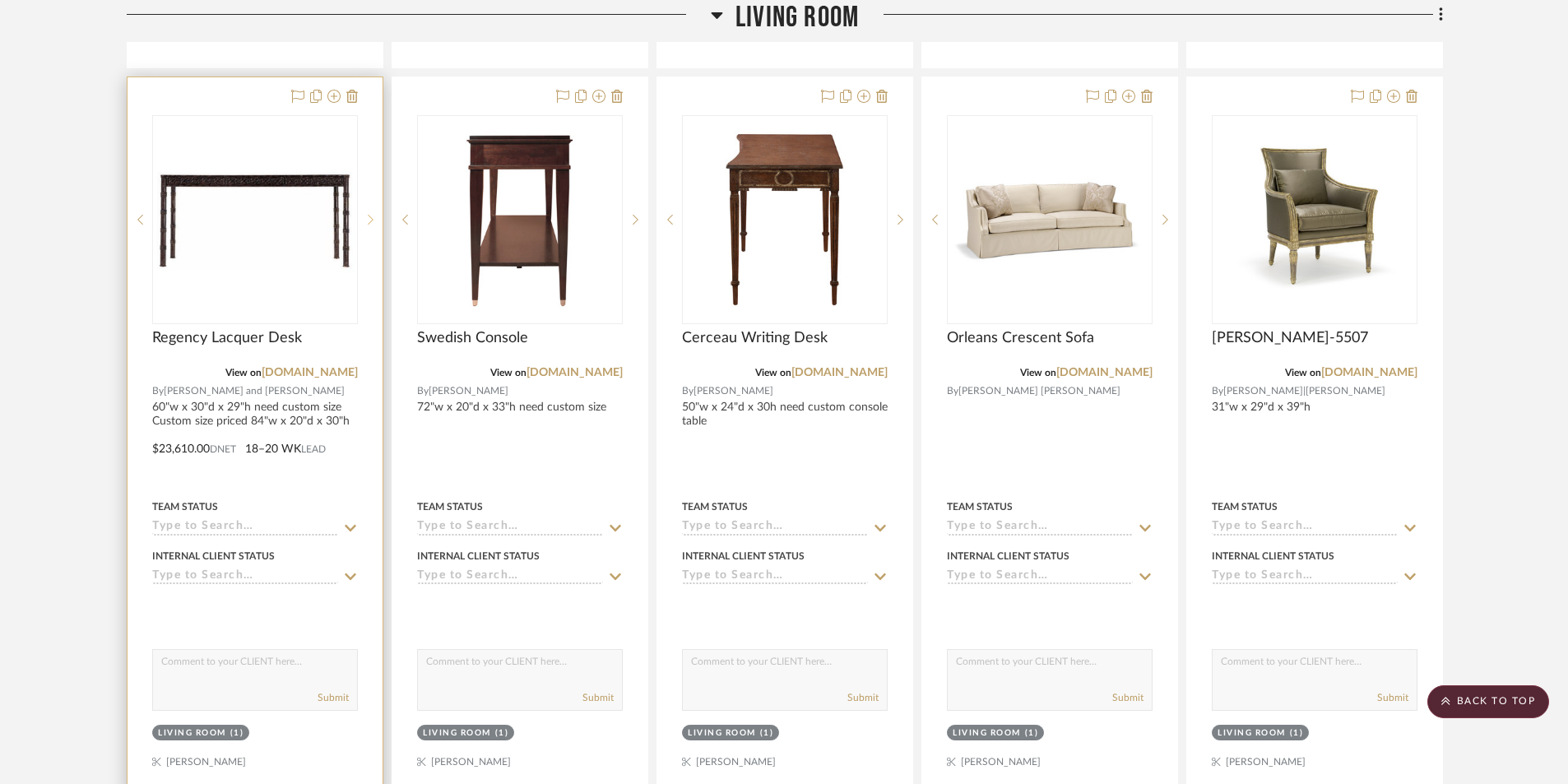
click at [371, 223] on icon at bounding box center [370, 219] width 5 height 12
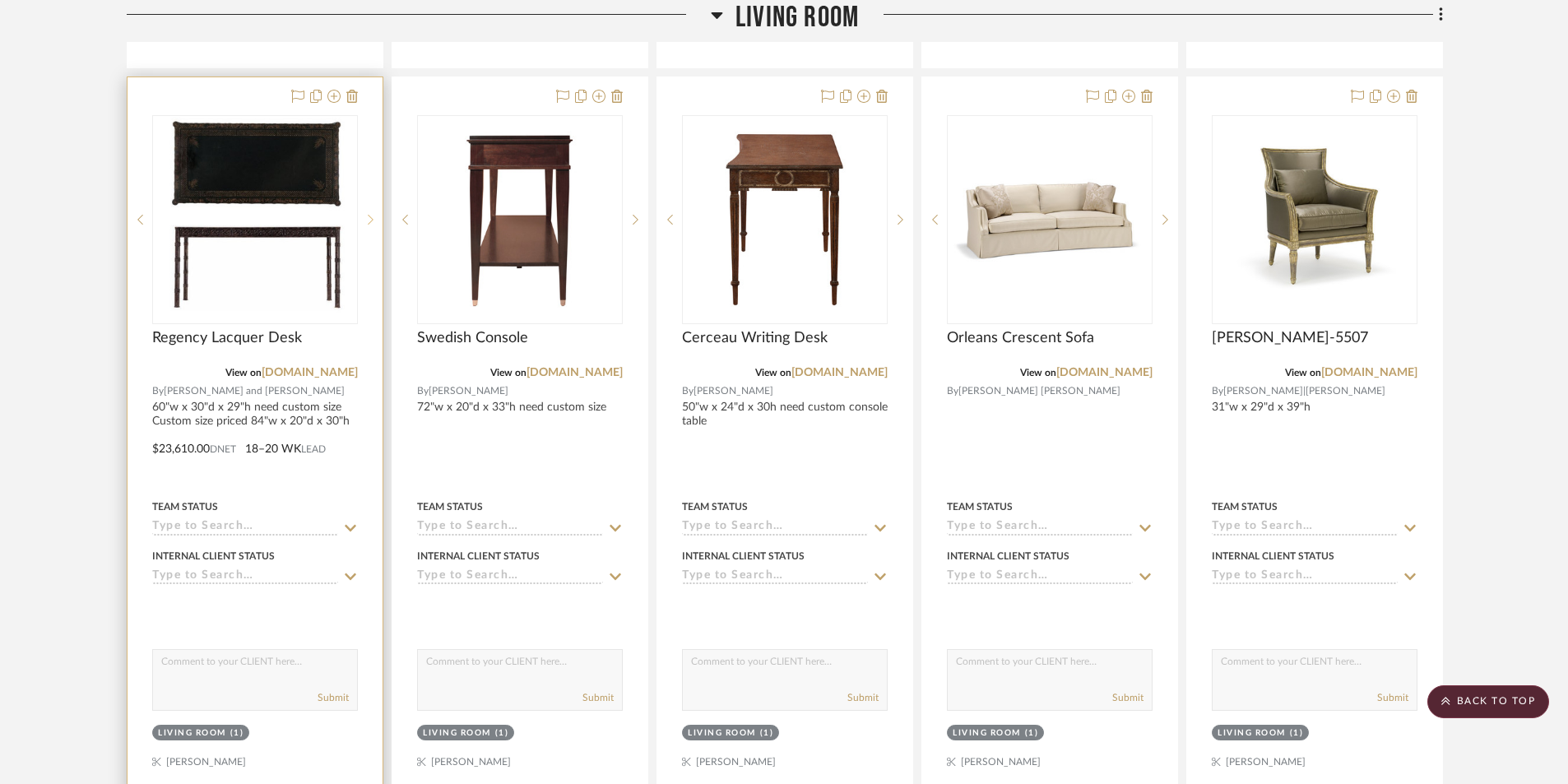
click at [371, 223] on icon at bounding box center [370, 219] width 5 height 12
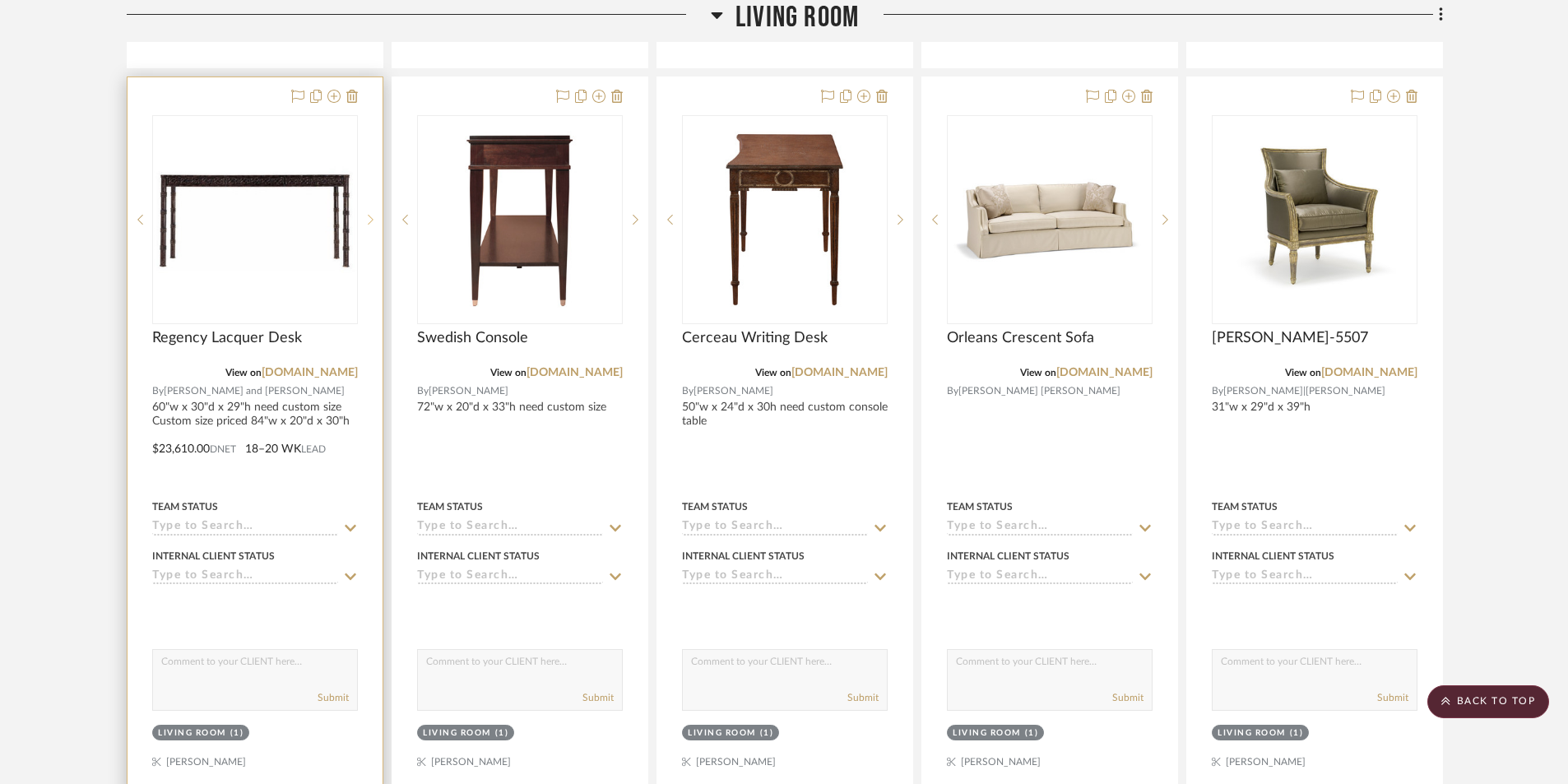
click at [371, 223] on icon at bounding box center [370, 219] width 5 height 12
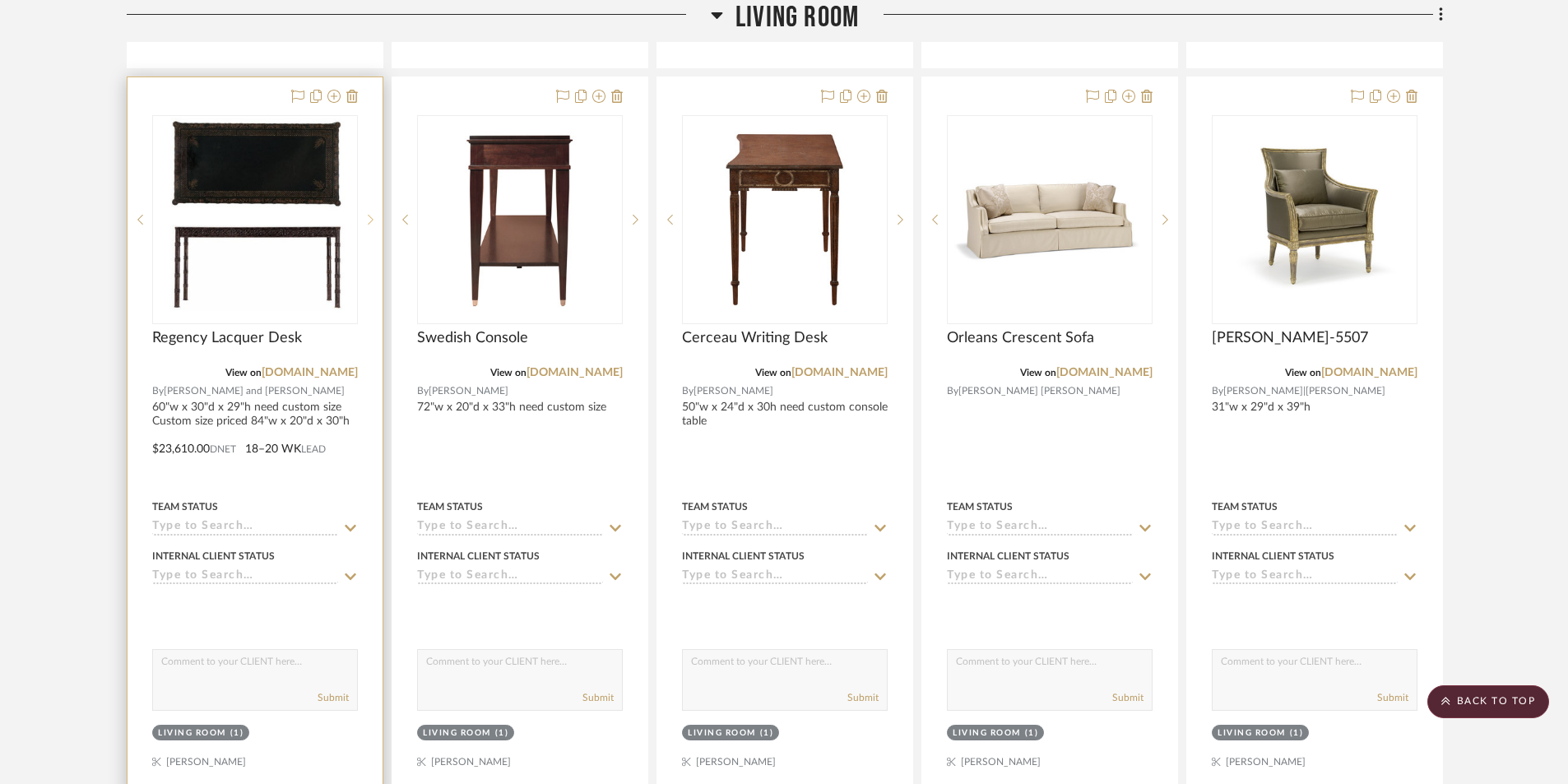
click at [371, 223] on icon at bounding box center [370, 219] width 5 height 12
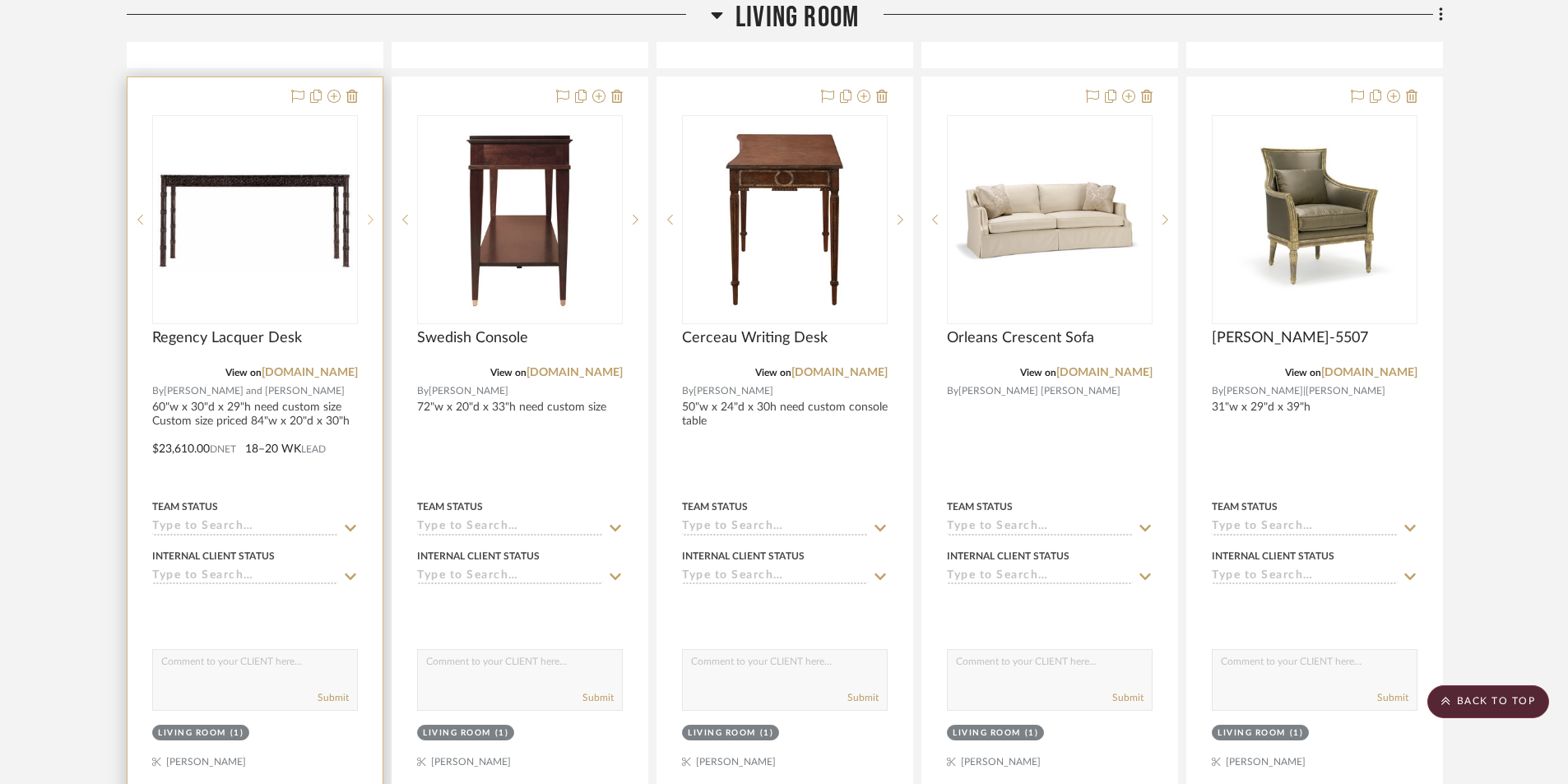
click at [371, 223] on icon at bounding box center [370, 219] width 5 height 12
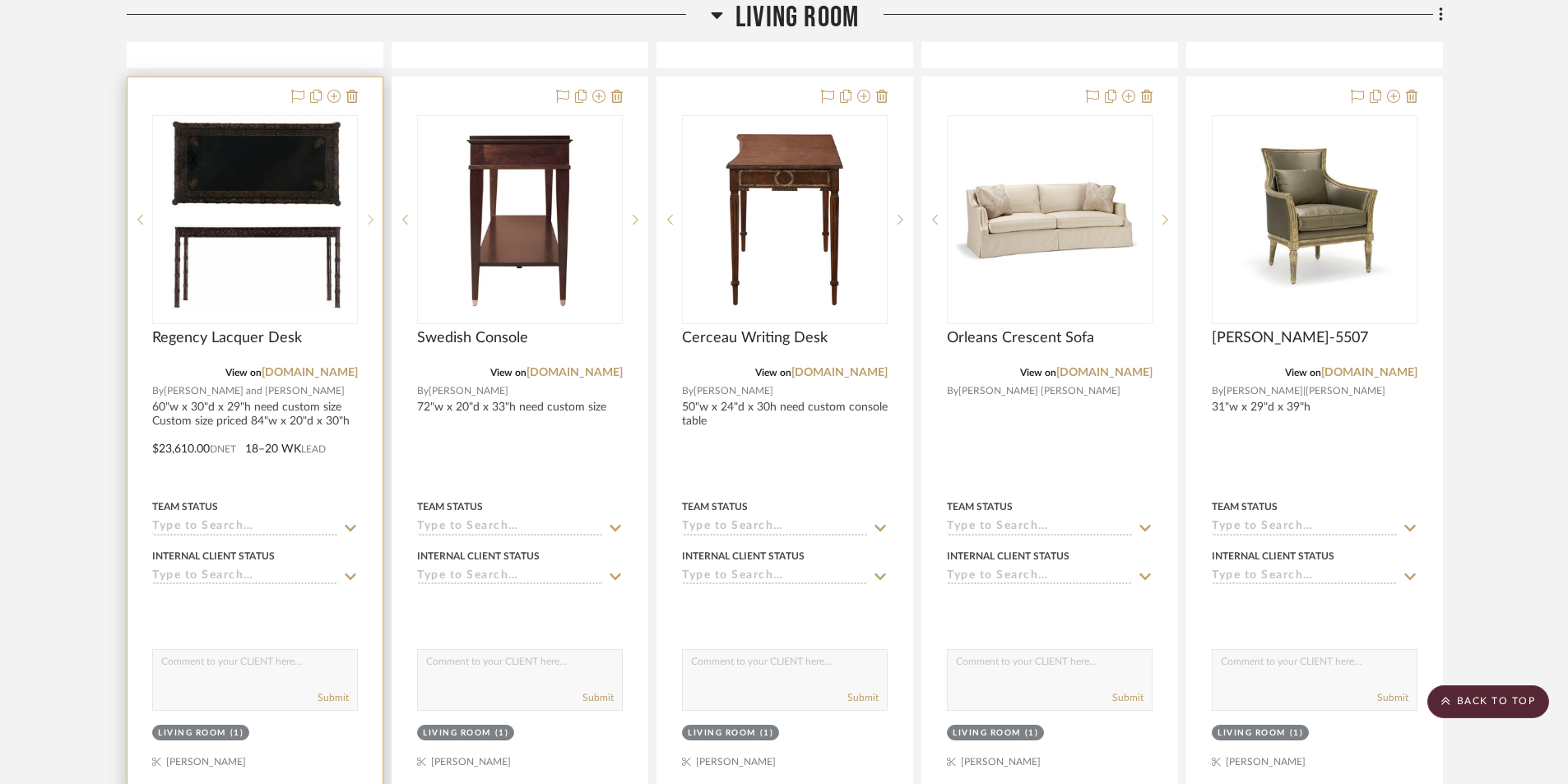
click at [371, 223] on icon at bounding box center [370, 219] width 5 height 12
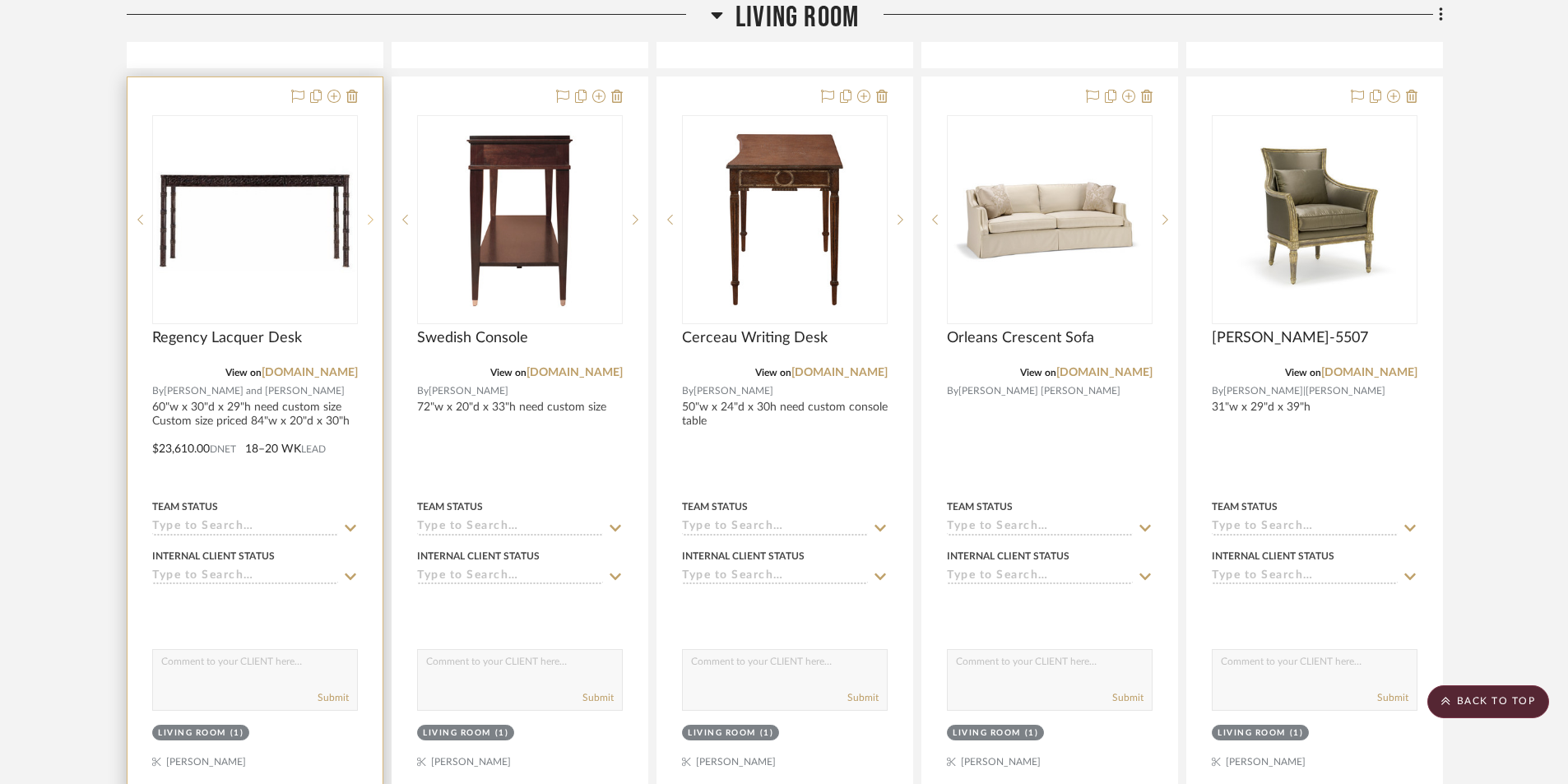
click at [371, 223] on icon at bounding box center [370, 219] width 5 height 12
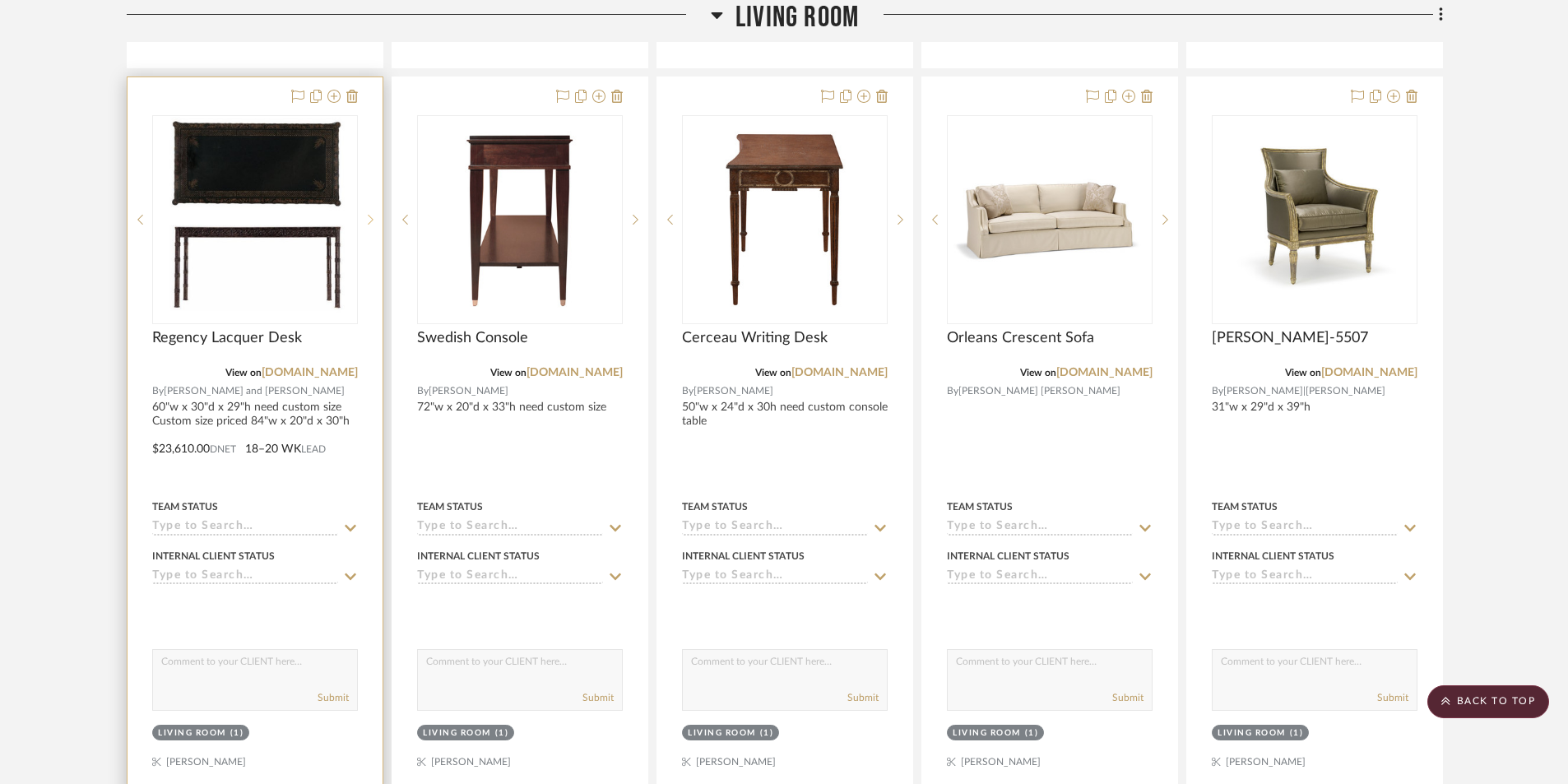
click at [371, 223] on icon at bounding box center [370, 219] width 5 height 12
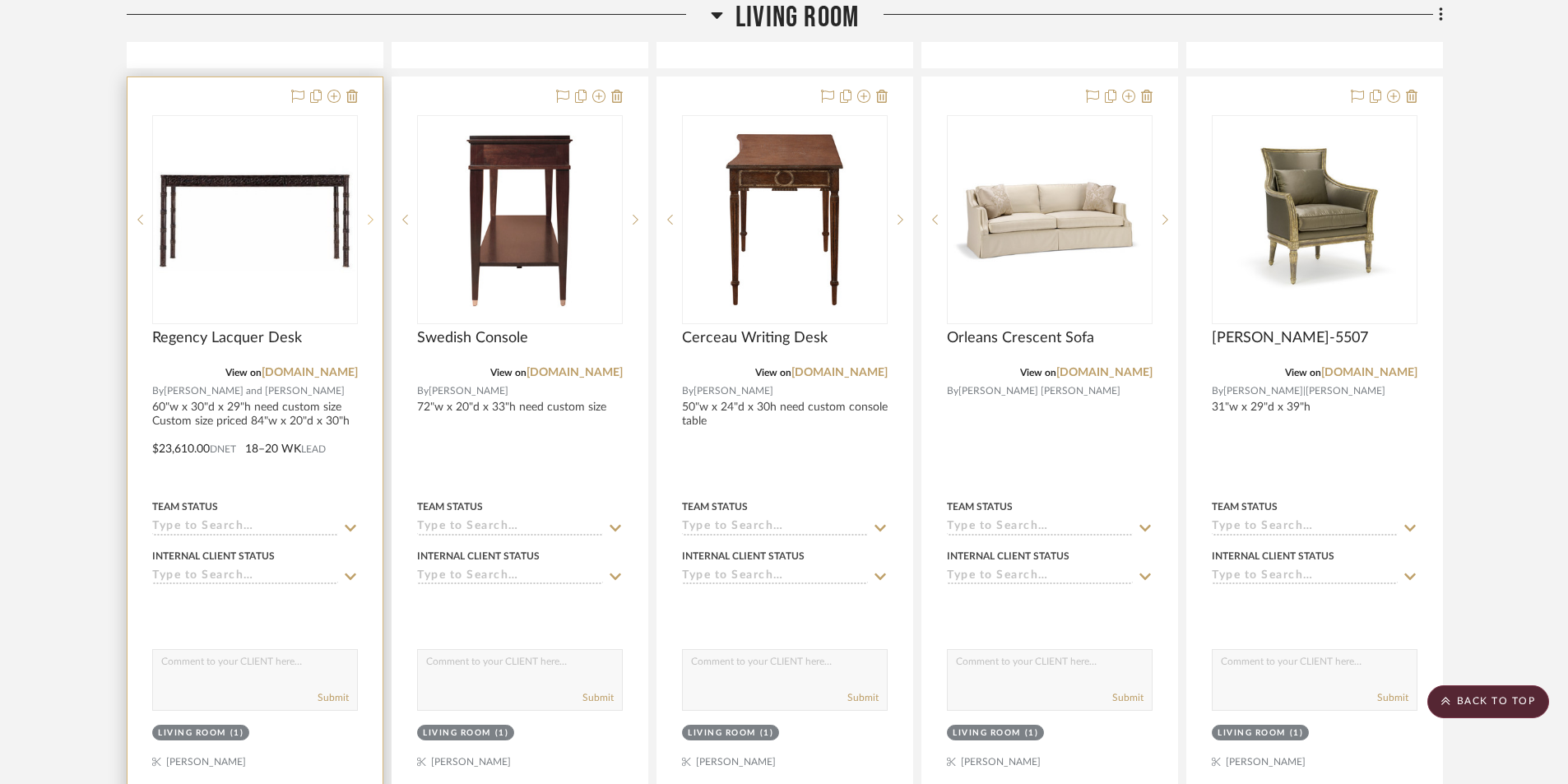
click at [371, 223] on icon at bounding box center [370, 219] width 5 height 12
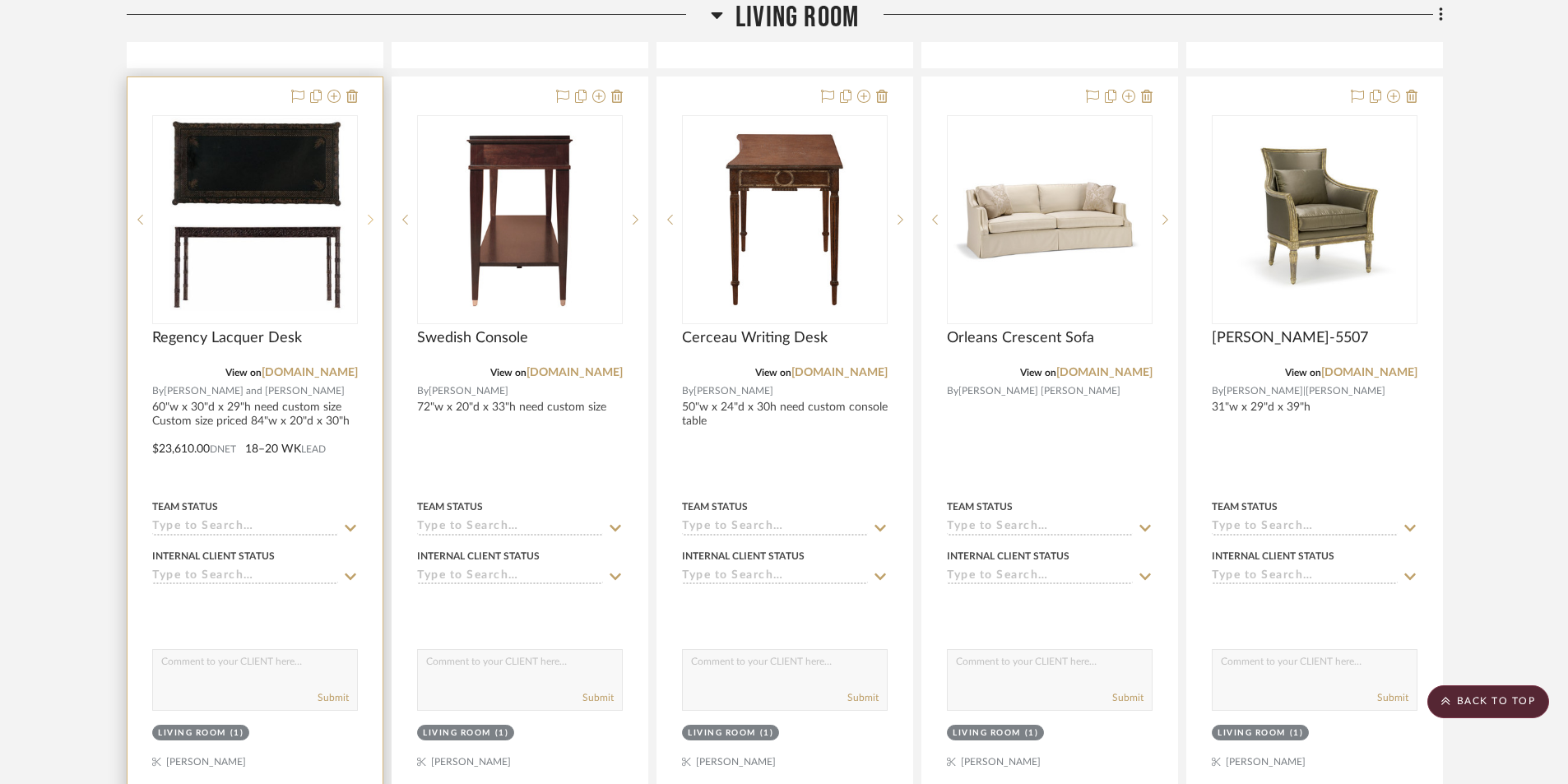
click at [371, 223] on icon at bounding box center [370, 219] width 5 height 12
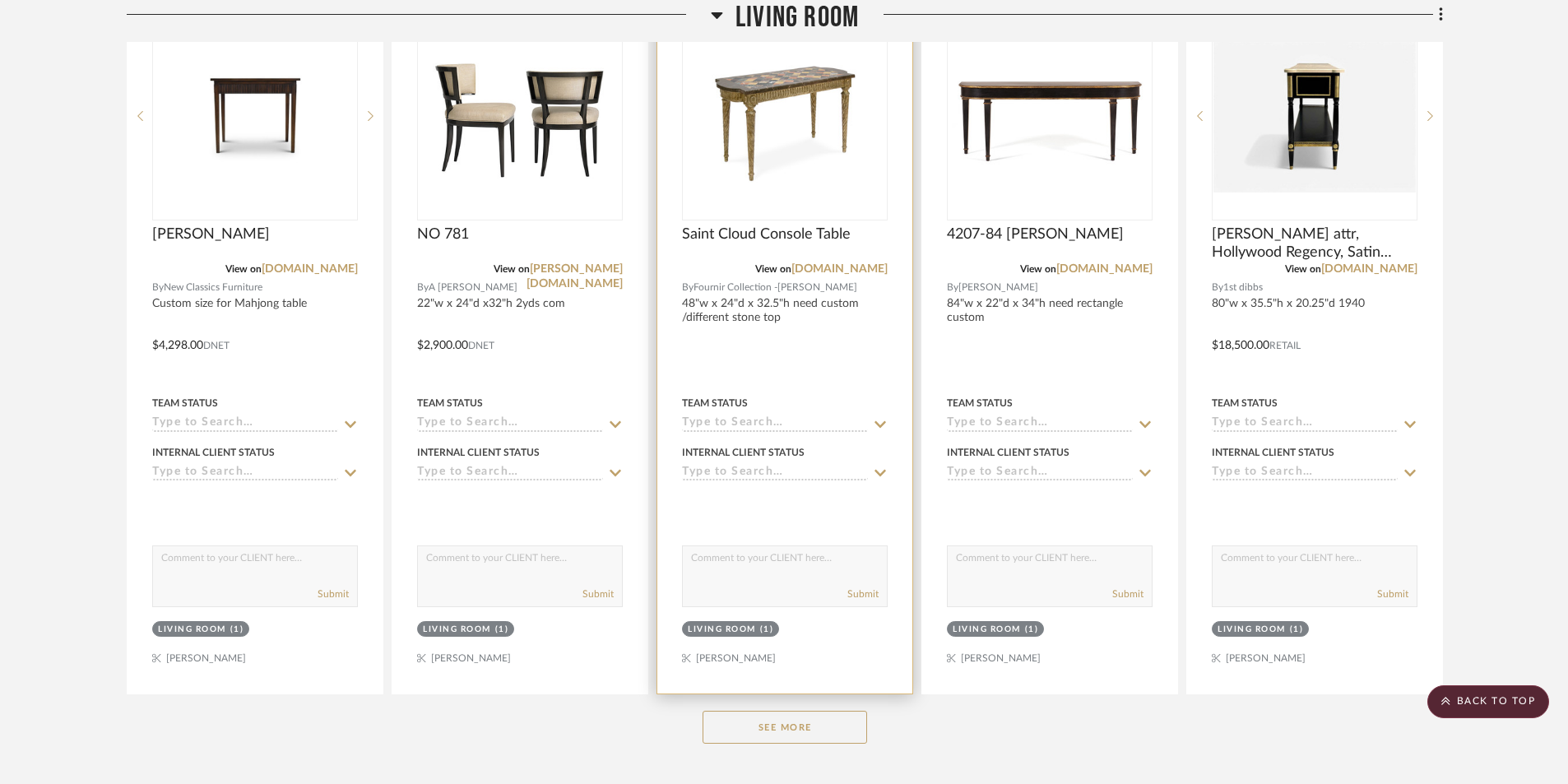
scroll to position [9627, 0]
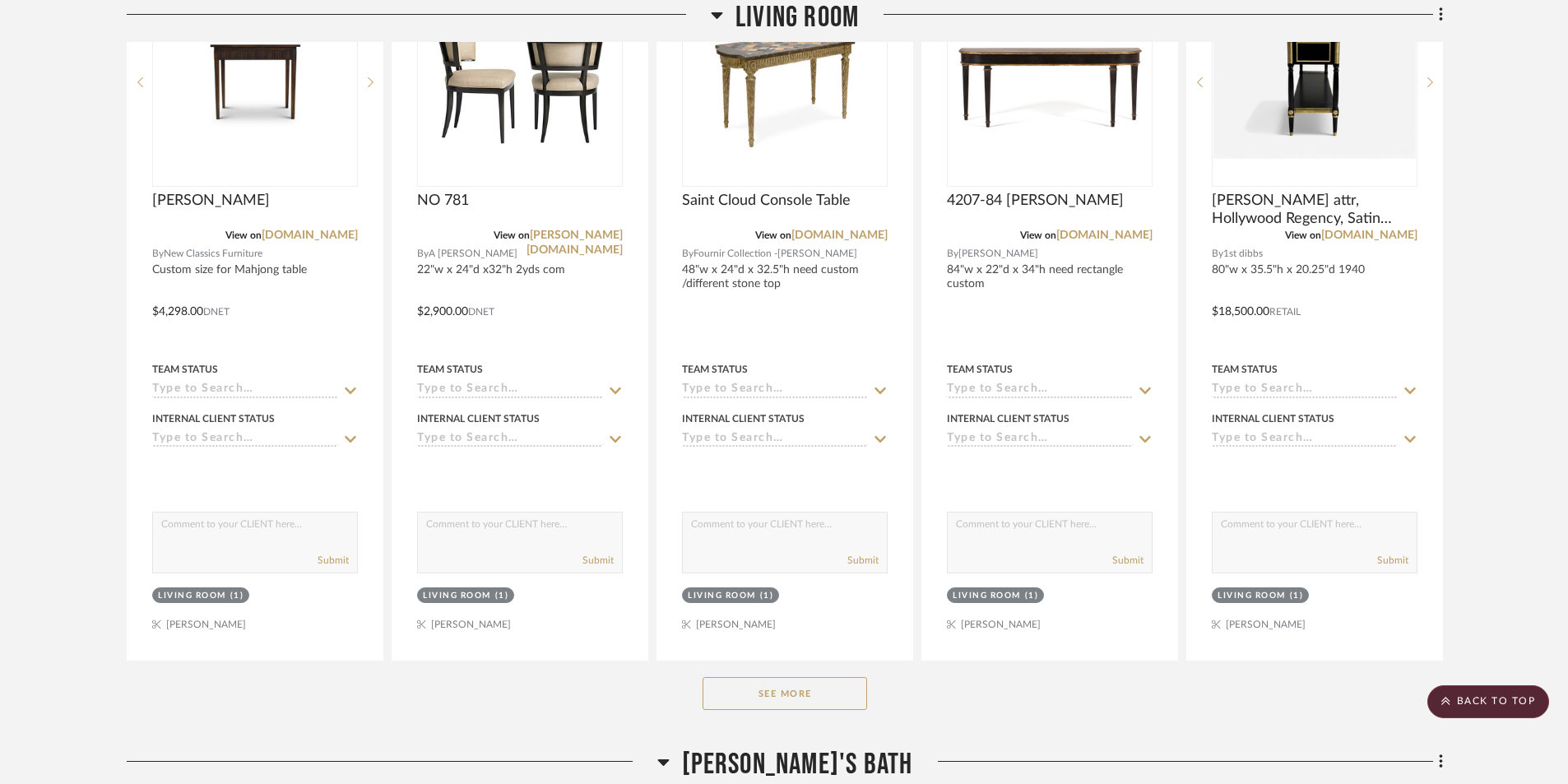
click at [808, 693] on button "See More" at bounding box center [785, 694] width 164 height 33
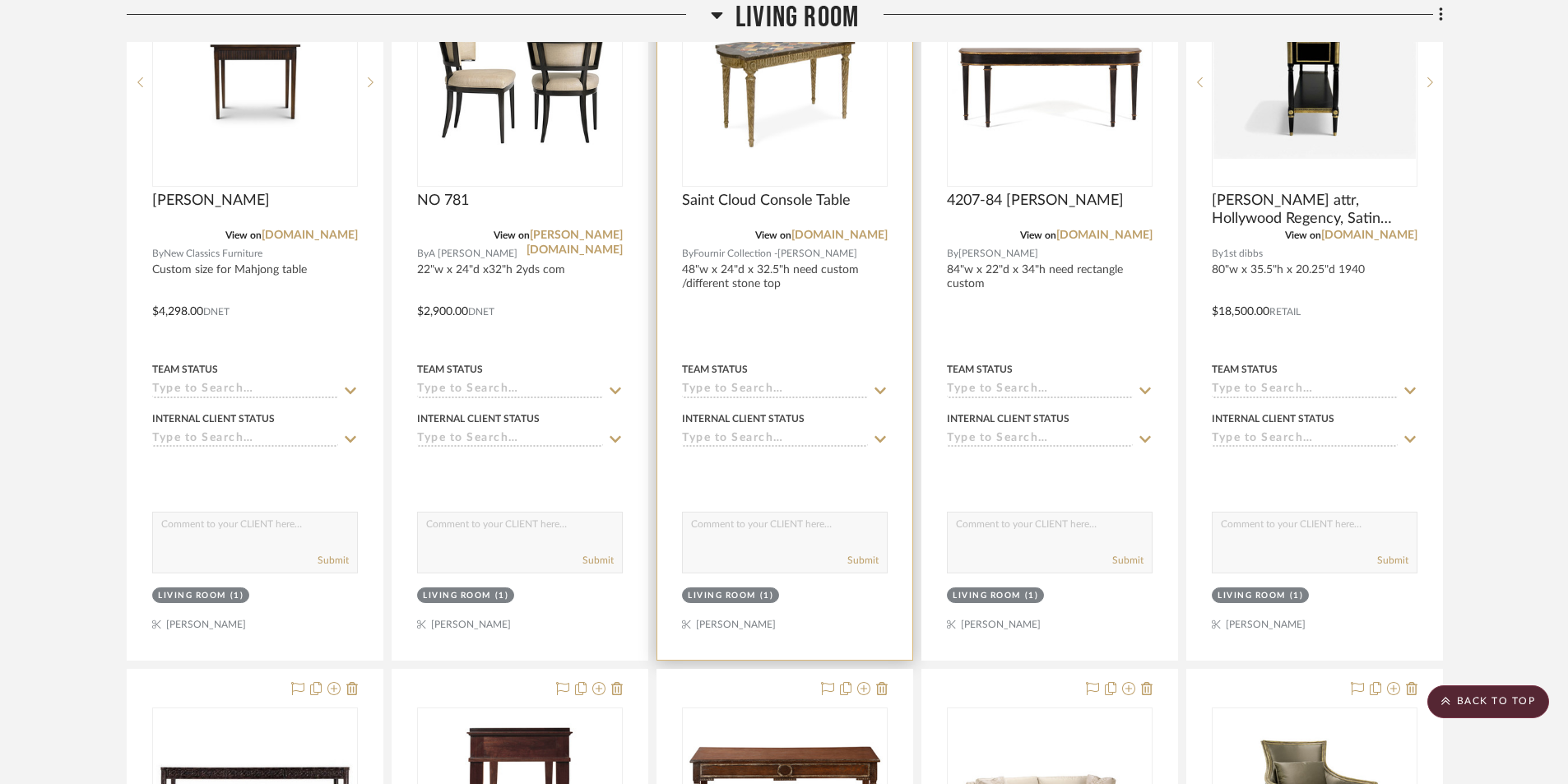
scroll to position [9956, 0]
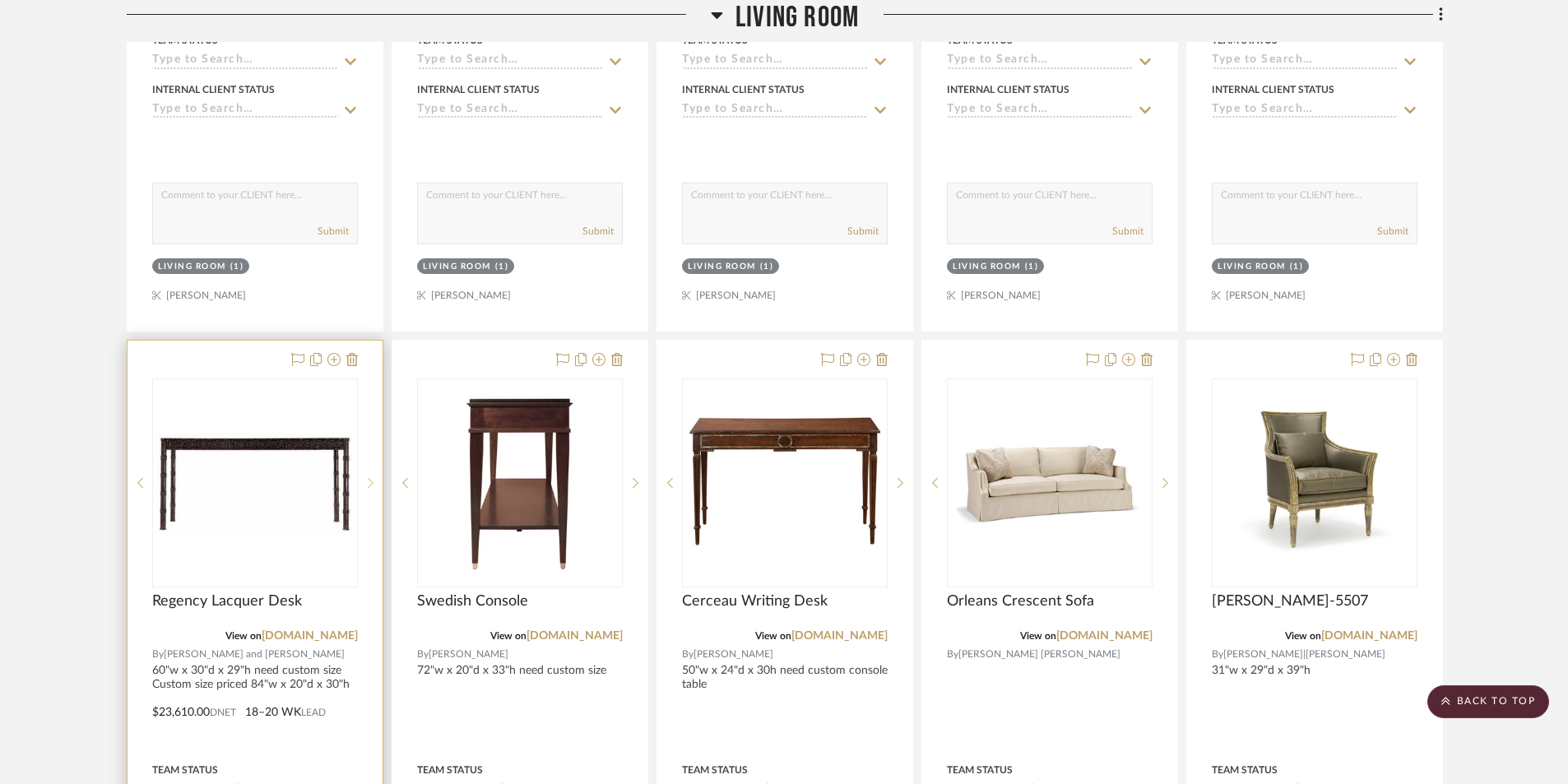
click at [369, 484] on icon at bounding box center [370, 483] width 5 height 12
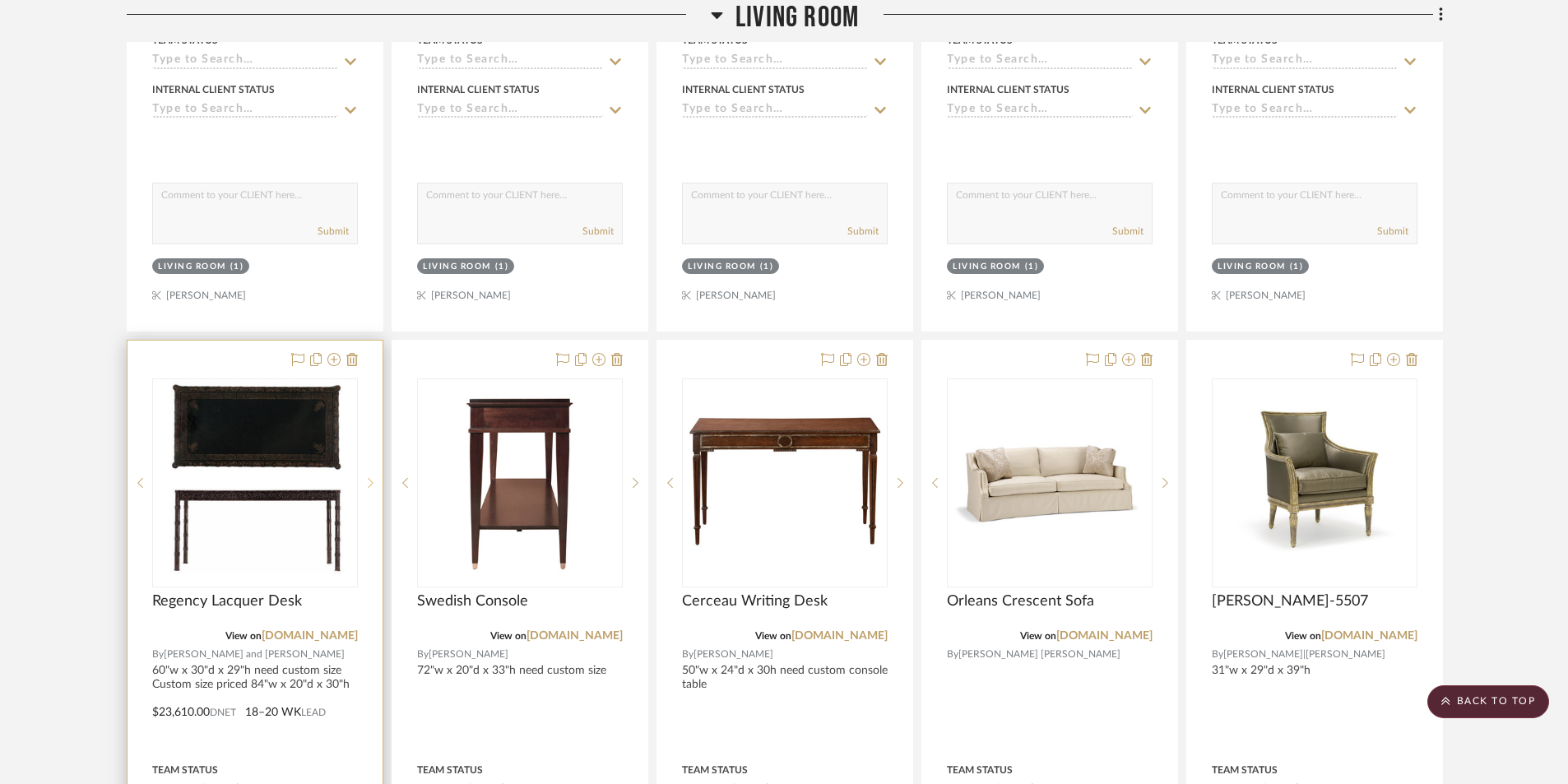
click at [369, 484] on icon at bounding box center [370, 483] width 5 height 12
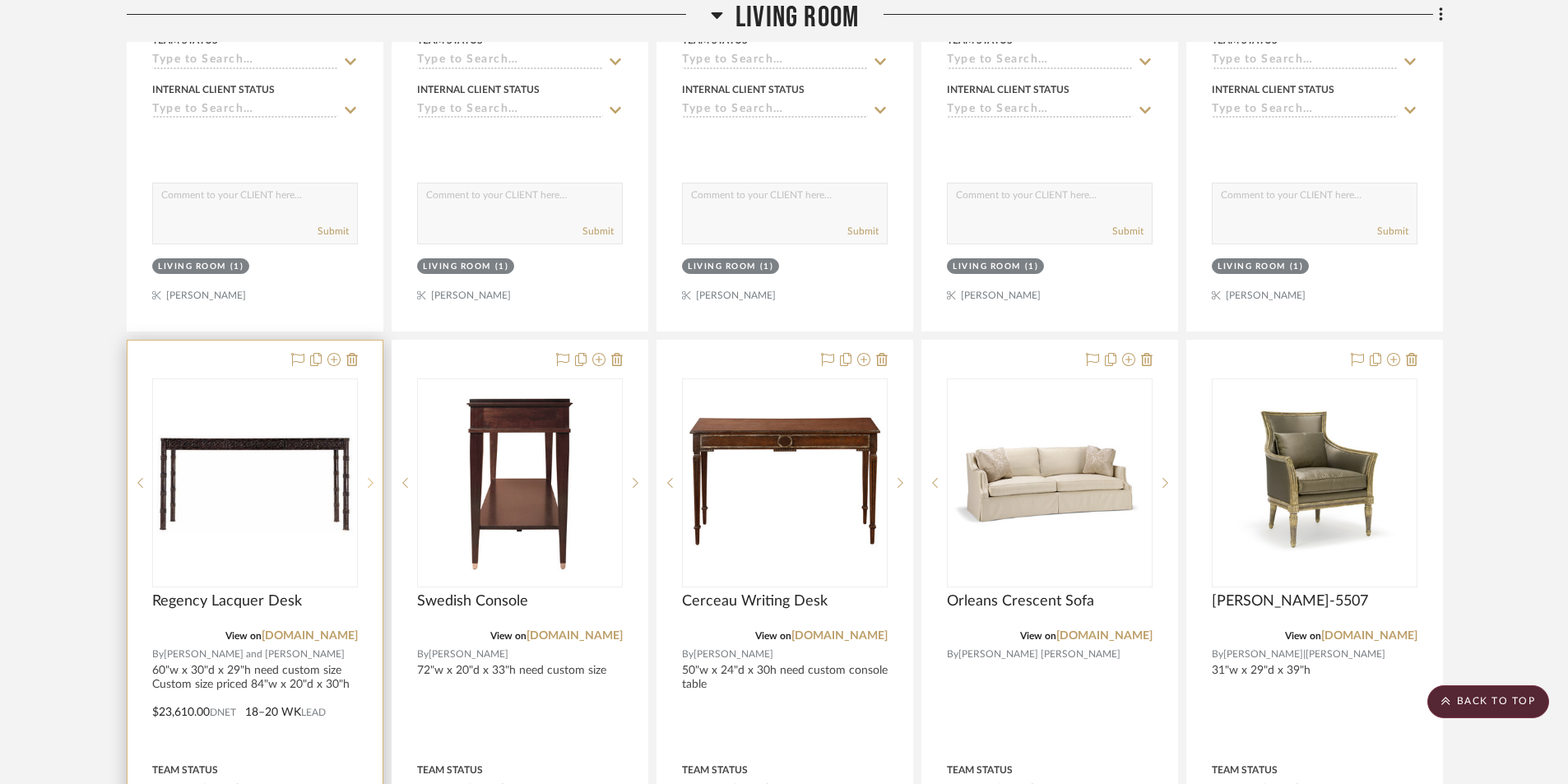
click at [369, 484] on icon at bounding box center [370, 483] width 5 height 12
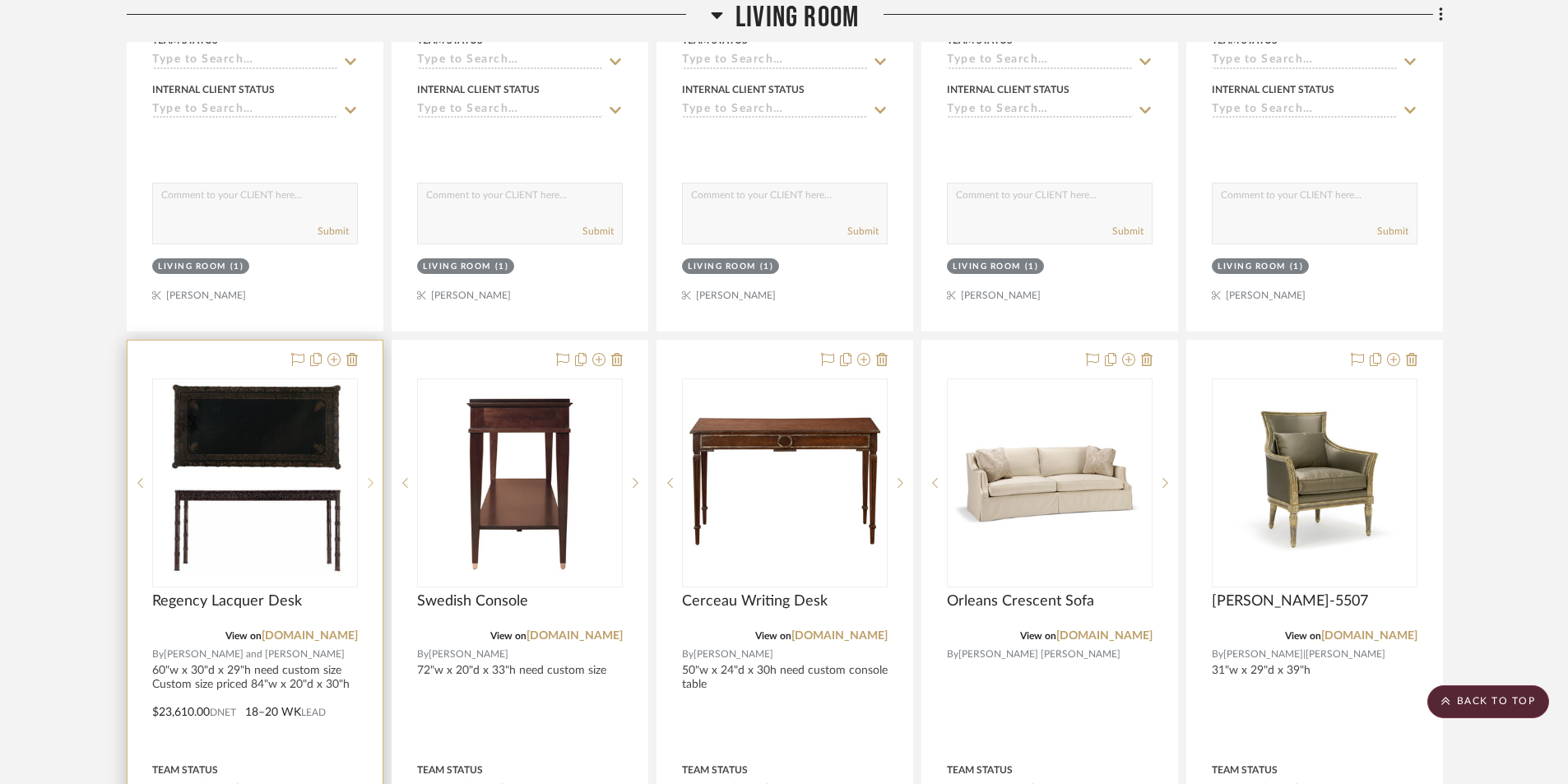
click at [369, 484] on icon at bounding box center [370, 483] width 5 height 12
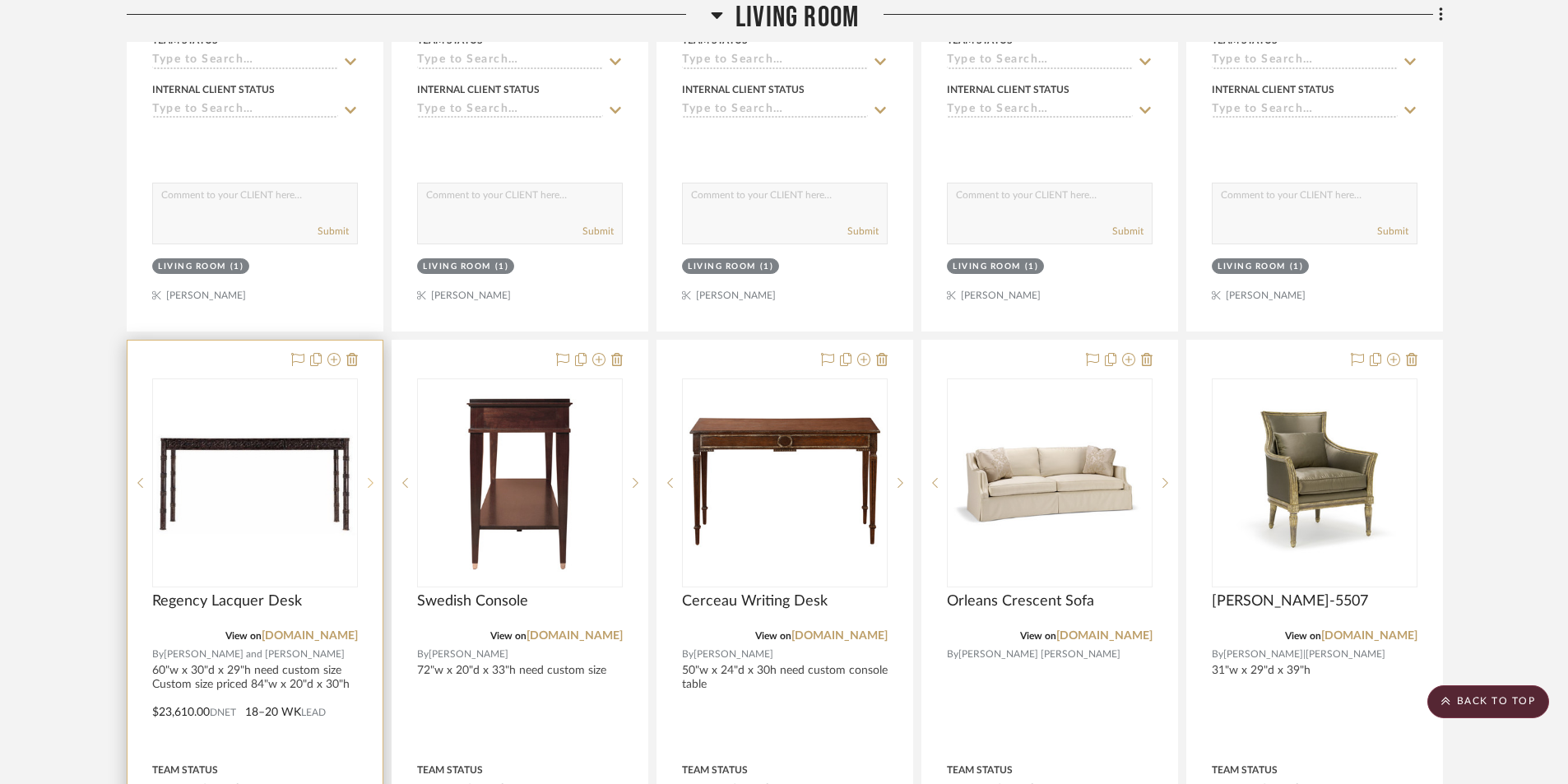
click at [369, 484] on icon at bounding box center [370, 483] width 5 height 12
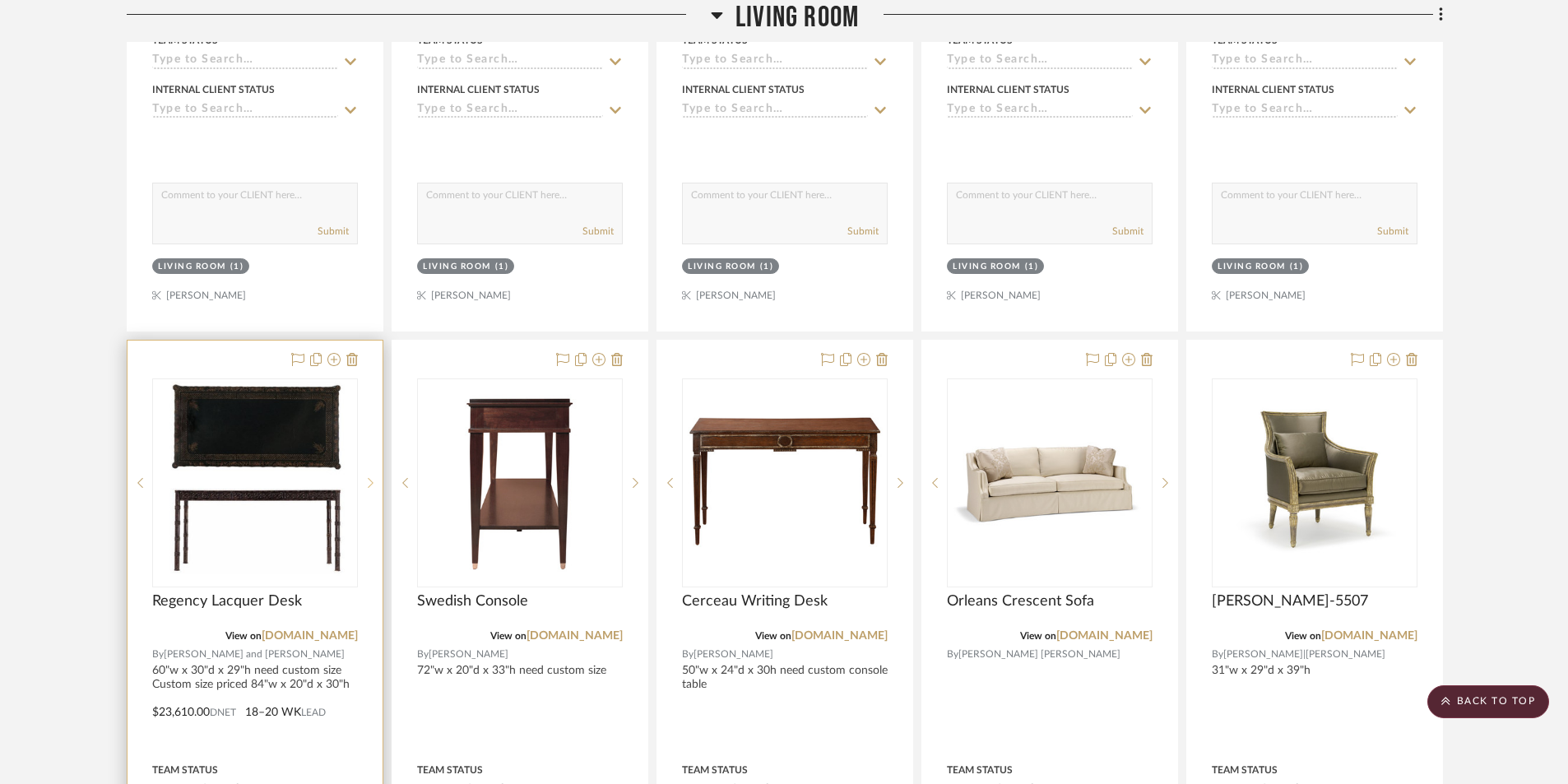
click at [369, 484] on icon at bounding box center [370, 483] width 5 height 12
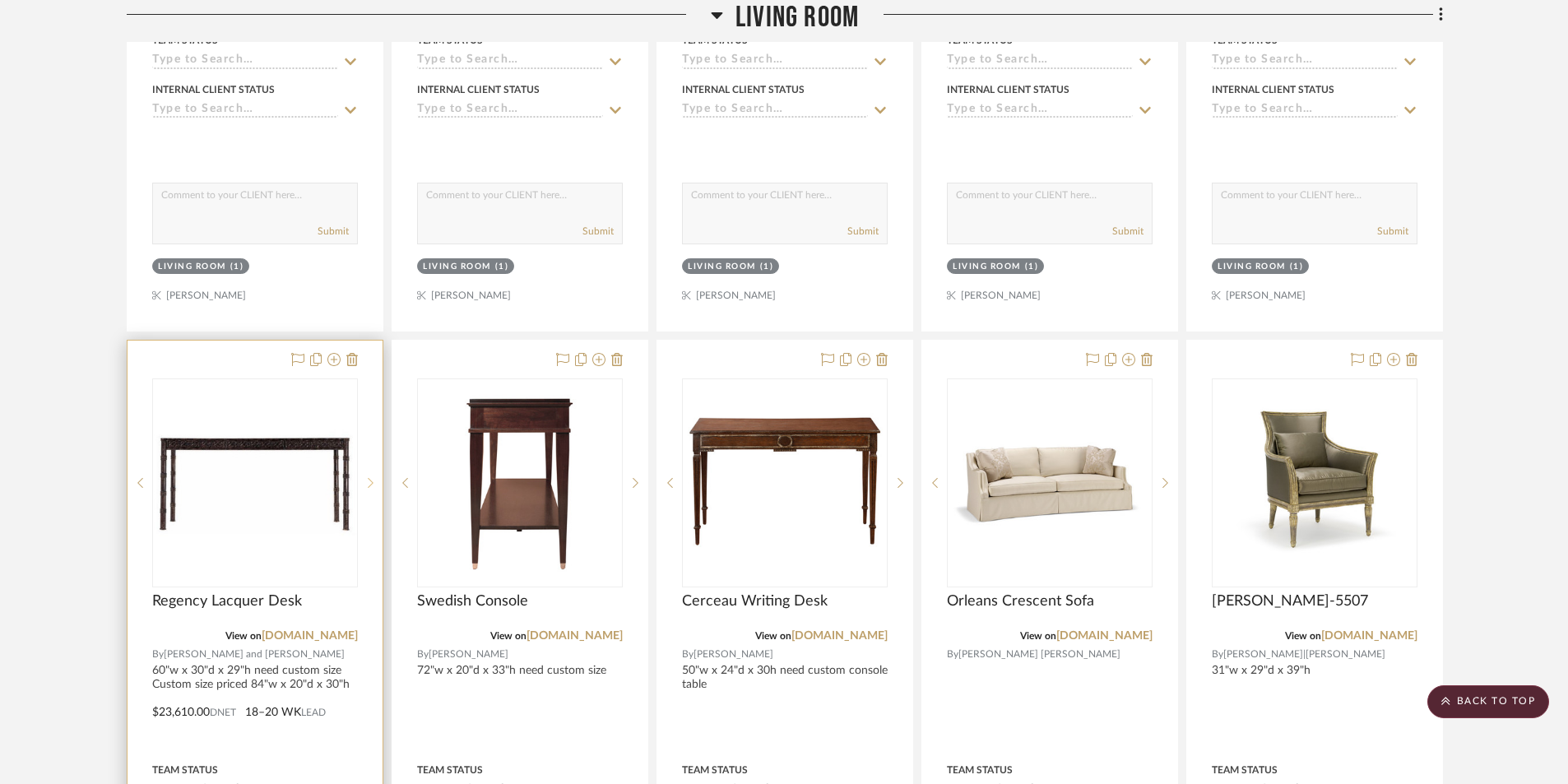
click at [369, 484] on icon at bounding box center [370, 483] width 5 height 12
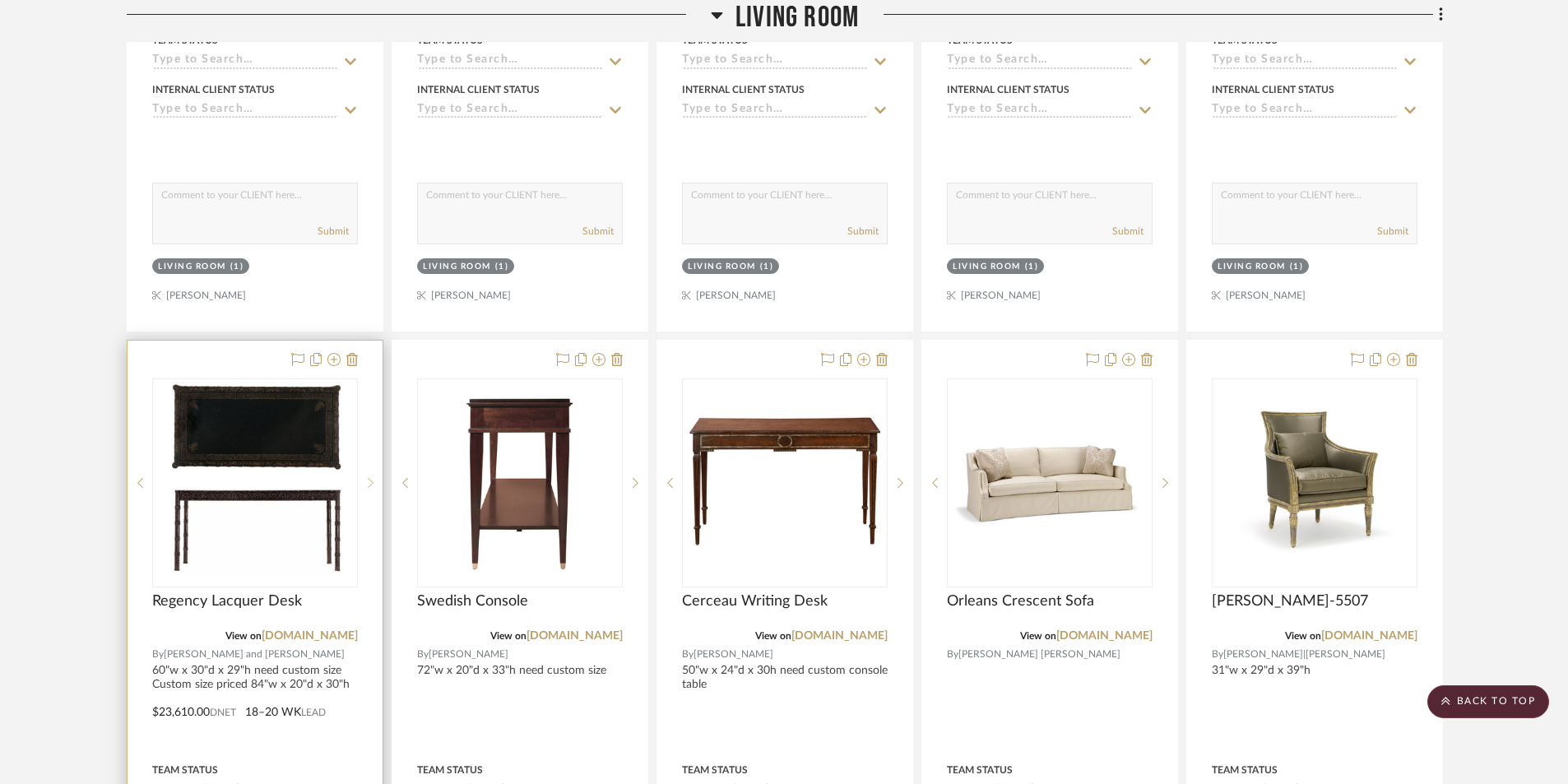
click at [369, 484] on icon at bounding box center [370, 483] width 5 height 12
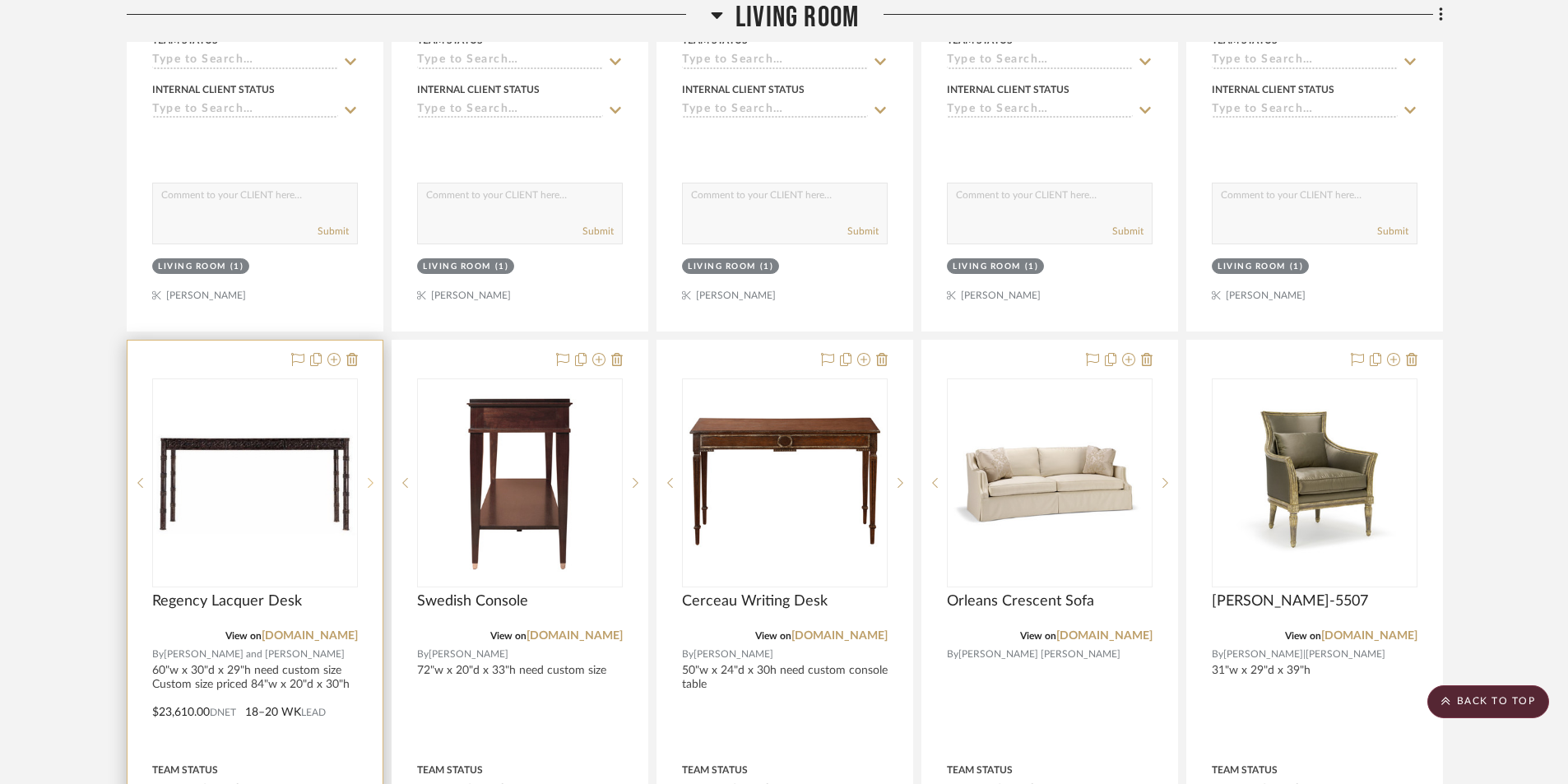
click at [368, 484] on icon at bounding box center [370, 483] width 5 height 12
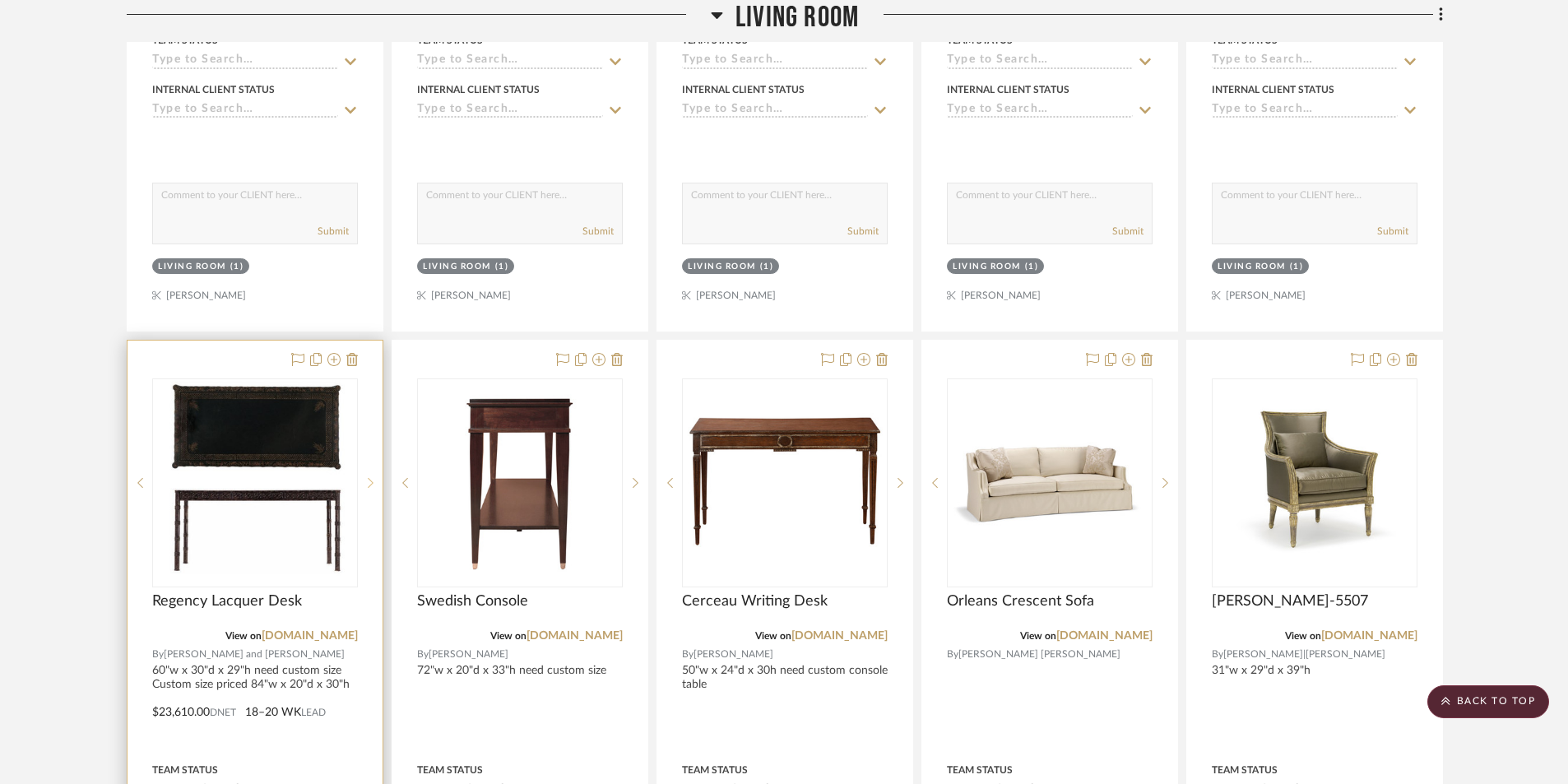
click at [368, 484] on icon at bounding box center [370, 483] width 5 height 12
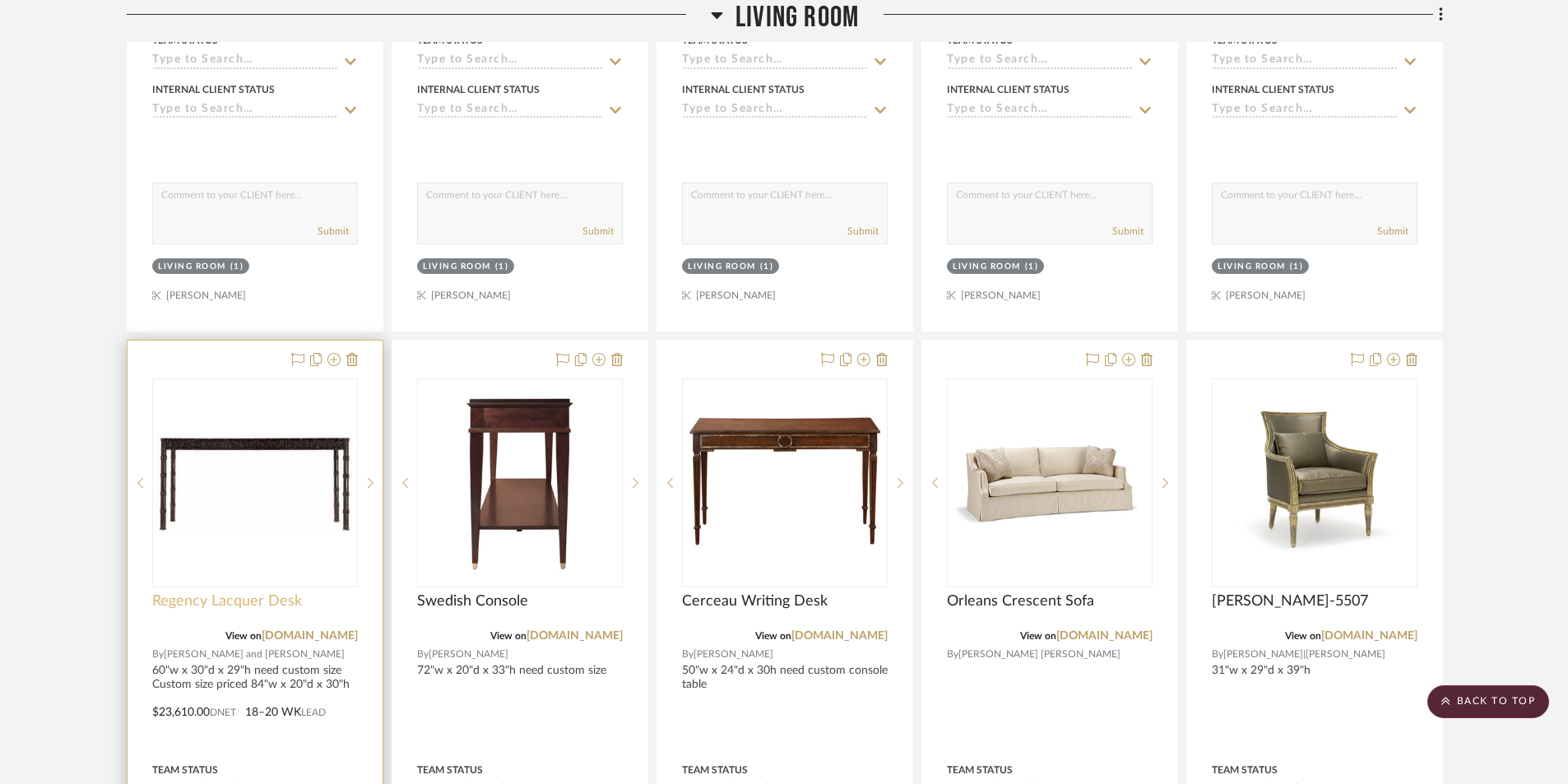
click at [273, 600] on span "Regency Lacquer Desk" at bounding box center [227, 602] width 150 height 18
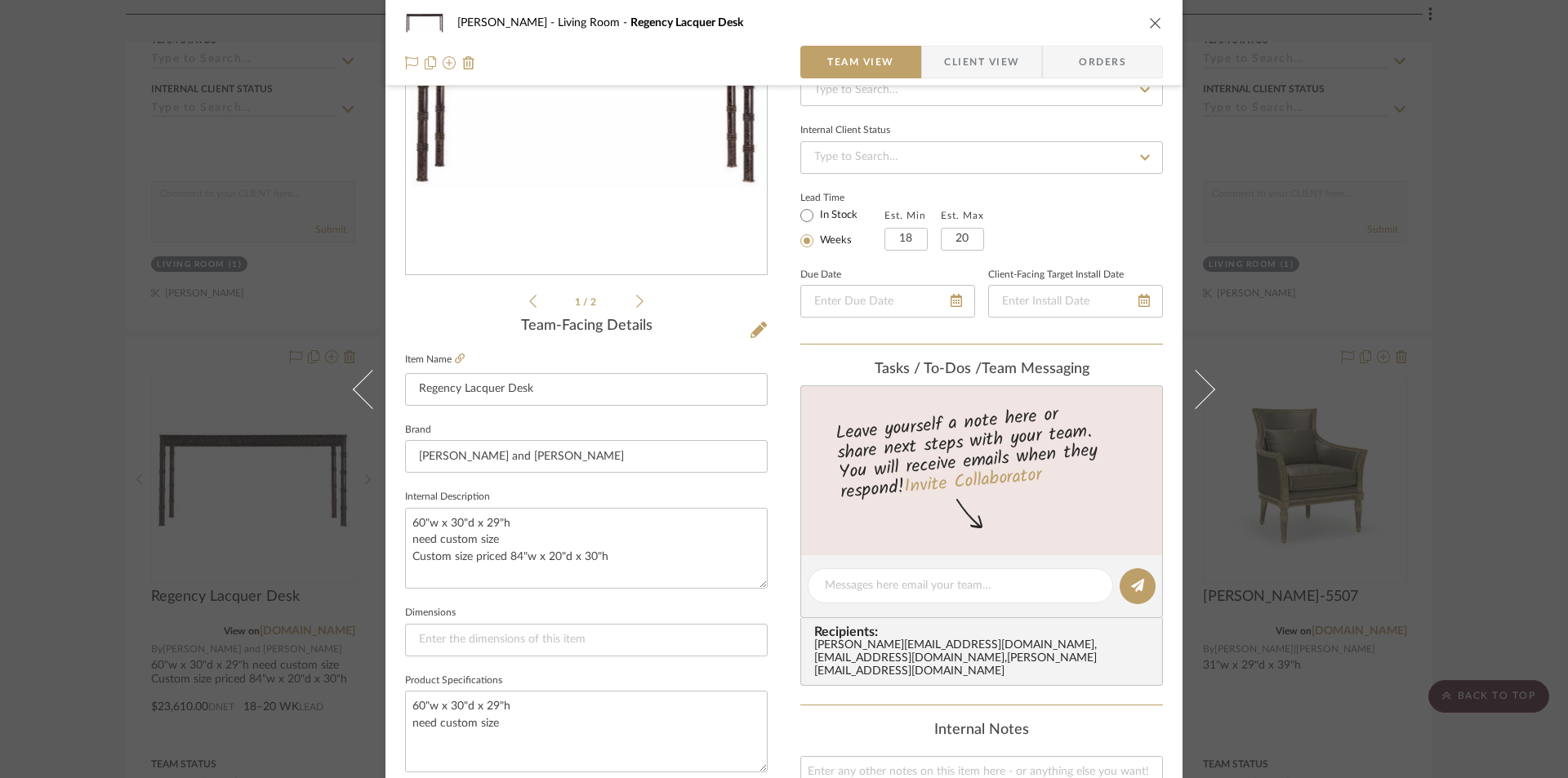
scroll to position [163, 0]
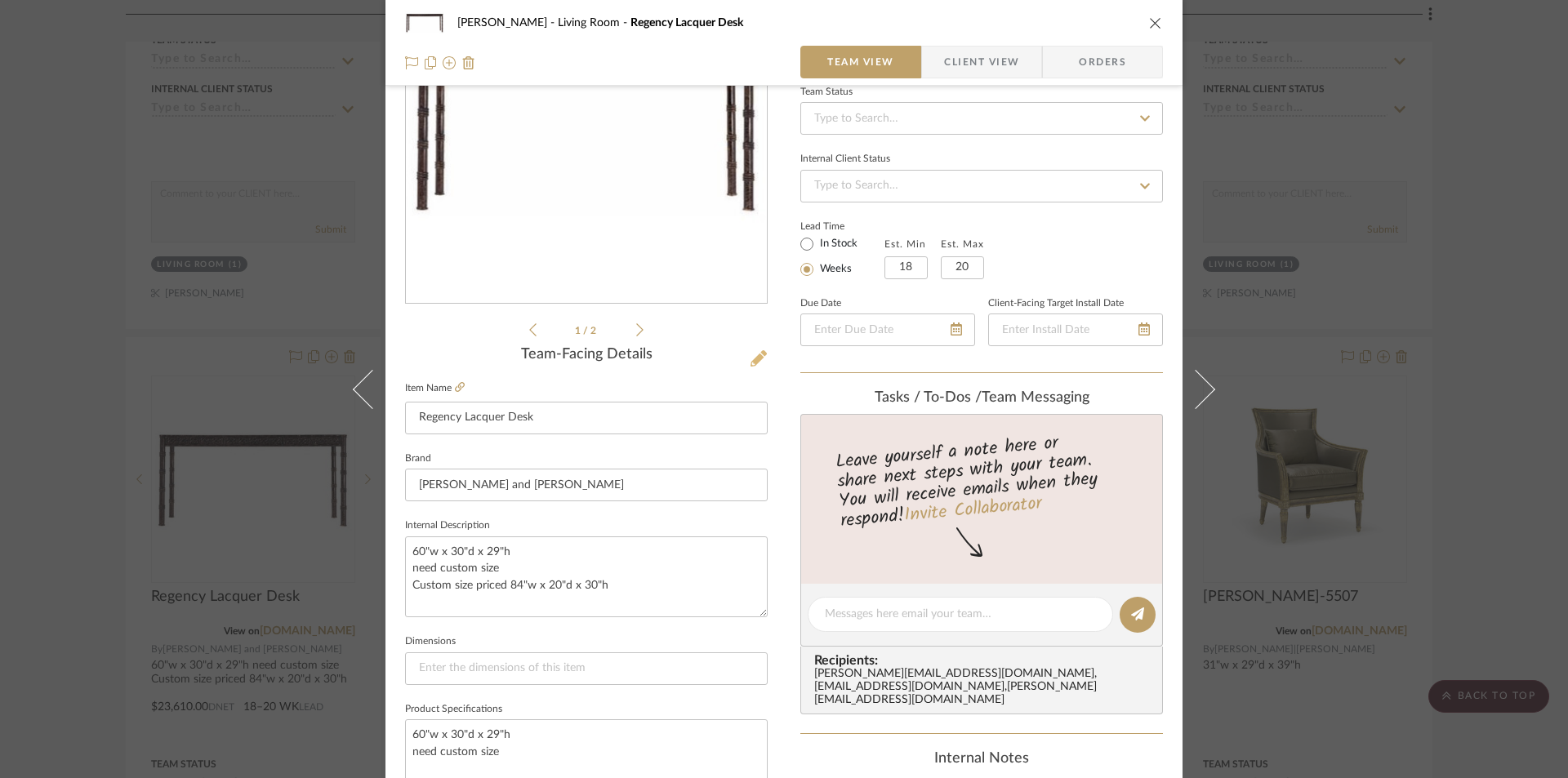
click at [751, 363] on icon at bounding box center [759, 358] width 16 height 16
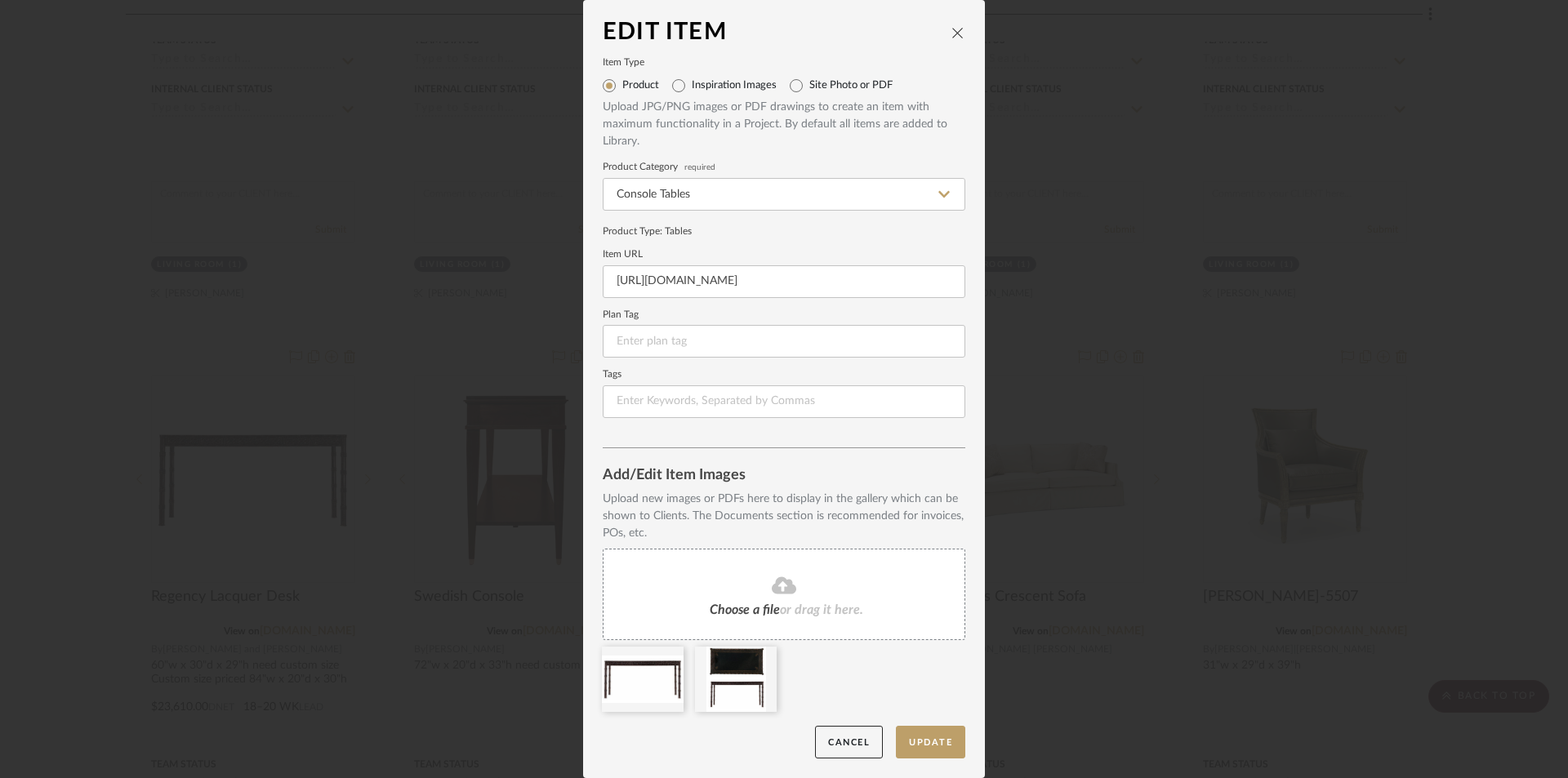
click at [826, 599] on div "Choose a file or drag it here." at bounding box center [784, 594] width 363 height 91
click at [847, 598] on div "Choose a file or drag it here." at bounding box center [784, 594] width 363 height 91
click at [772, 603] on span "Choose a file" at bounding box center [745, 609] width 70 height 13
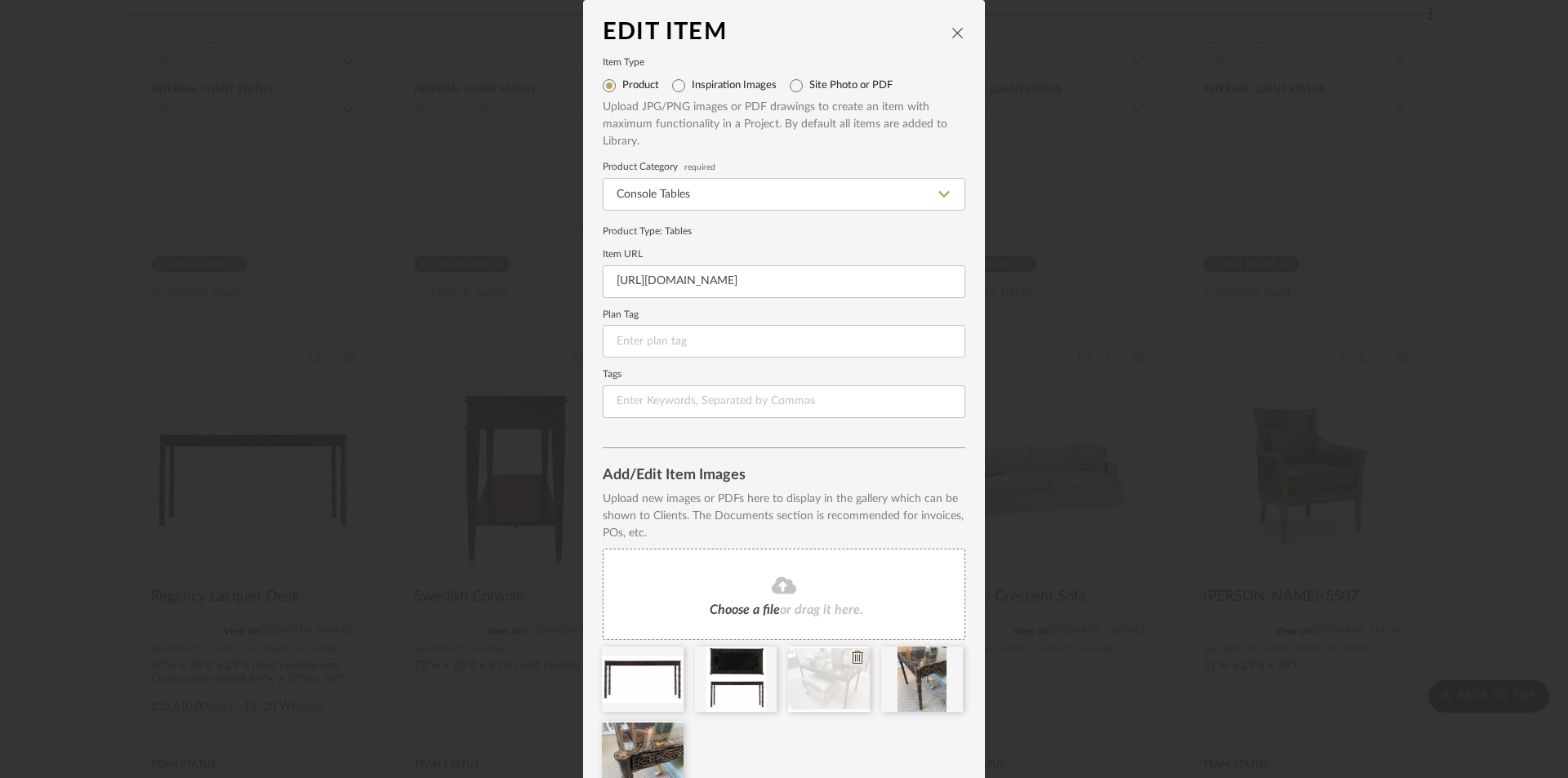
click at [816, 690] on div at bounding box center [829, 680] width 82 height 66
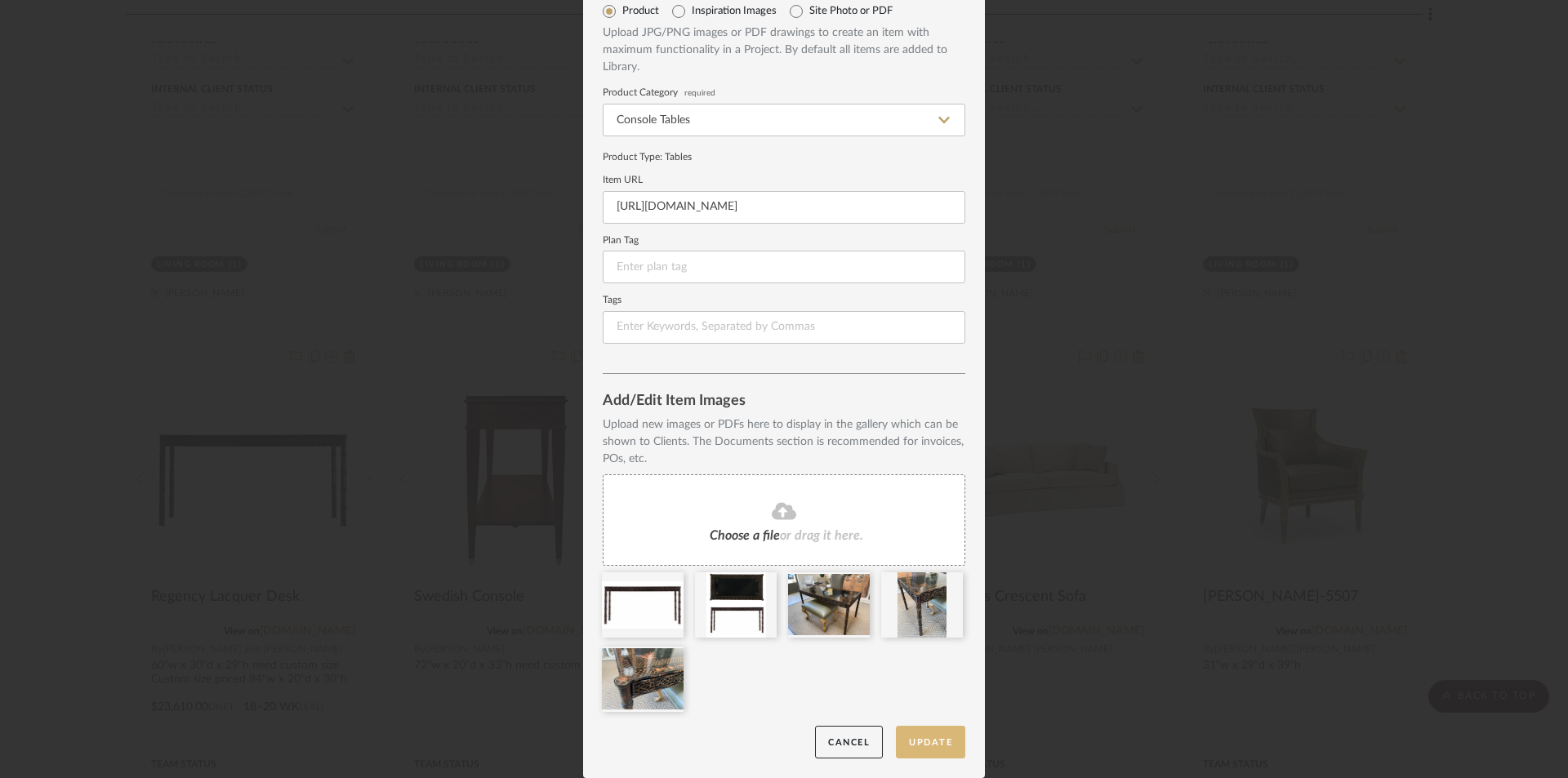
click at [925, 740] on button "Update" at bounding box center [931, 743] width 69 height 34
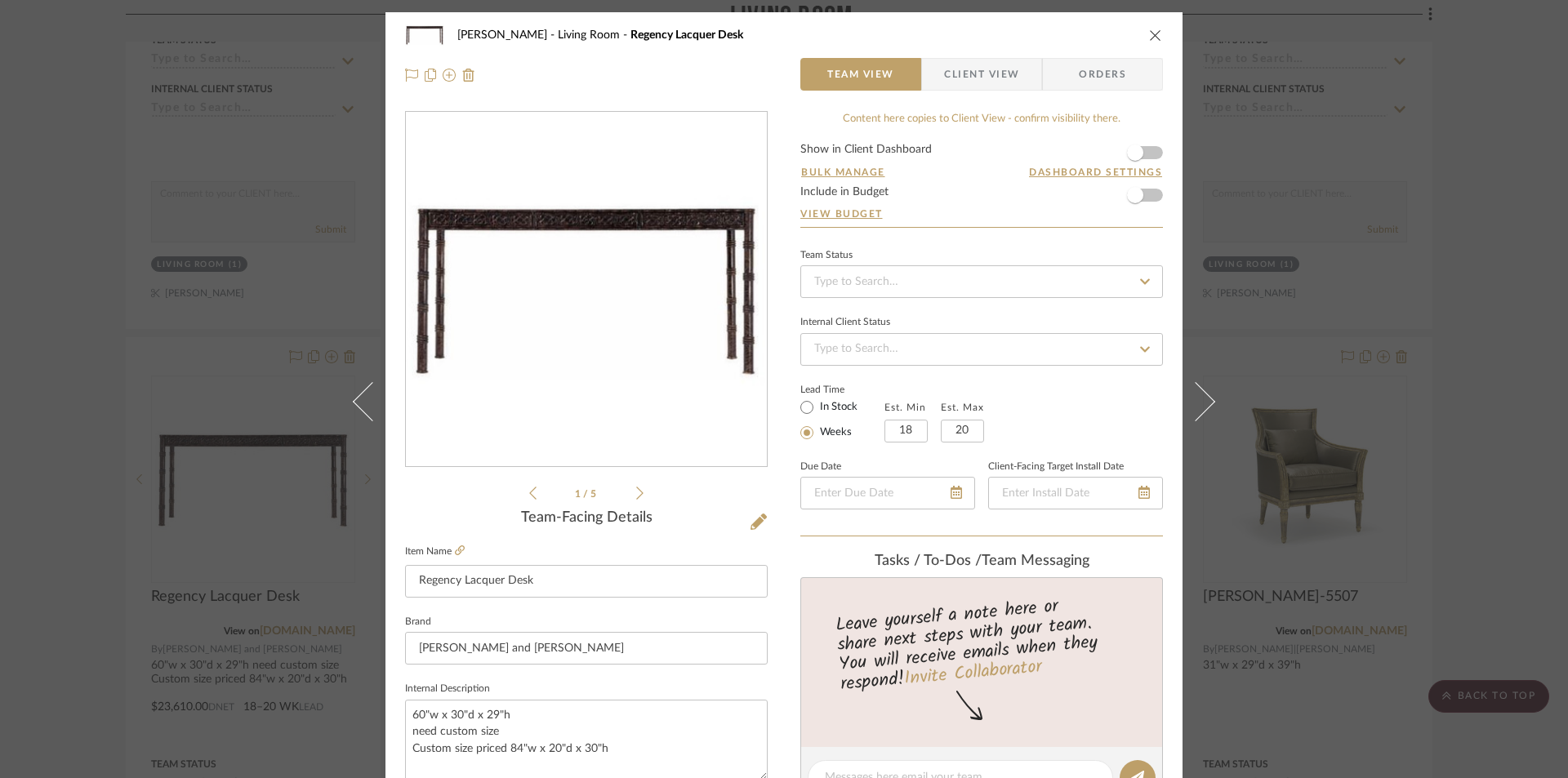
click at [1149, 37] on icon "close" at bounding box center [1155, 35] width 13 height 13
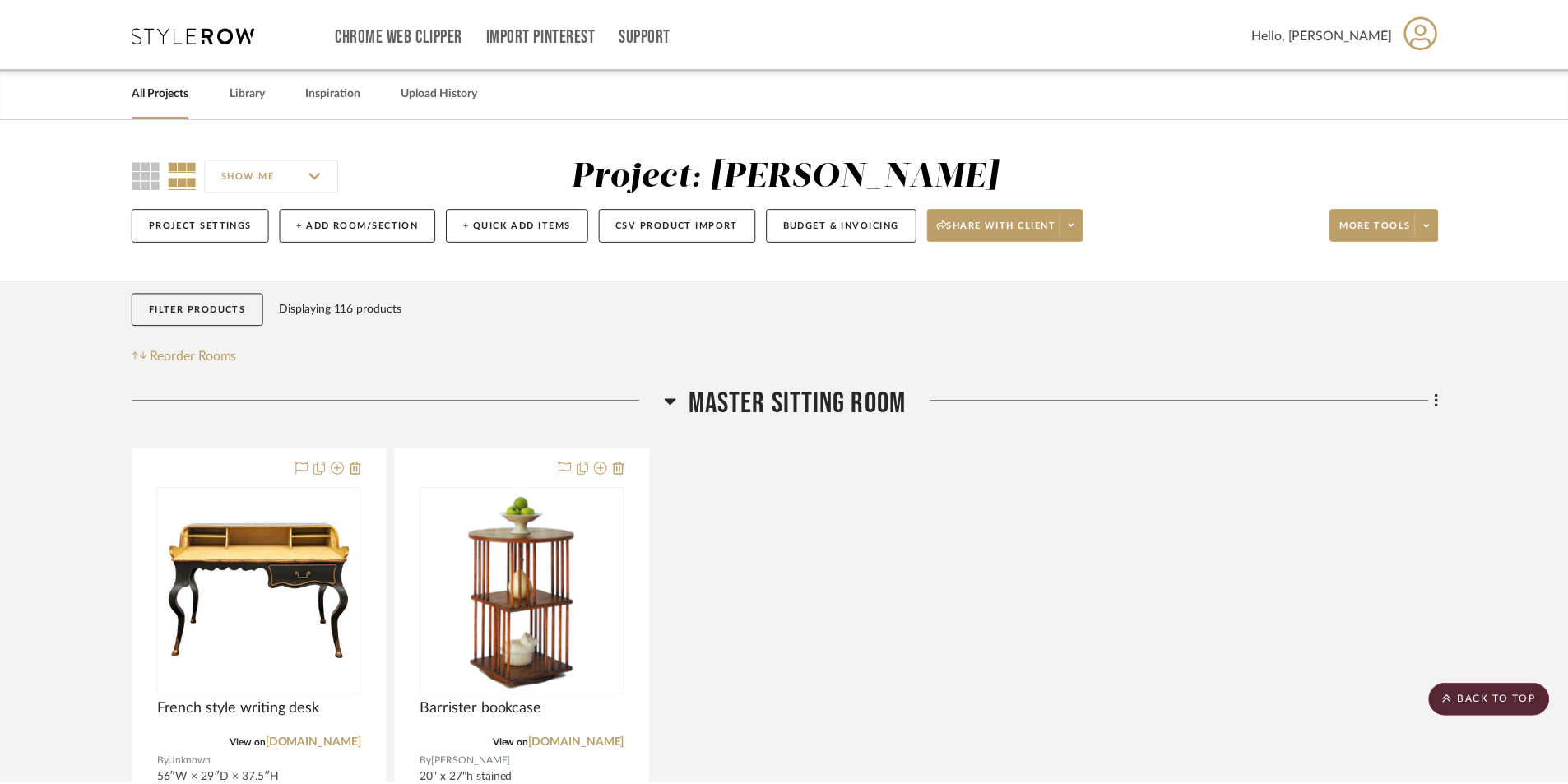
scroll to position [9956, 0]
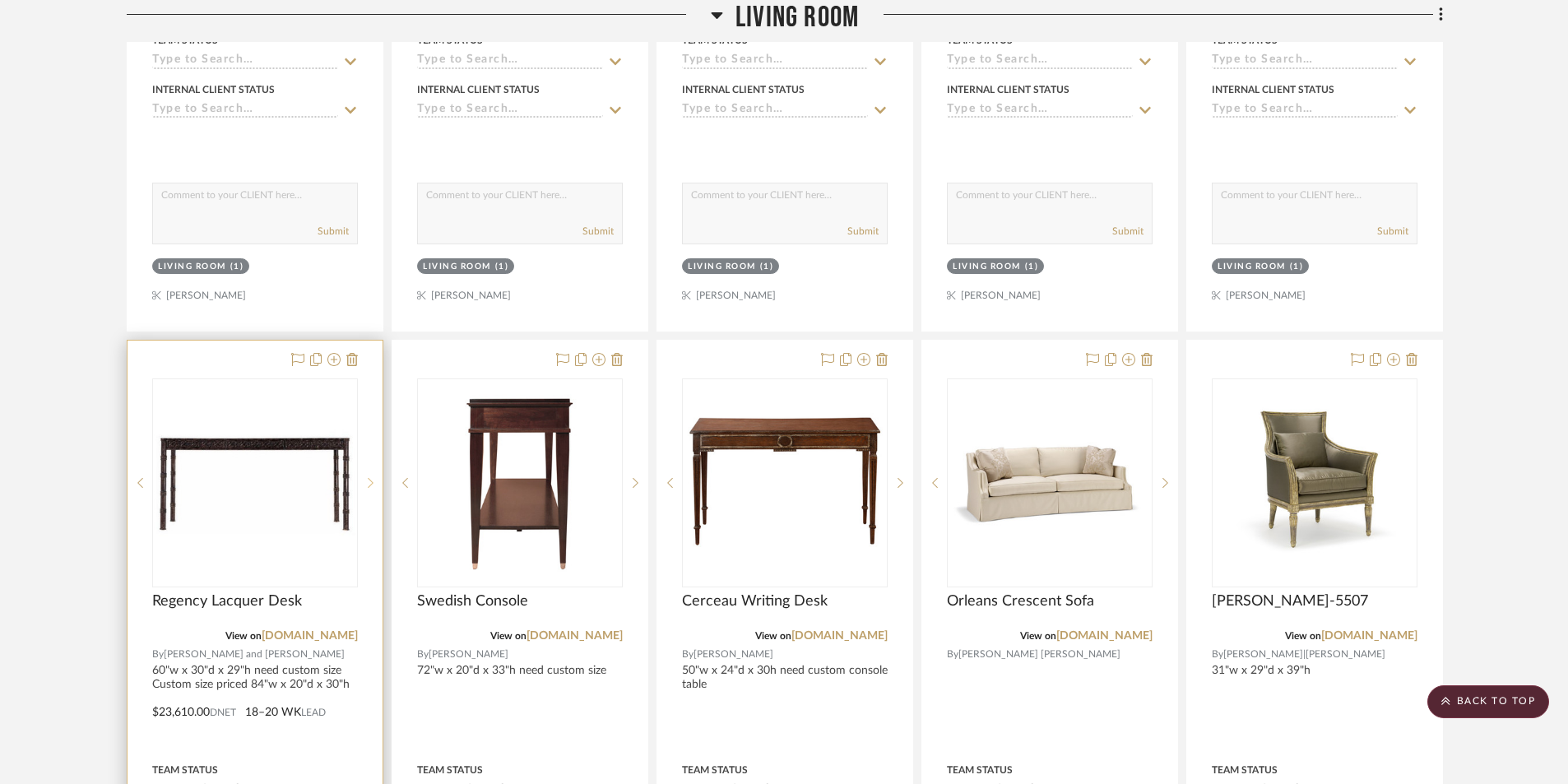
click at [371, 481] on icon at bounding box center [370, 483] width 5 height 10
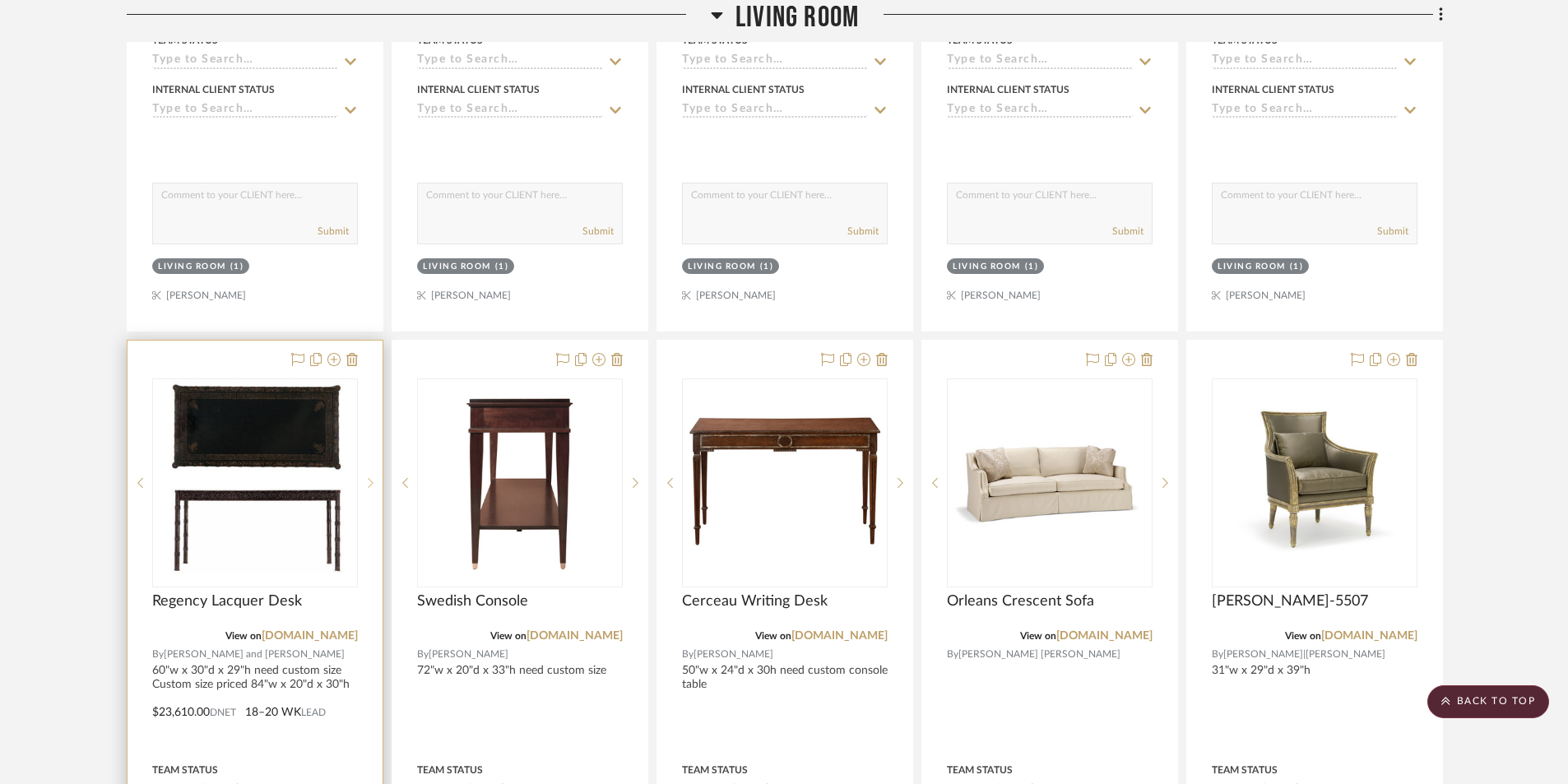
click at [371, 481] on icon at bounding box center [370, 483] width 5 height 10
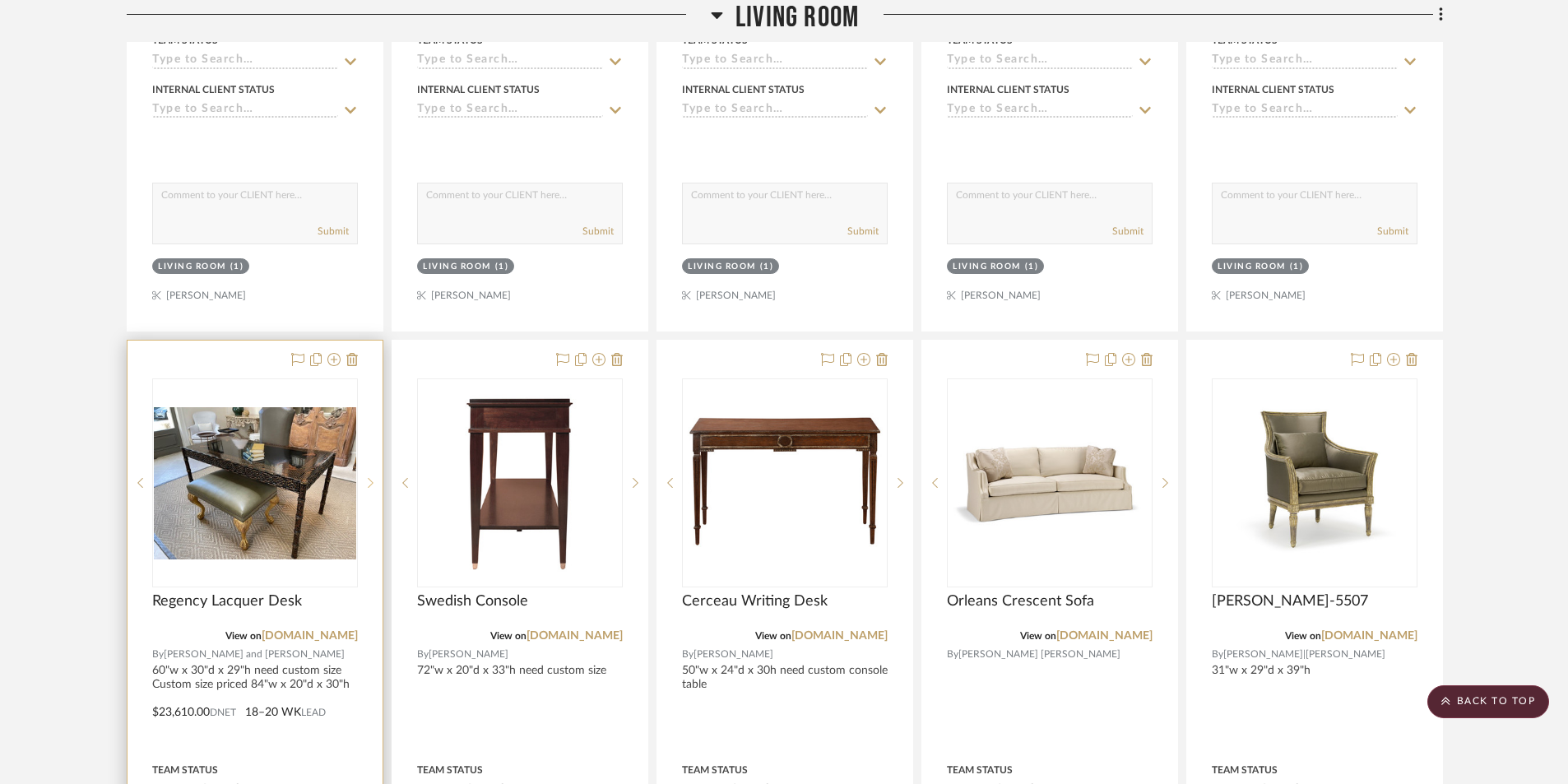
click at [371, 481] on icon at bounding box center [370, 483] width 5 height 10
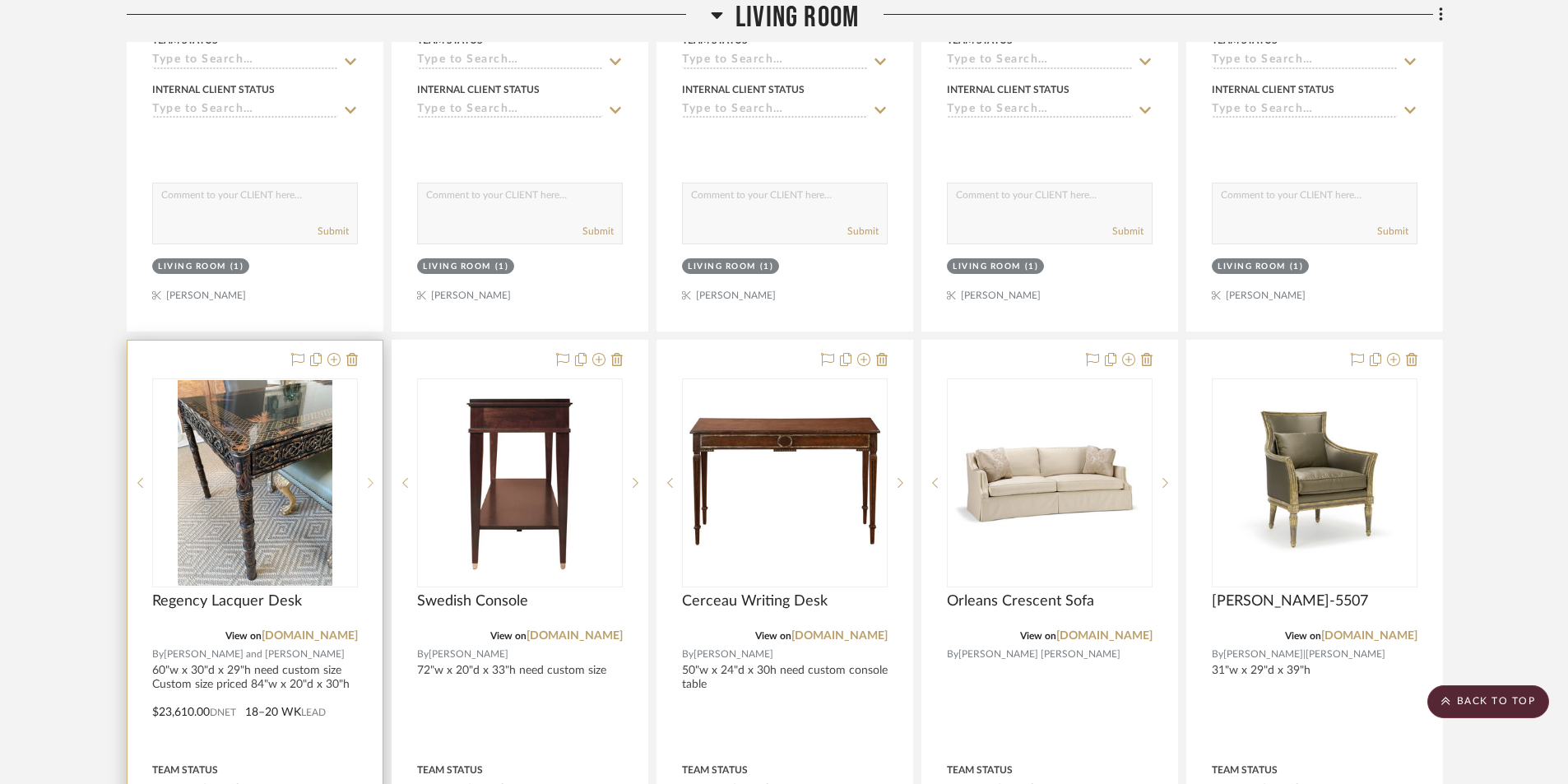
click at [371, 481] on icon at bounding box center [370, 483] width 5 height 10
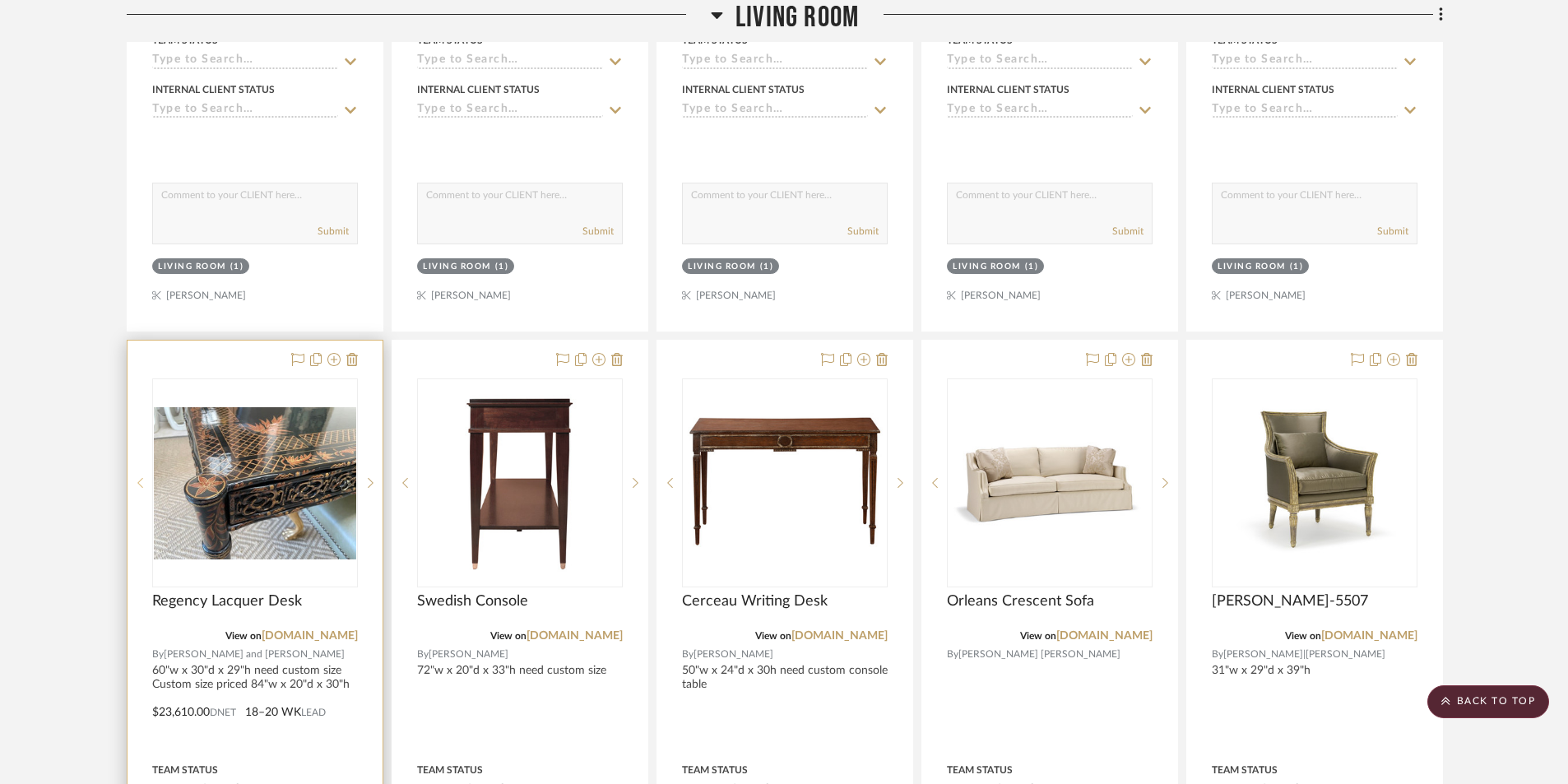
click at [142, 483] on icon at bounding box center [140, 483] width 5 height 12
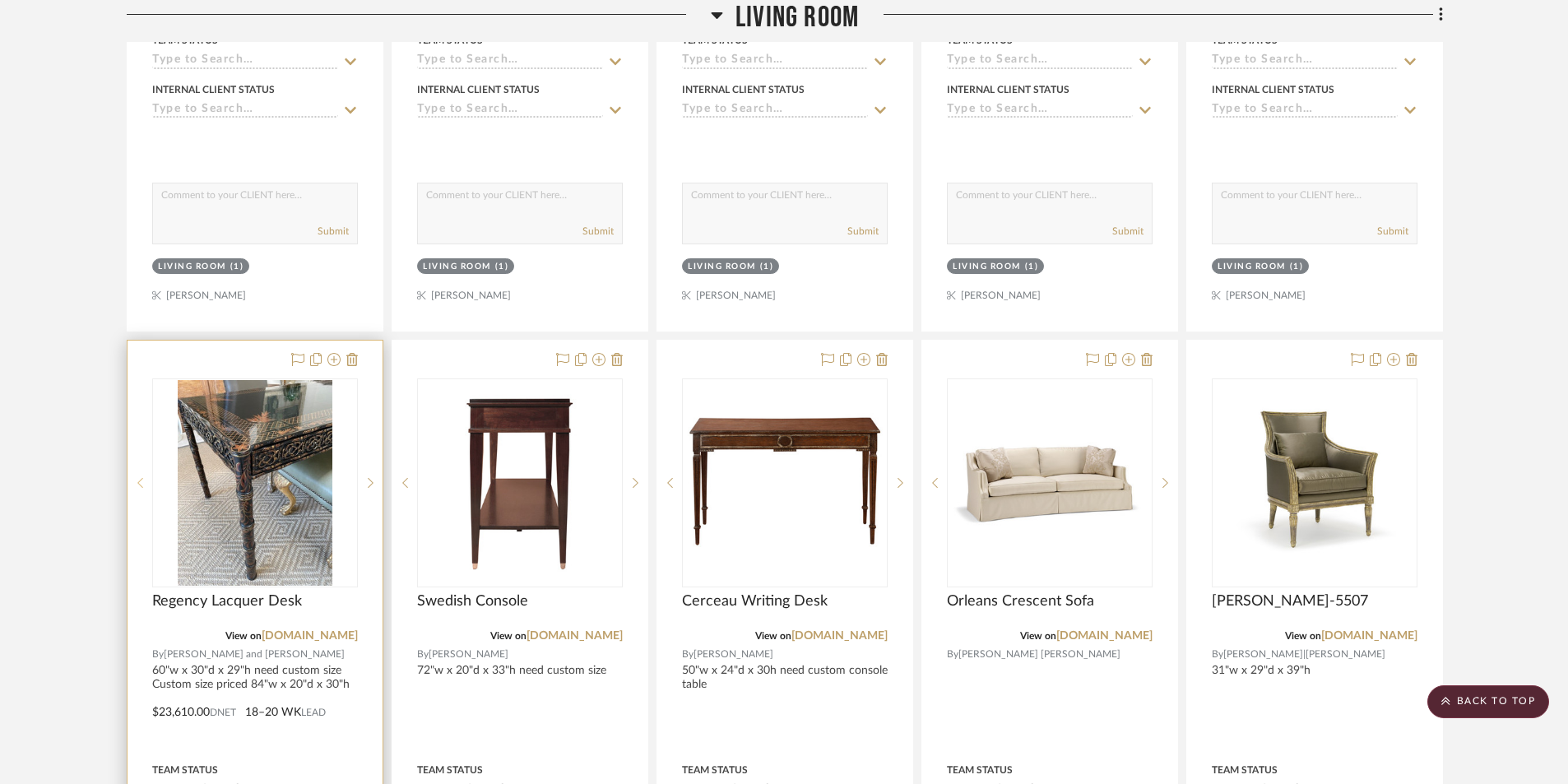
click at [142, 483] on icon at bounding box center [140, 483] width 5 height 12
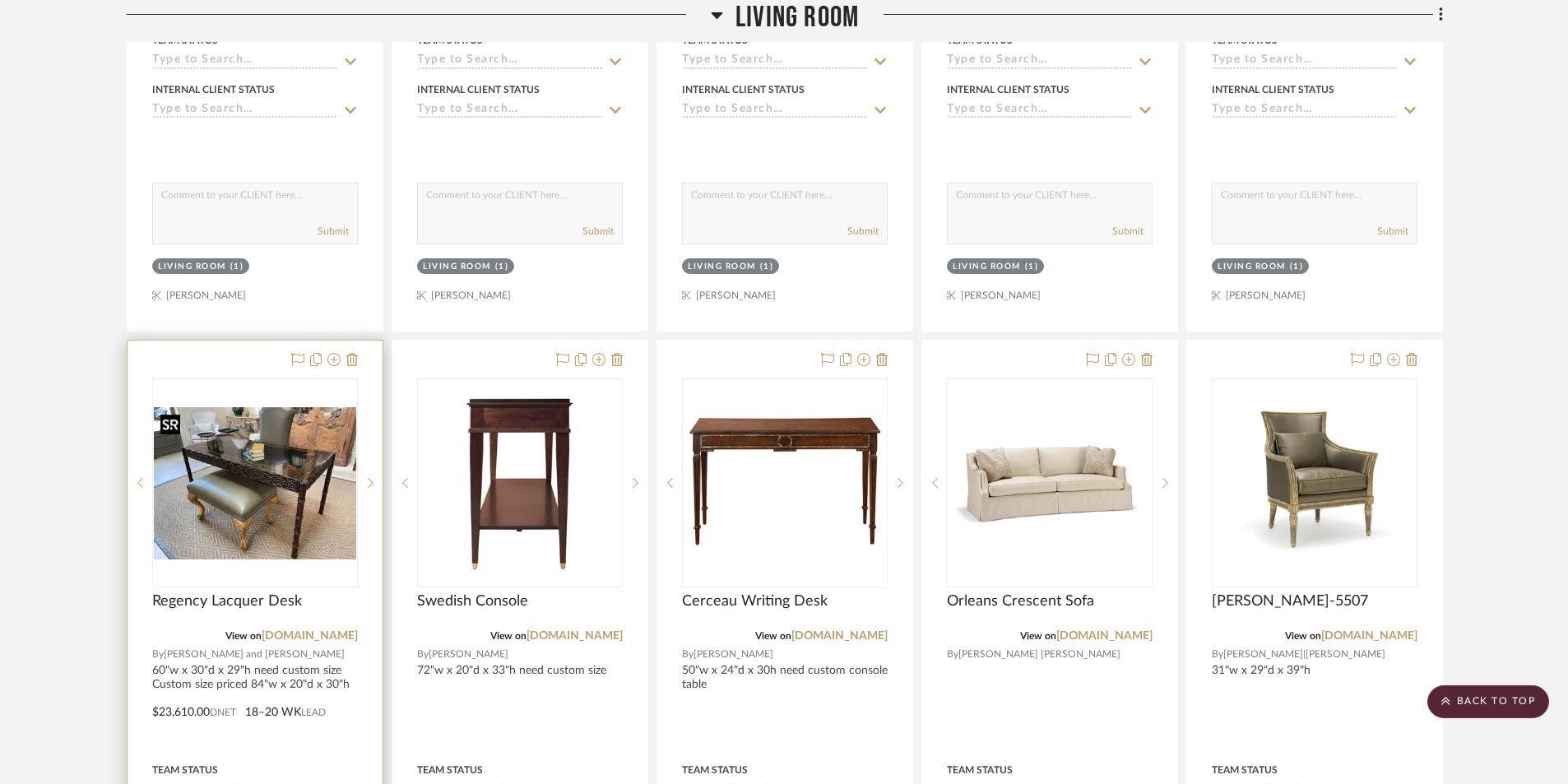
click at [308, 487] on img "2" at bounding box center [255, 484] width 202 height 152
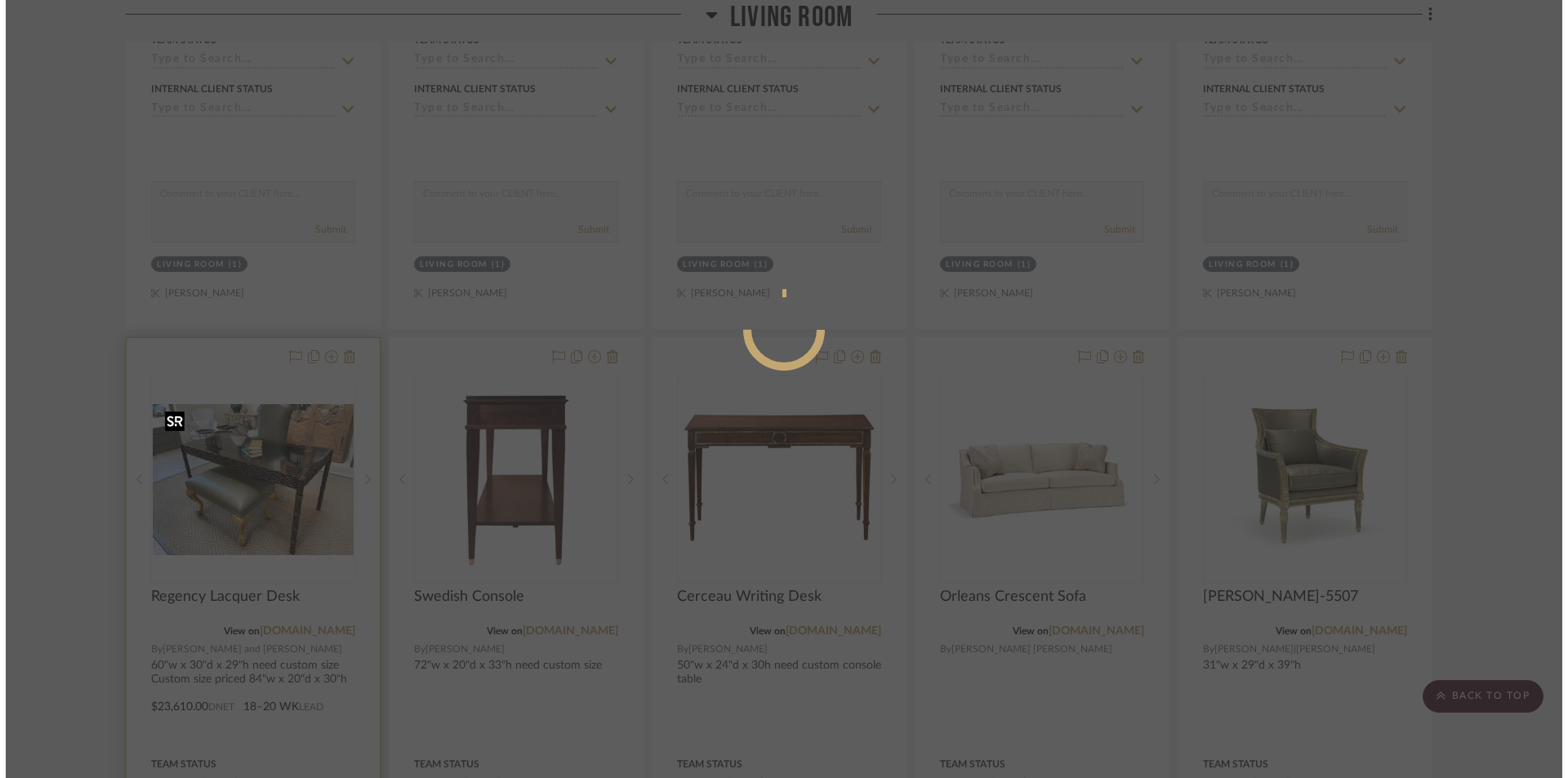
scroll to position [0, 0]
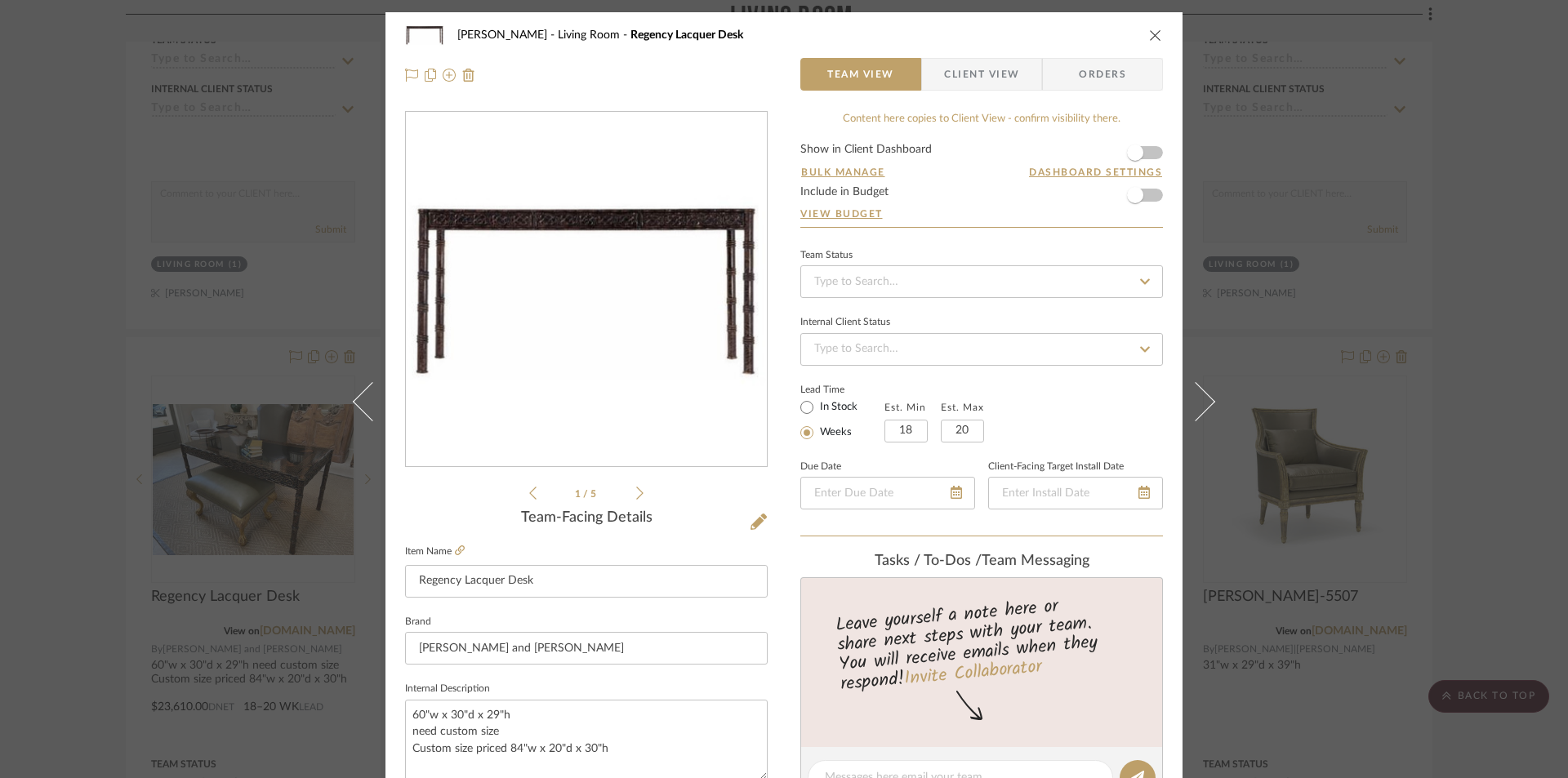
click at [636, 497] on icon at bounding box center [640, 493] width 7 height 15
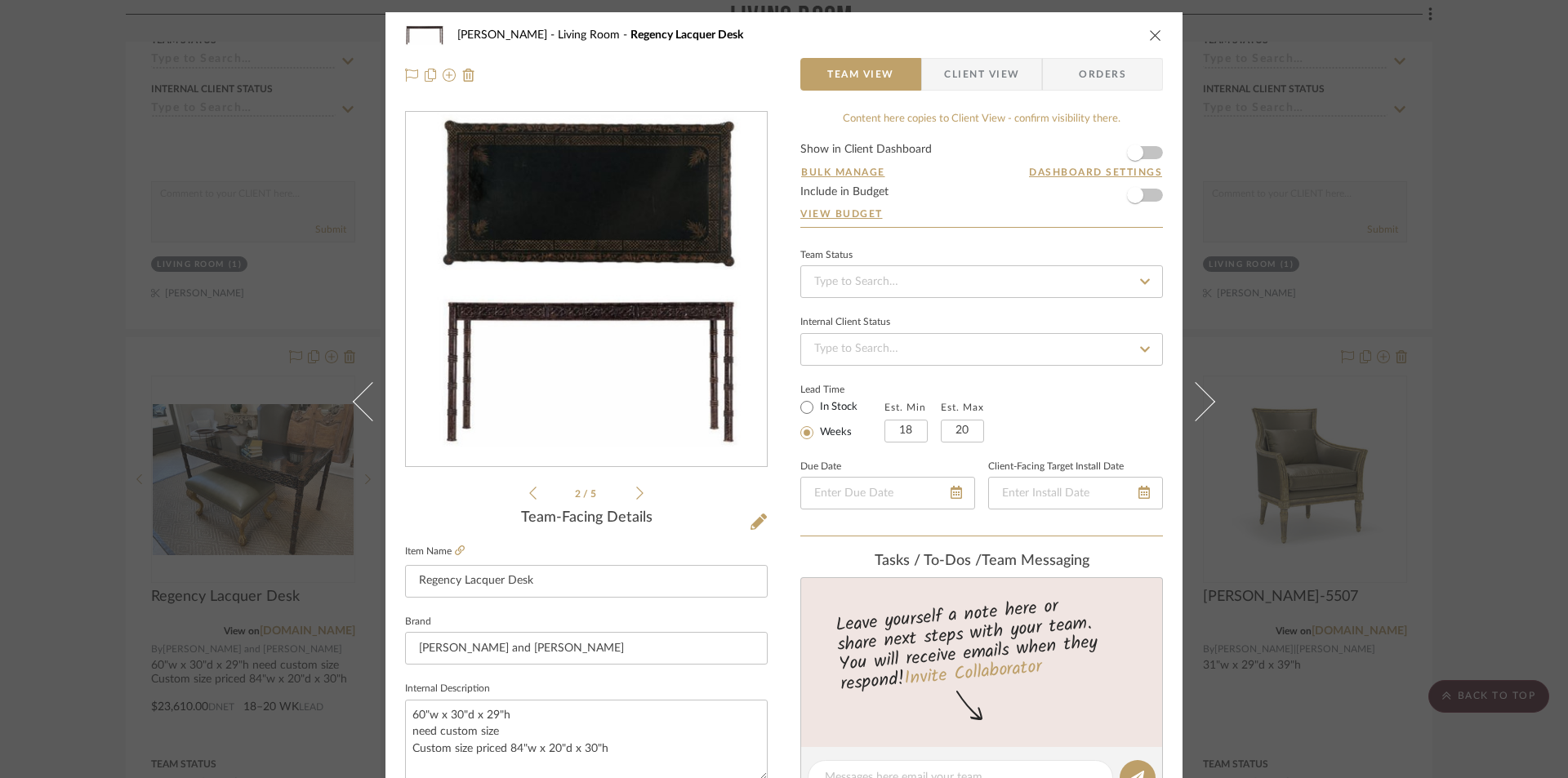
click at [636, 494] on icon at bounding box center [640, 493] width 7 height 15
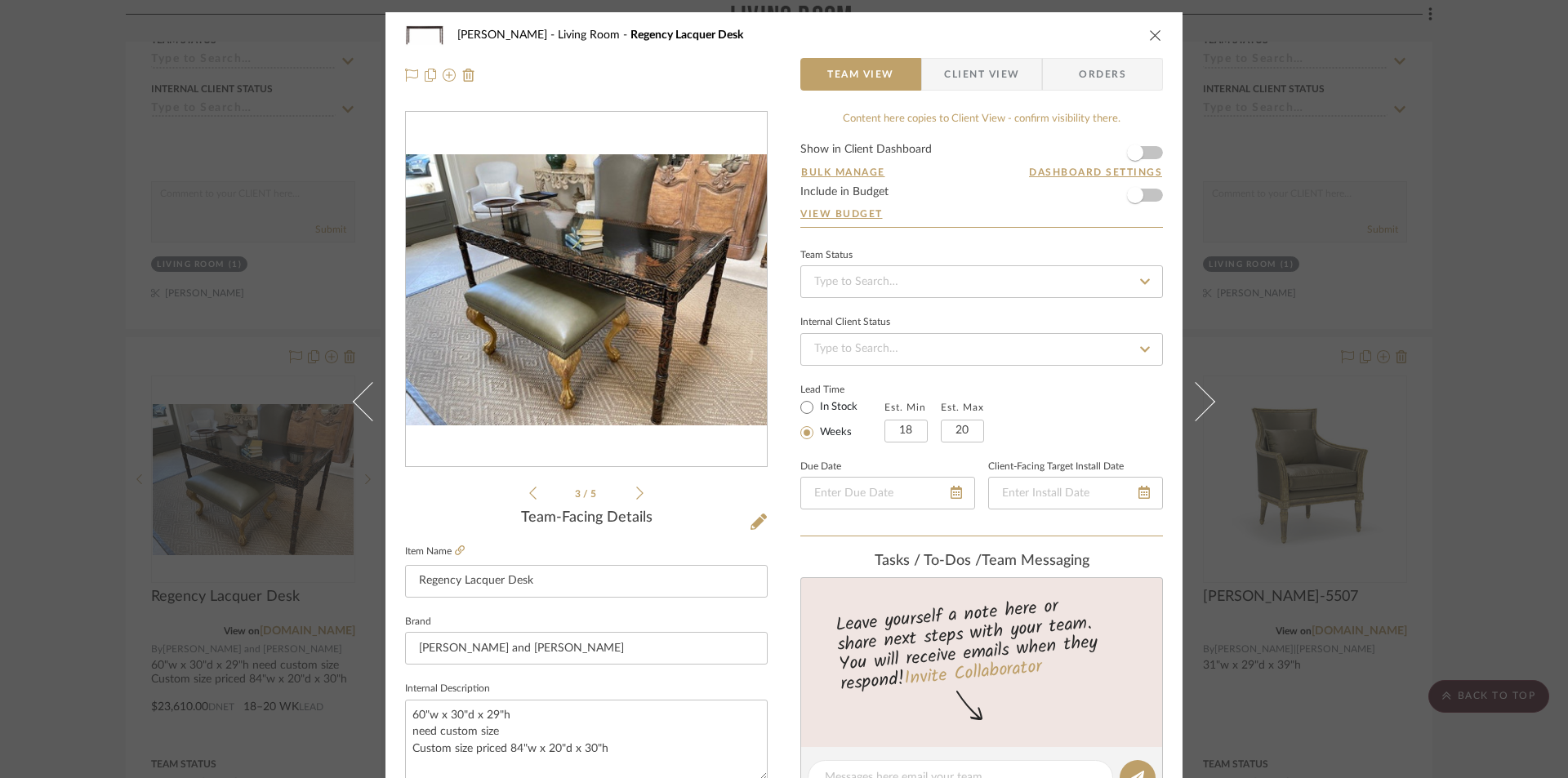
click at [1151, 37] on icon "close" at bounding box center [1155, 35] width 13 height 13
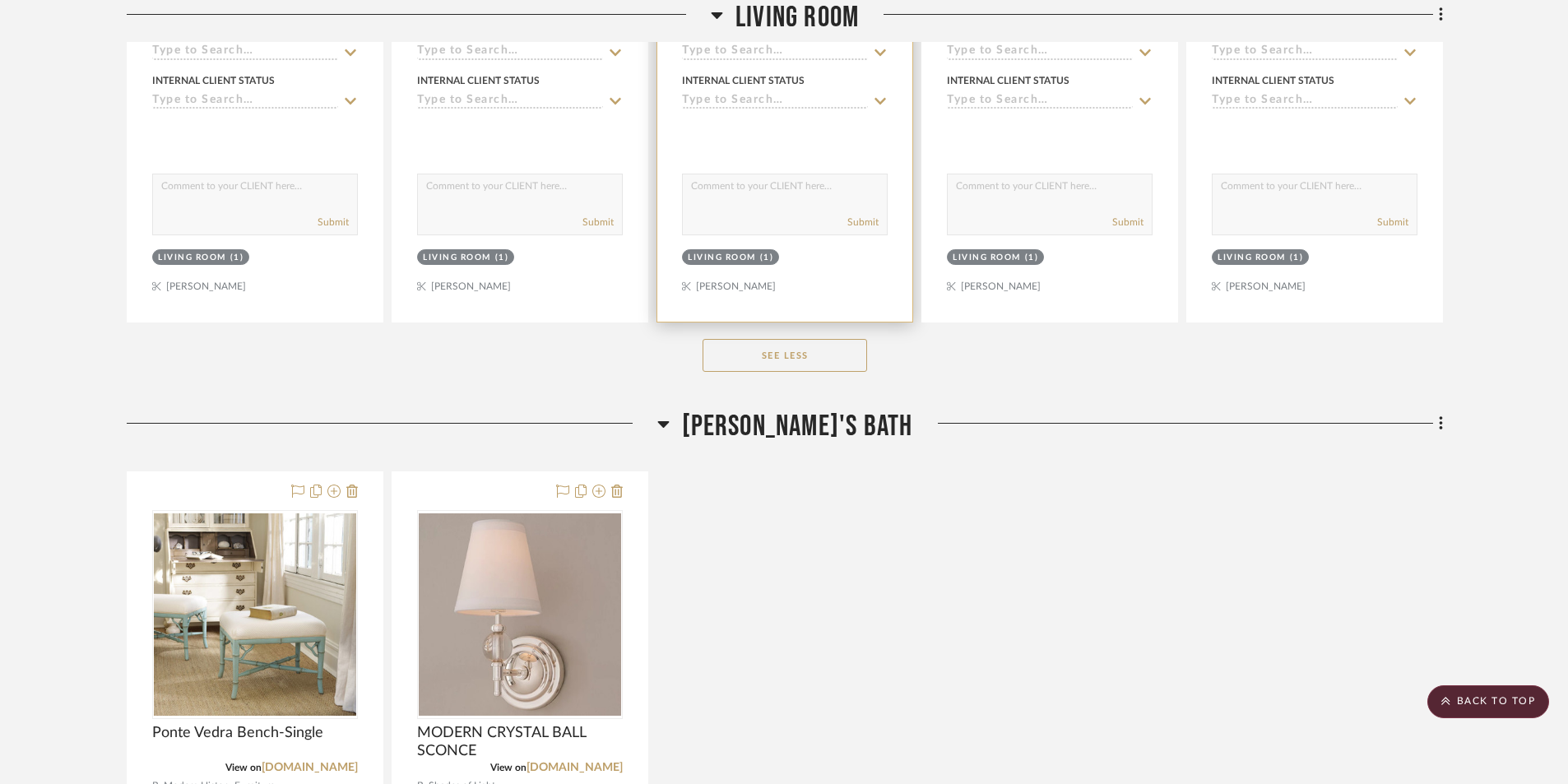
scroll to position [10697, 0]
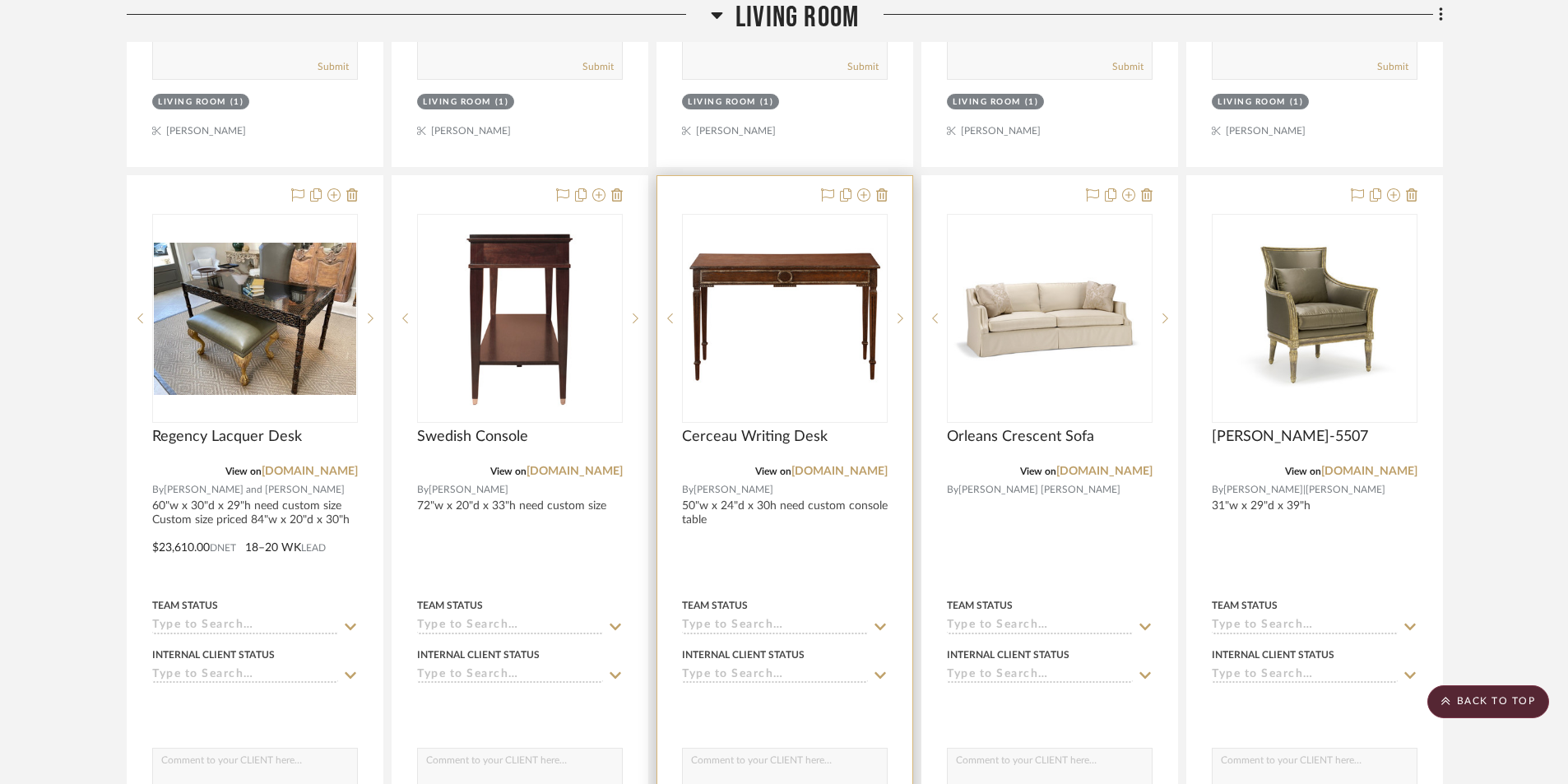
scroll to position [10367, 0]
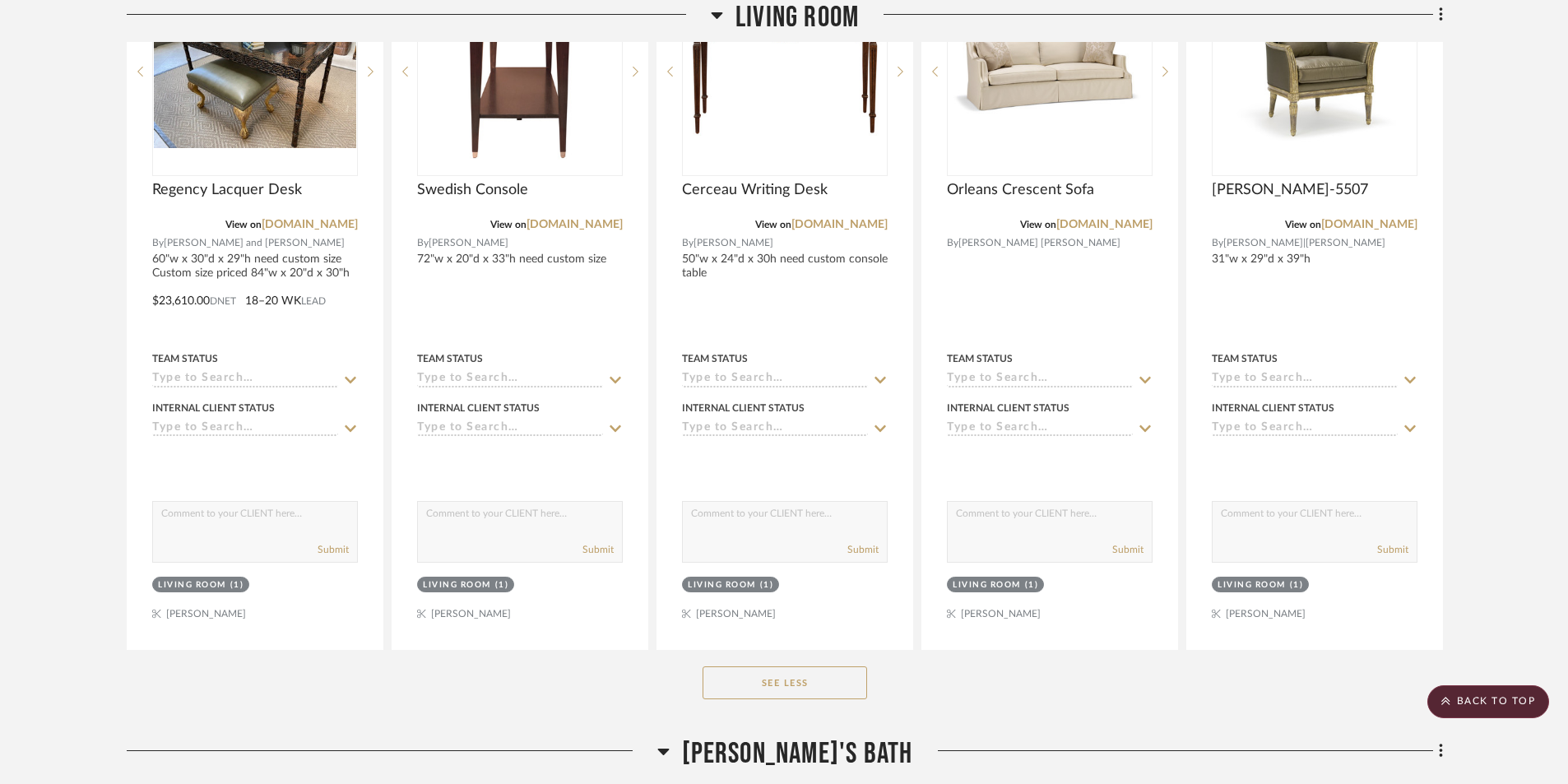
click at [803, 678] on button "See Less" at bounding box center [785, 683] width 164 height 33
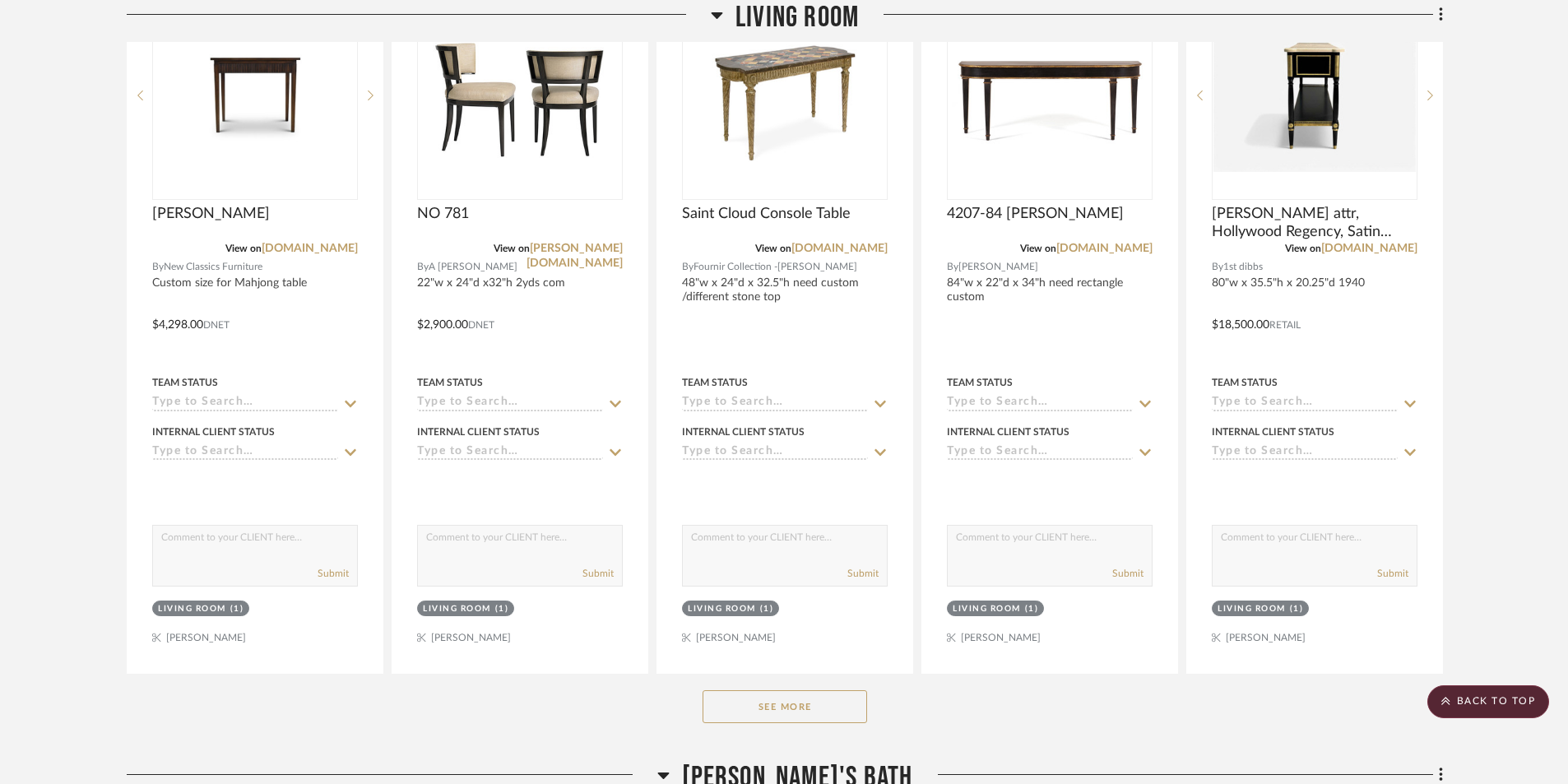
scroll to position [9709, 0]
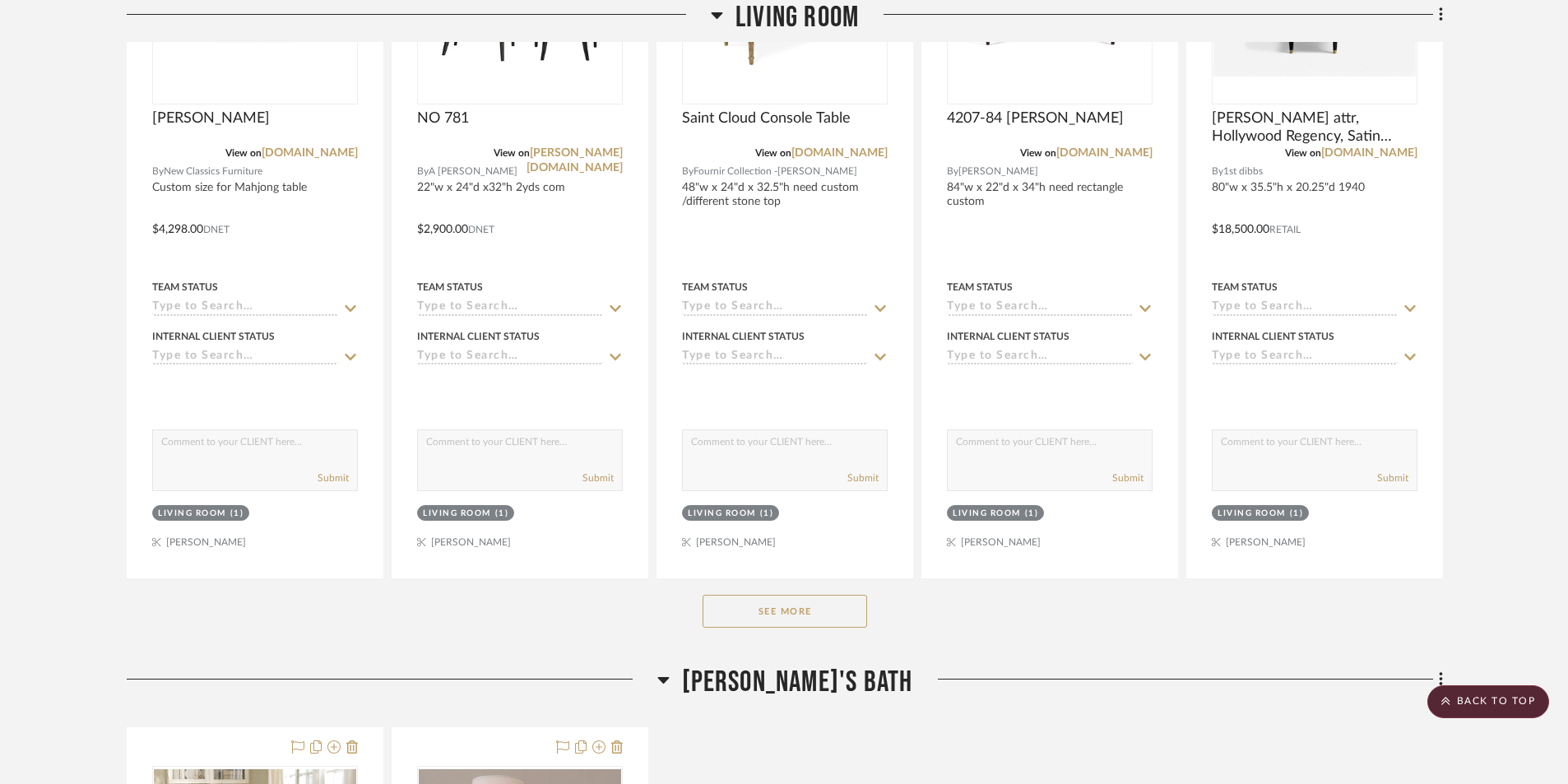
click at [796, 619] on button "See More" at bounding box center [785, 611] width 164 height 33
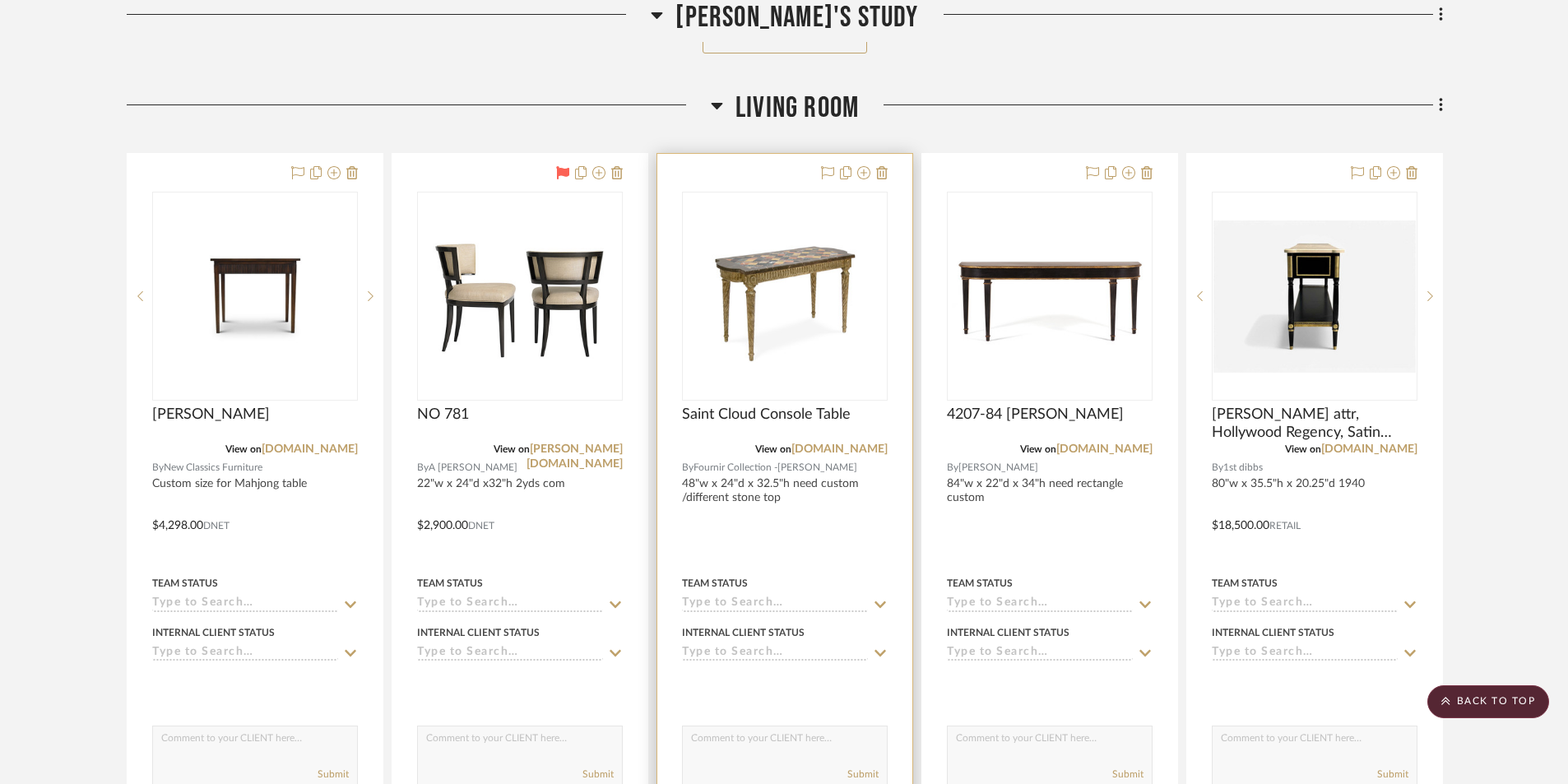
scroll to position [9380, 0]
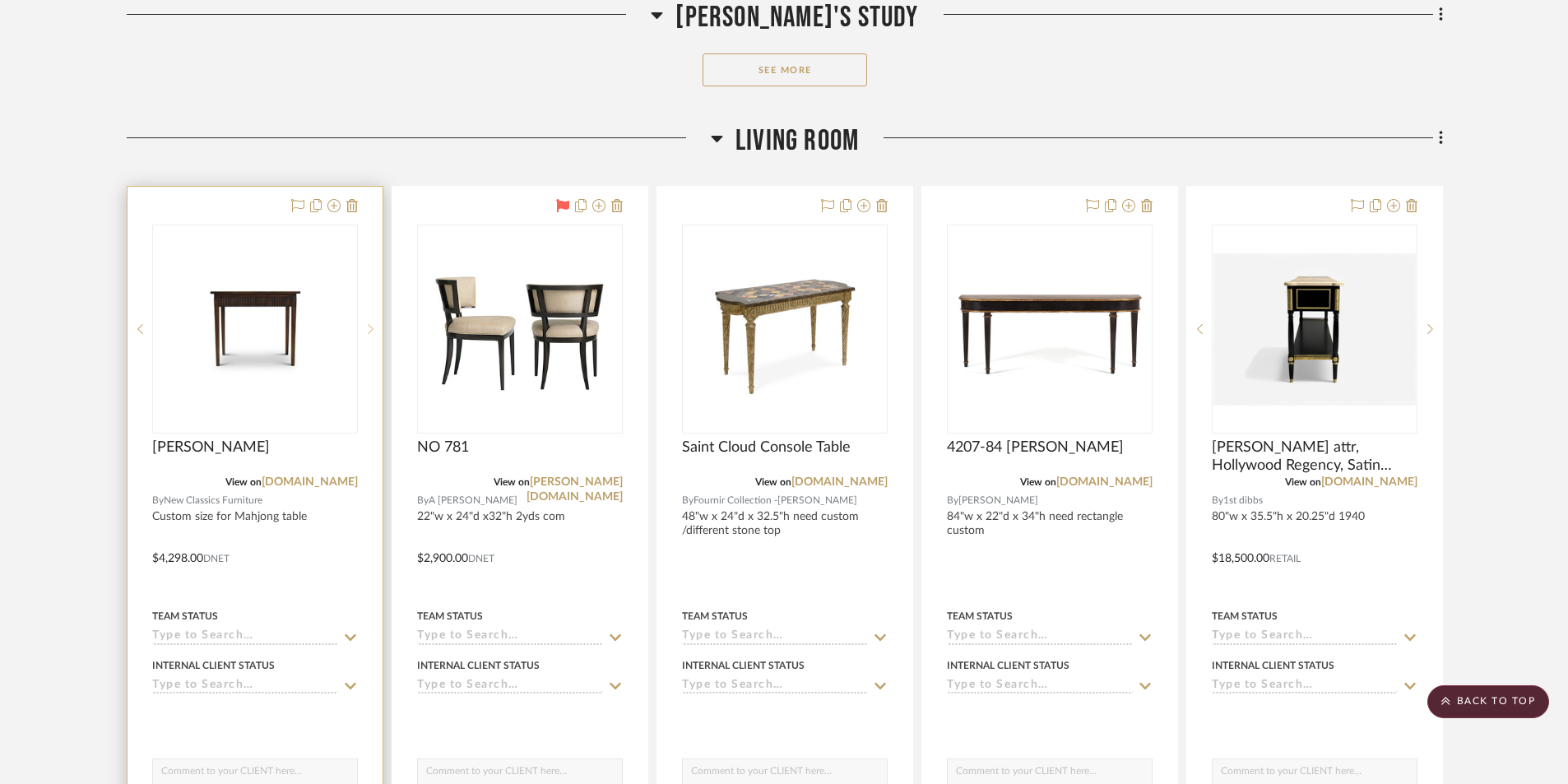
click at [373, 333] on icon at bounding box center [370, 329] width 5 height 12
click at [256, 342] on img "1" at bounding box center [255, 329] width 202 height 202
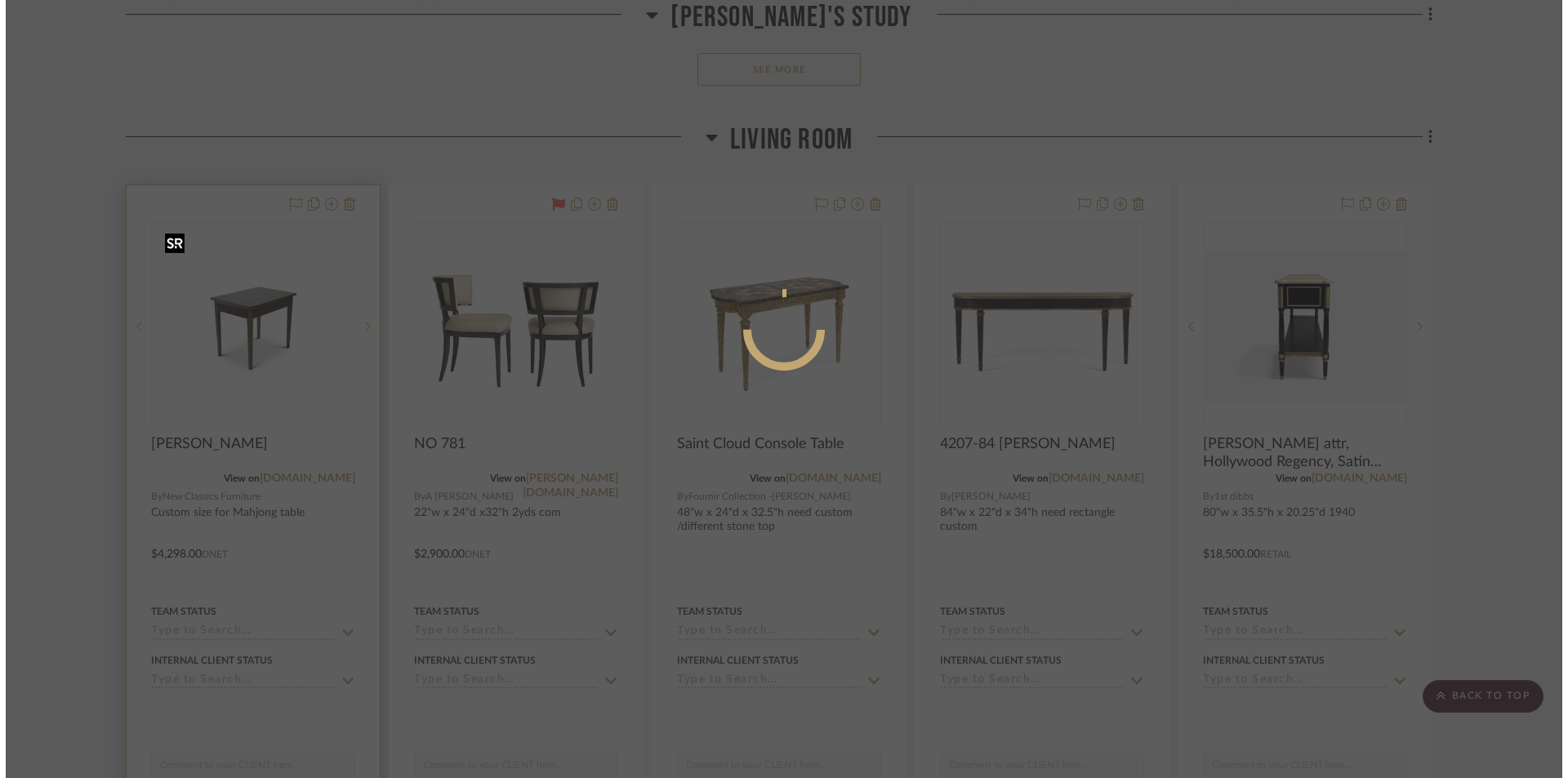
scroll to position [0, 0]
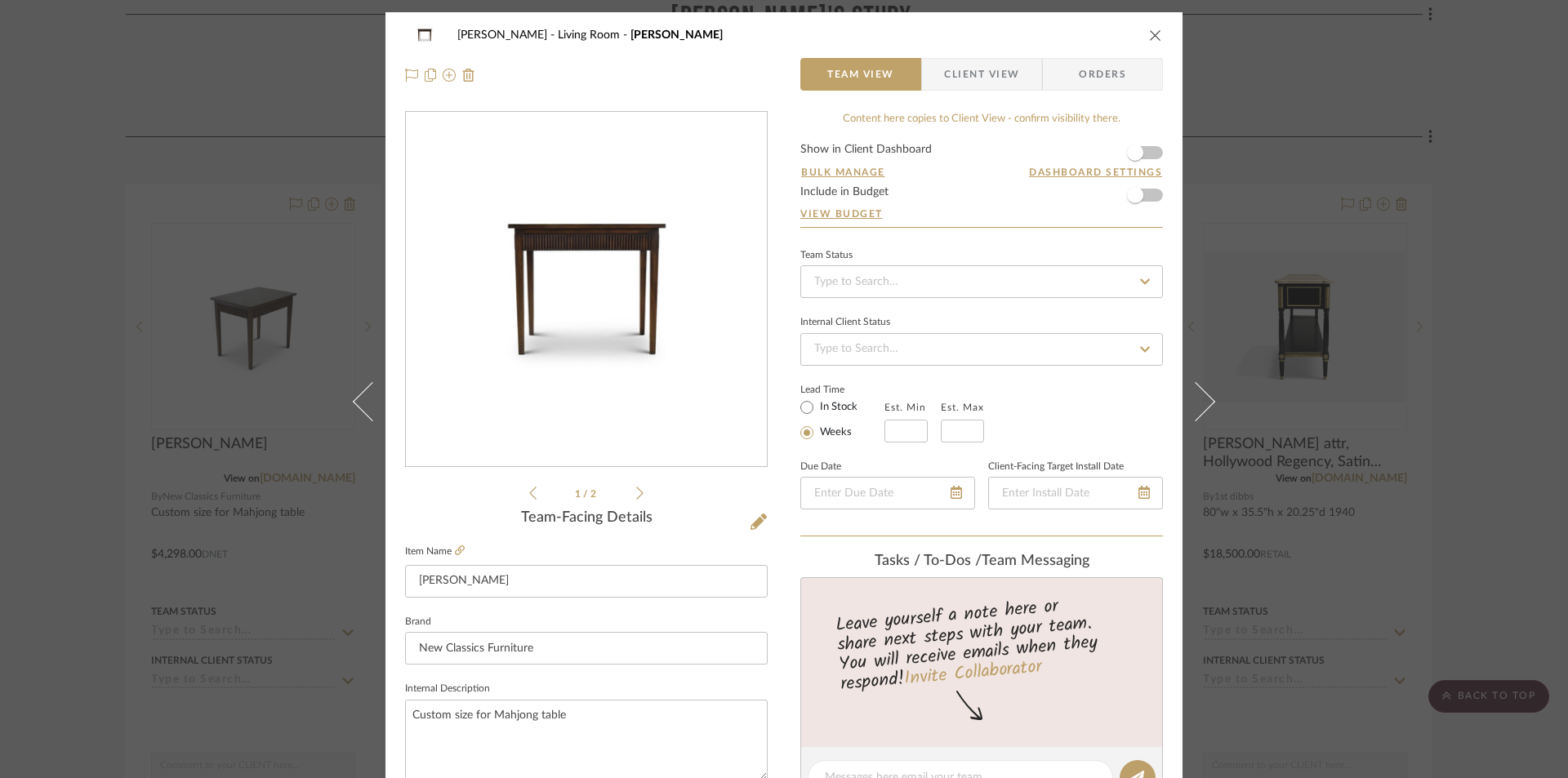
click at [319, 736] on div "Smith - Deloache Living Room ESTES Team View Client View Orders 1 / 2 Team-Faci…" at bounding box center [784, 389] width 1568 height 778
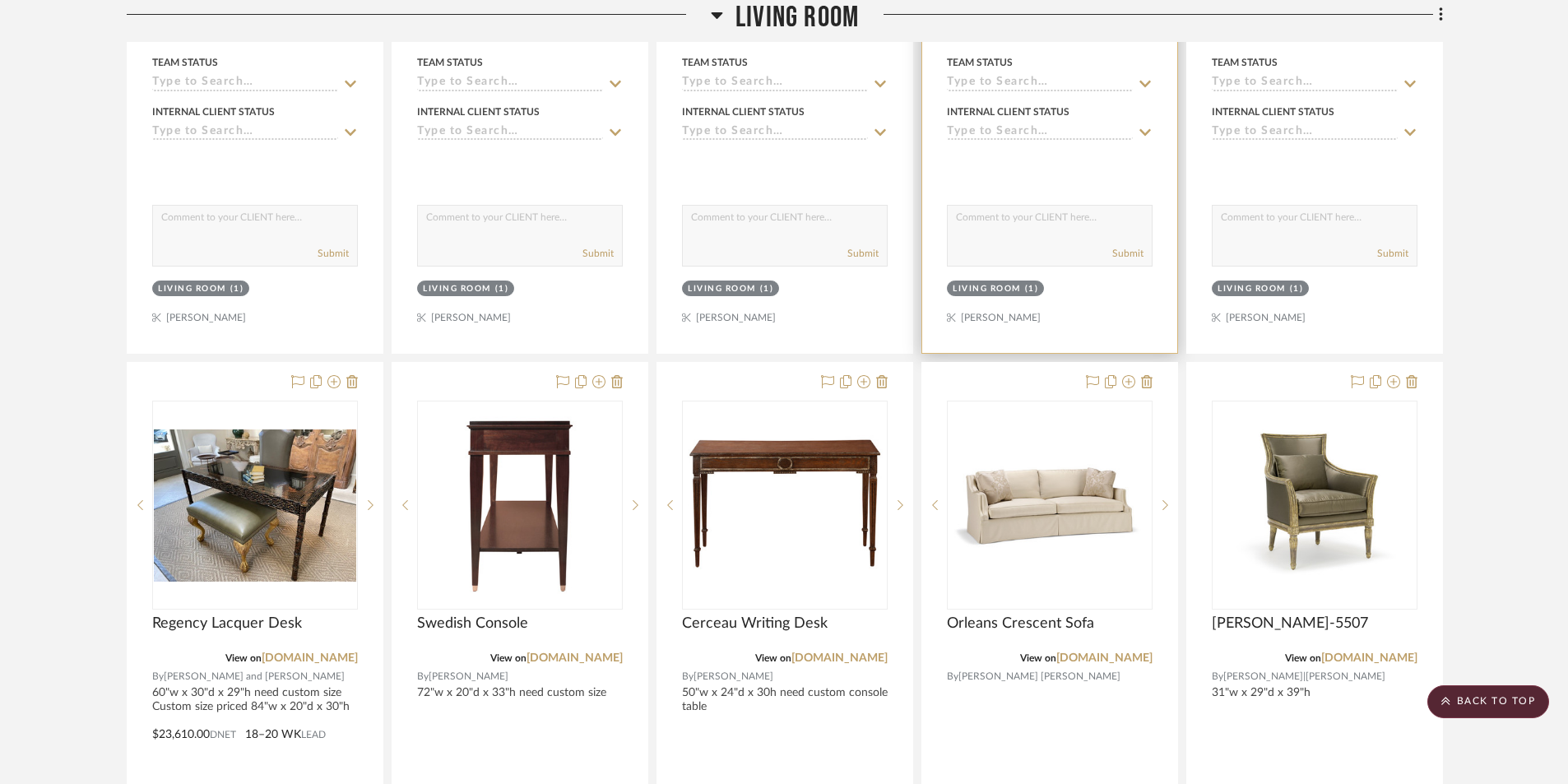
scroll to position [9956, 0]
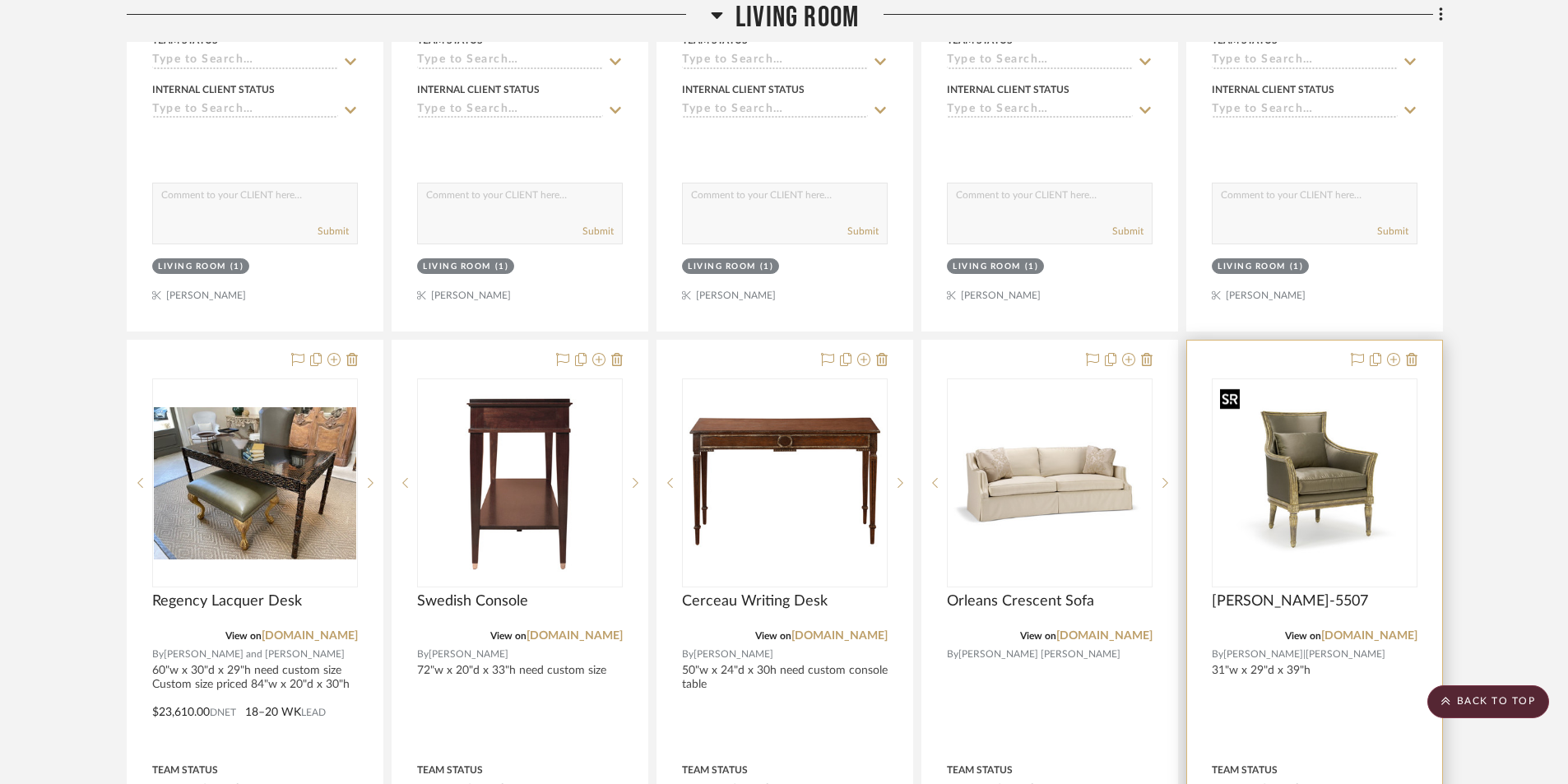
click at [1325, 485] on img "0" at bounding box center [1315, 483] width 203 height 203
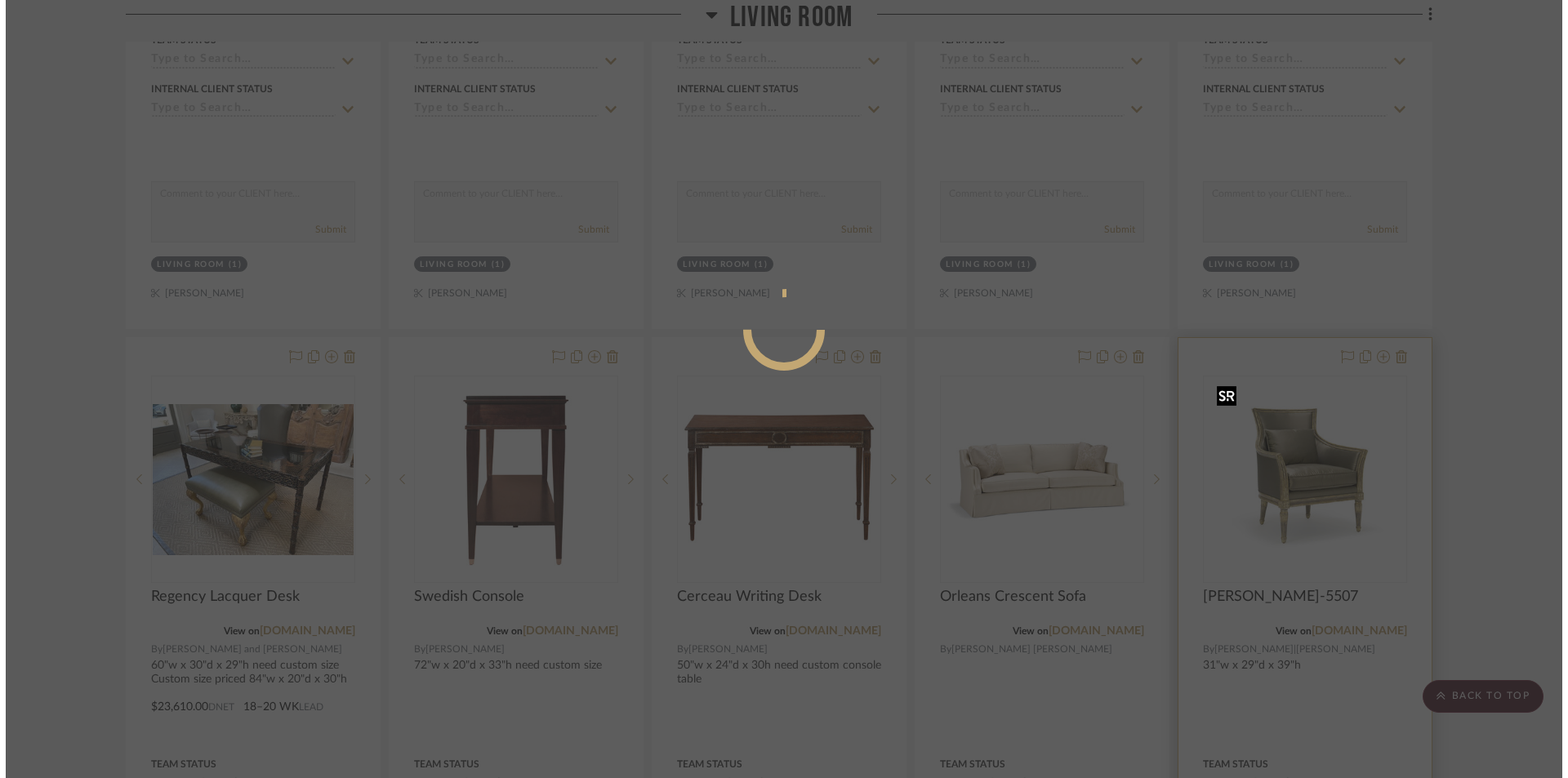
scroll to position [0, 0]
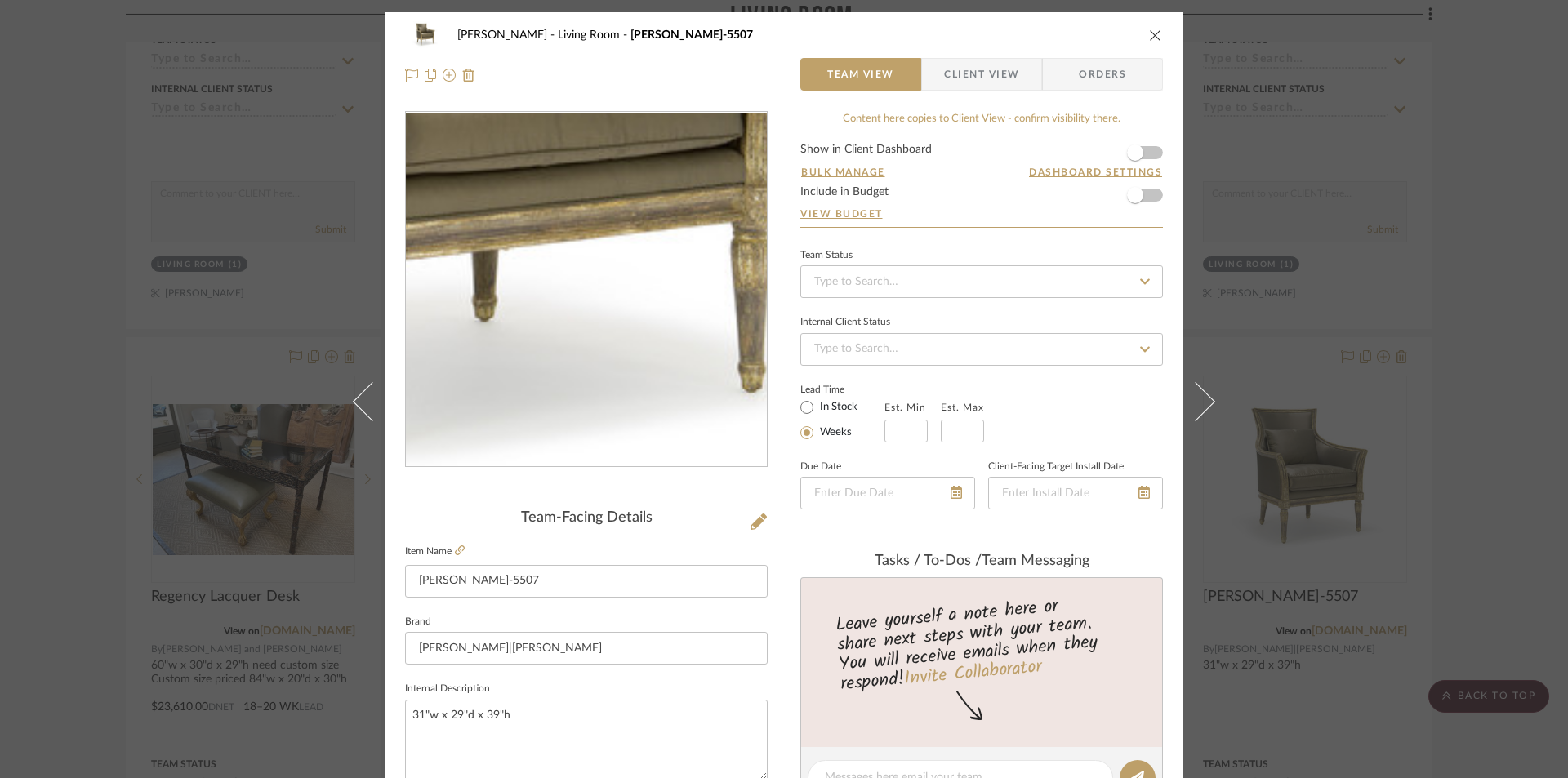
click at [620, 349] on img "0" at bounding box center [586, 289] width 354 height 354
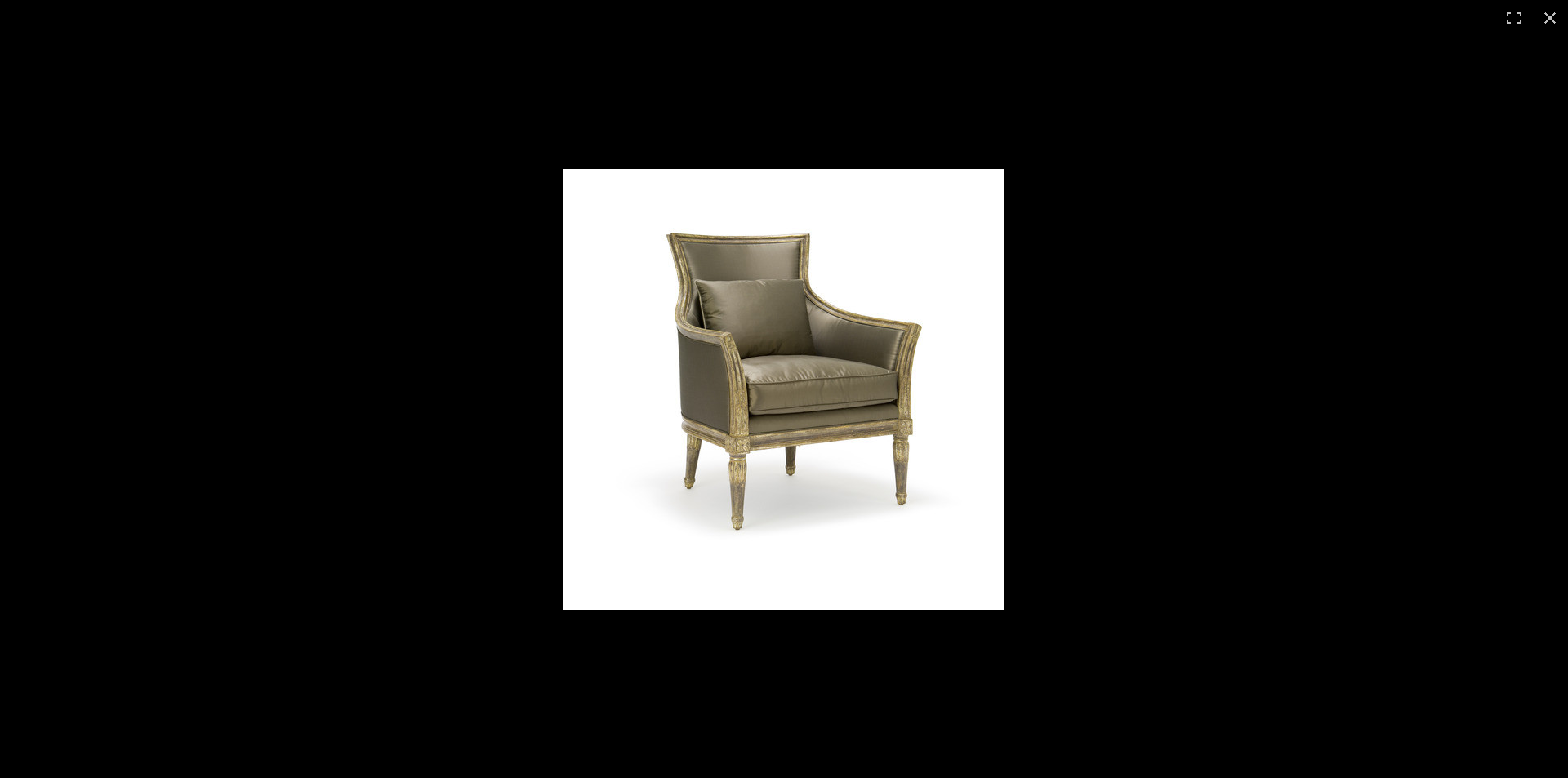
click at [700, 475] on img at bounding box center [784, 389] width 441 height 441
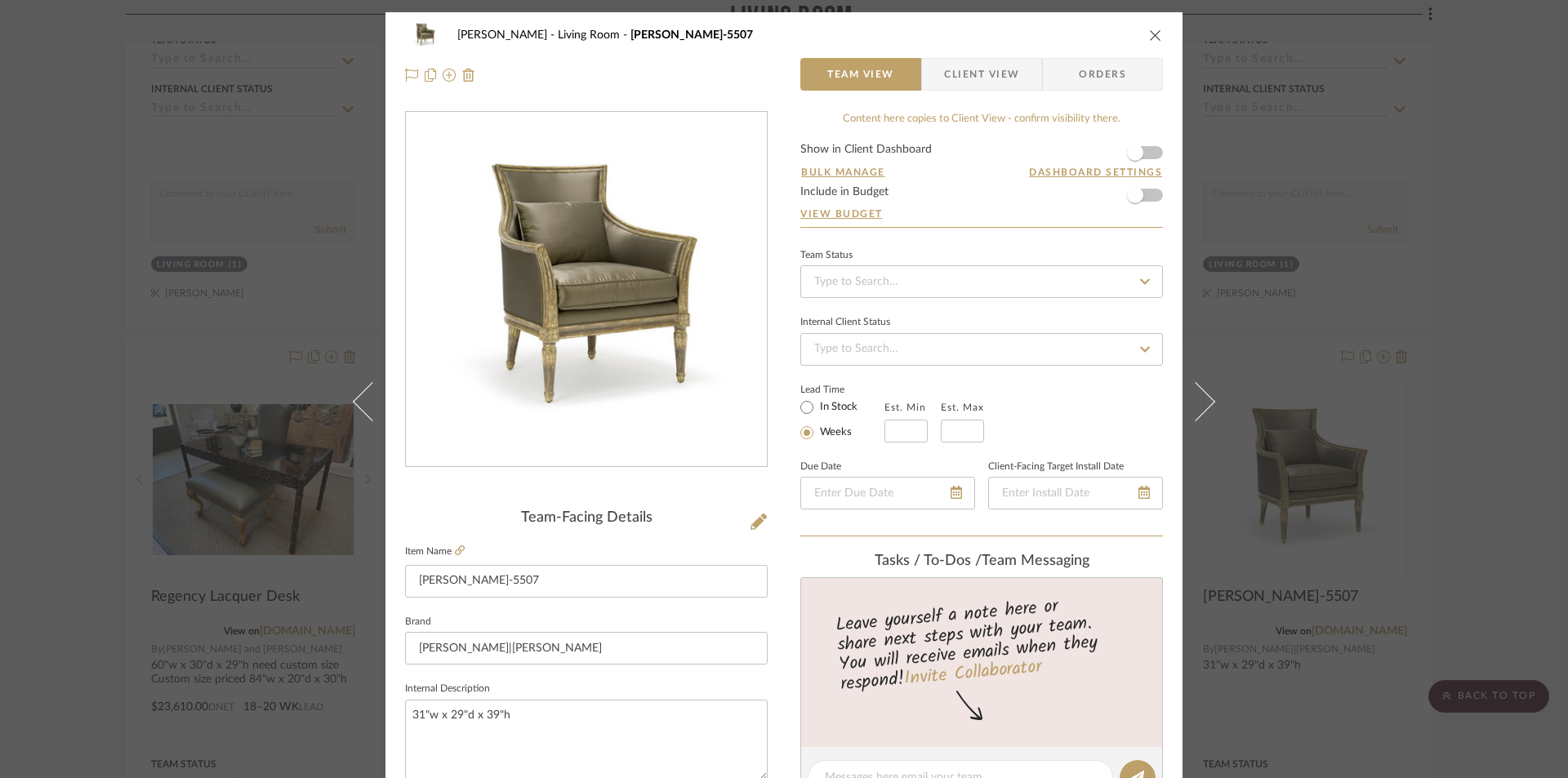
click at [689, 413] on img "0" at bounding box center [586, 289] width 354 height 354
click at [130, 82] on div "Smith - Deloache Living Room Louis XVI Bergere-5507 Team View Client View Order…" at bounding box center [784, 389] width 1568 height 778
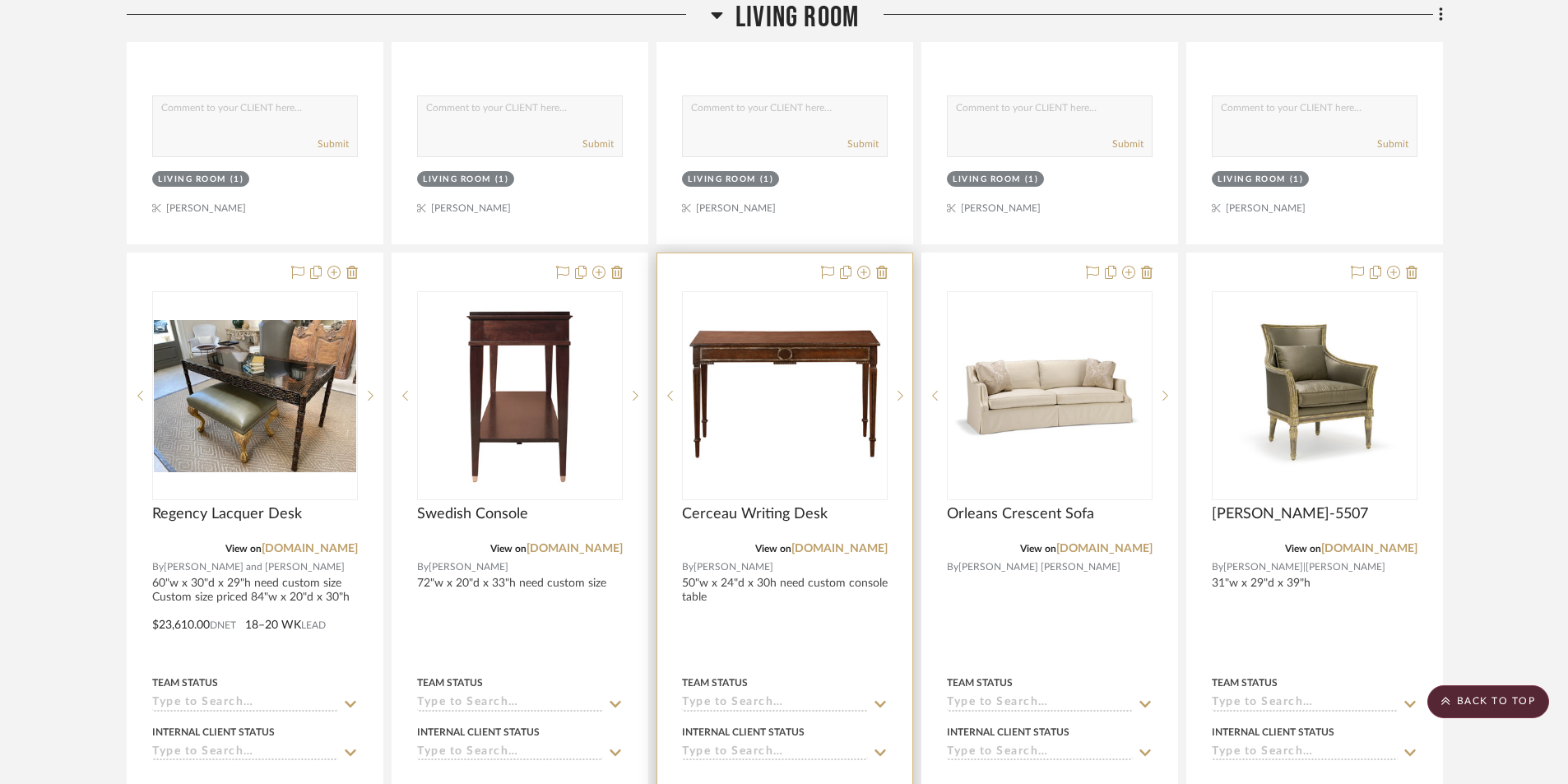
scroll to position [10038, 0]
